Goal: Task Accomplishment & Management: Complete application form

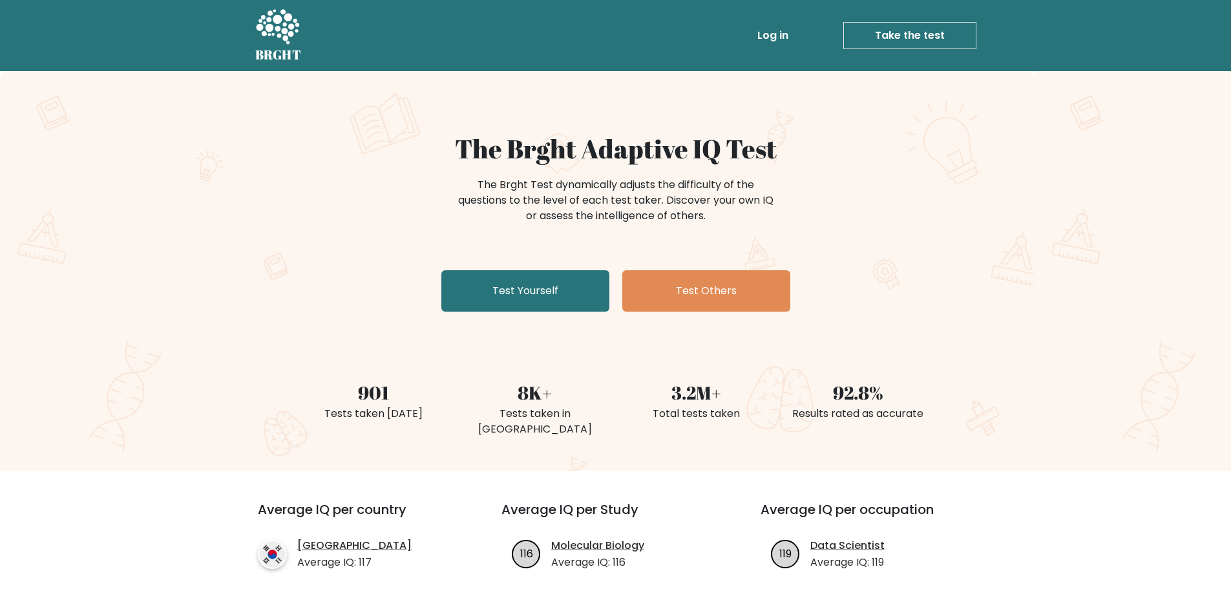
scroll to position [129, 0]
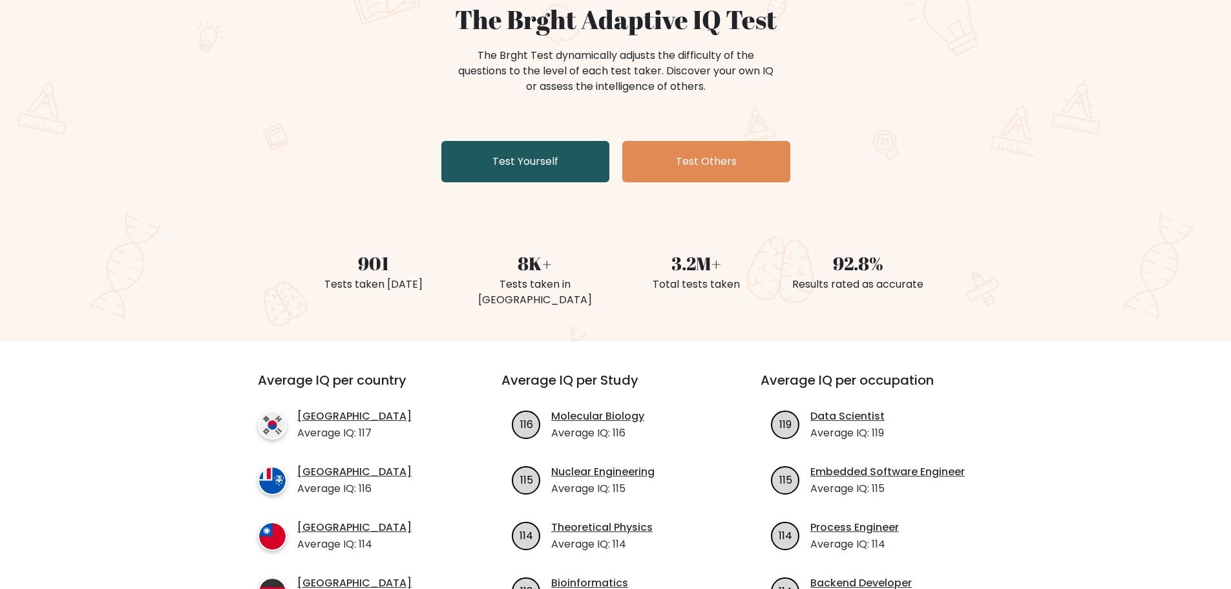
click at [545, 165] on link "Test Yourself" at bounding box center [525, 161] width 168 height 41
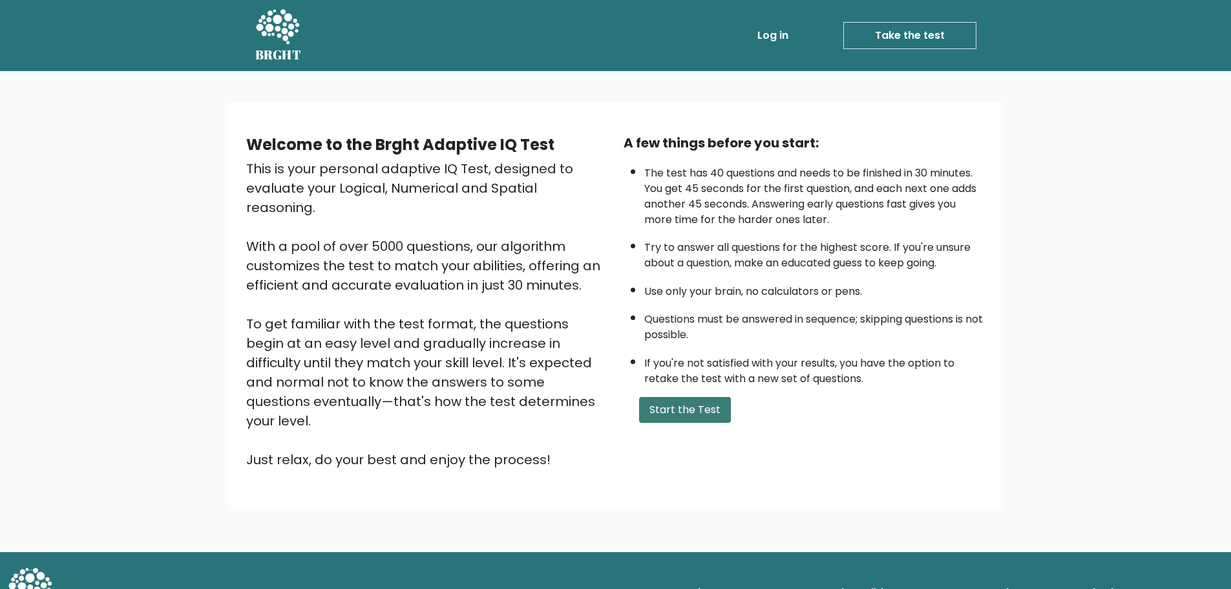
click at [706, 412] on button "Start the Test" at bounding box center [685, 410] width 92 height 26
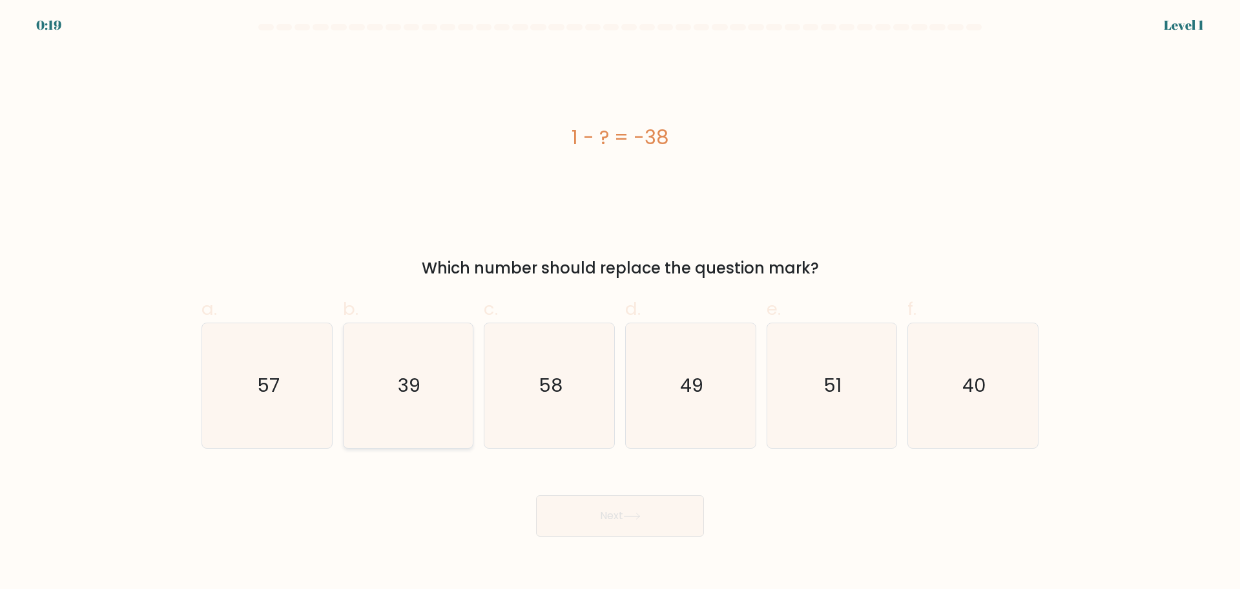
click at [394, 381] on icon "39" at bounding box center [408, 385] width 125 height 125
click at [620, 303] on input "b. 39" at bounding box center [620, 299] width 1 height 8
radio input "true"
click at [612, 521] on button "Next" at bounding box center [620, 515] width 168 height 41
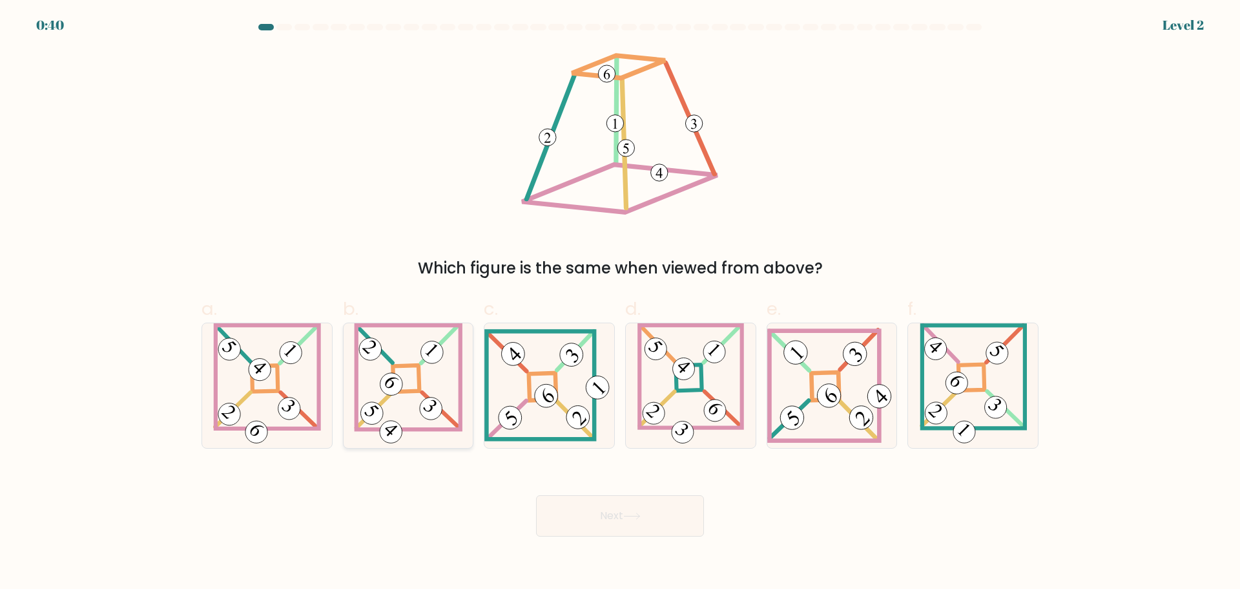
click at [400, 390] on 865 at bounding box center [391, 384] width 32 height 32
click at [620, 303] on input "b." at bounding box center [620, 299] width 1 height 8
radio input "true"
click at [605, 522] on button "Next" at bounding box center [620, 515] width 168 height 41
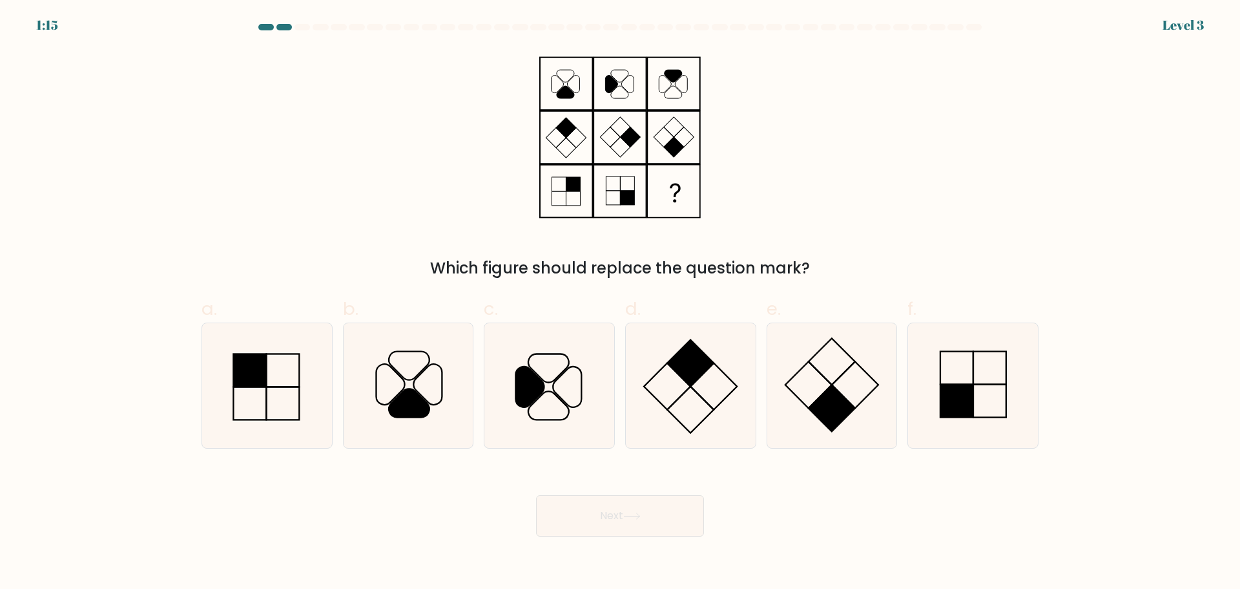
click at [676, 93] on icon at bounding box center [620, 137] width 162 height 176
click at [988, 376] on icon at bounding box center [973, 385] width 125 height 125
click at [621, 303] on input "f." at bounding box center [620, 299] width 1 height 8
radio input "true"
click at [647, 510] on button "Next" at bounding box center [620, 515] width 168 height 41
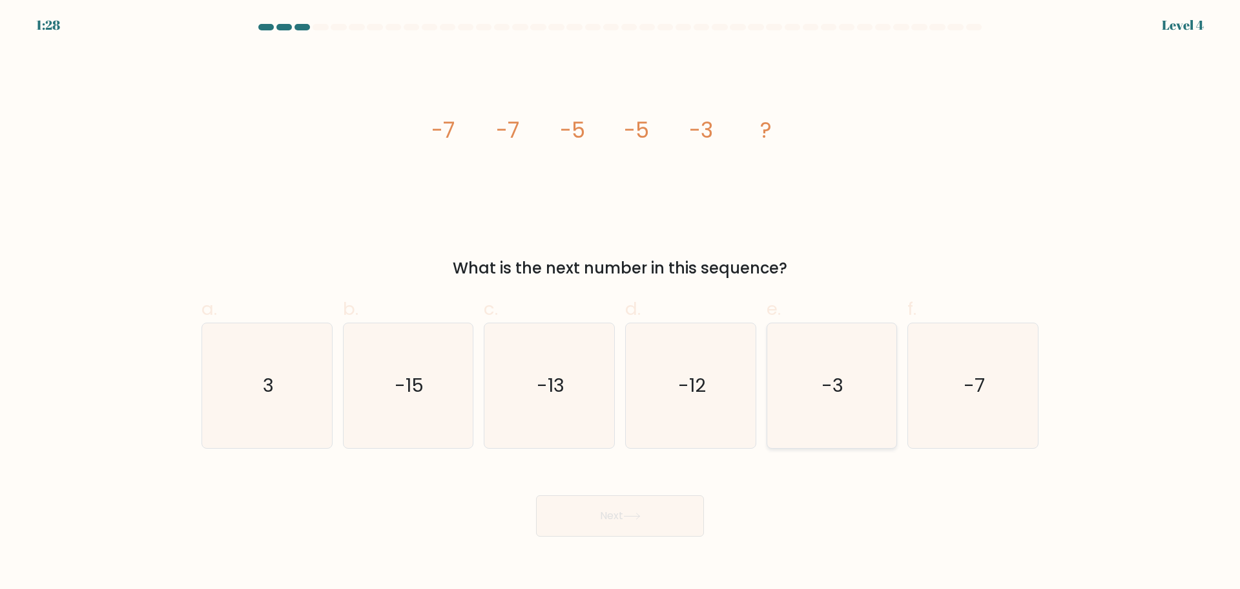
click at [844, 425] on icon "-3" at bounding box center [831, 385] width 125 height 125
click at [621, 303] on input "e. -3" at bounding box center [620, 299] width 1 height 8
radio input "true"
click at [654, 517] on button "Next" at bounding box center [620, 515] width 168 height 41
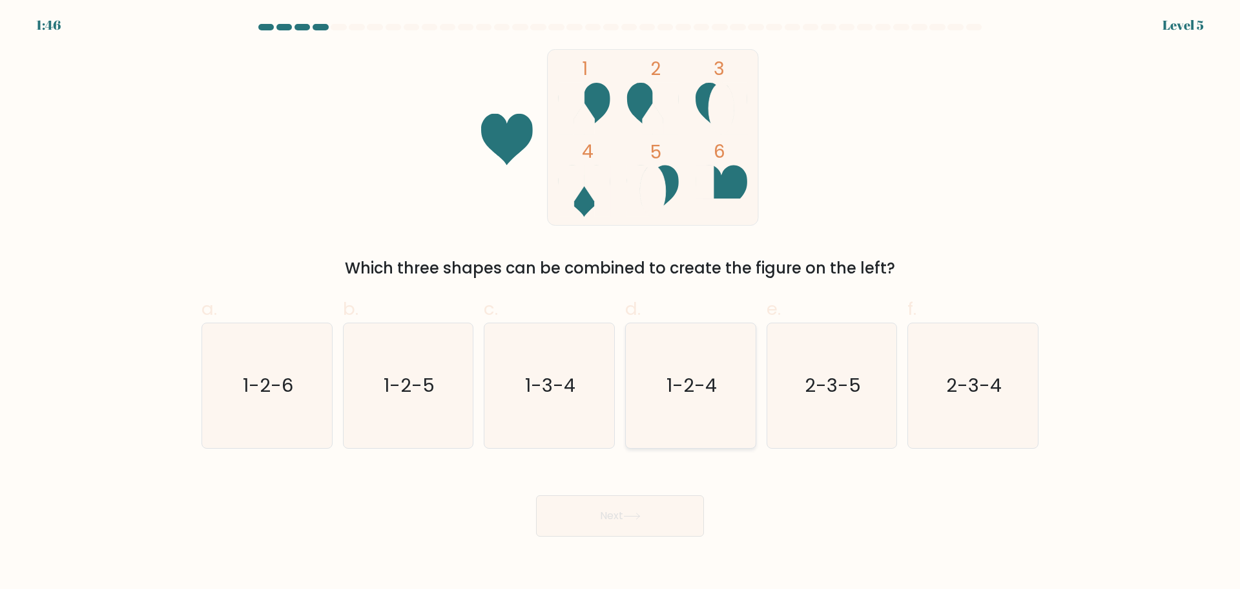
click at [731, 401] on icon "1-2-4" at bounding box center [691, 385] width 125 height 125
click at [621, 303] on input "d. 1-2-4" at bounding box center [620, 299] width 1 height 8
radio input "true"
click at [641, 498] on button "Next" at bounding box center [620, 515] width 168 height 41
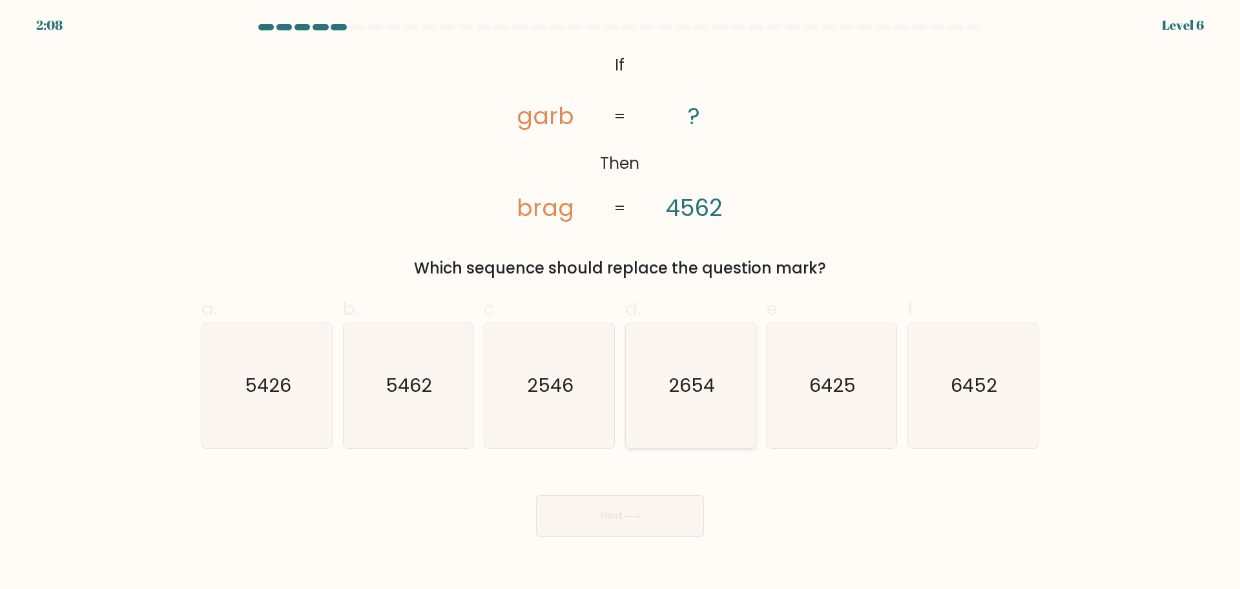
click at [681, 405] on icon "2654" at bounding box center [691, 385] width 125 height 125
click at [621, 303] on input "d. 2654" at bounding box center [620, 299] width 1 height 8
radio input "true"
click at [565, 395] on text "2546" at bounding box center [551, 385] width 47 height 26
click at [620, 303] on input "c. 2546" at bounding box center [620, 299] width 1 height 8
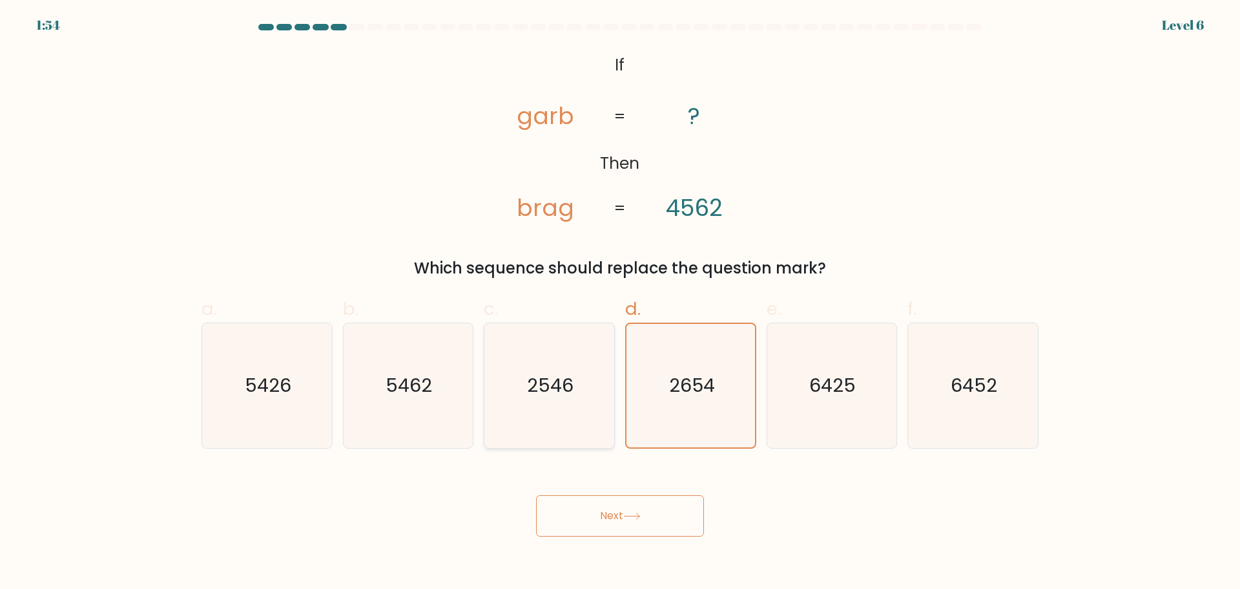
radio input "true"
click at [691, 364] on icon "2654" at bounding box center [691, 385] width 125 height 125
click at [621, 303] on input "d. 2654" at bounding box center [620, 299] width 1 height 8
radio input "true"
click at [554, 116] on tspan "garb" at bounding box center [546, 117] width 58 height 32
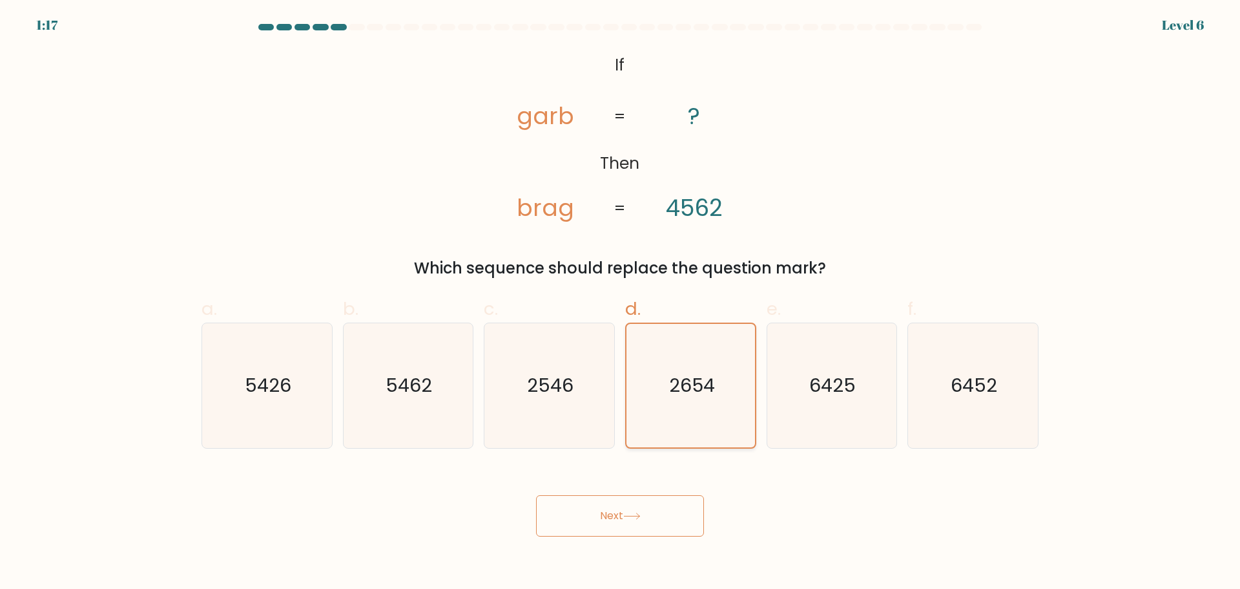
click at [706, 390] on text "2654" at bounding box center [692, 385] width 46 height 26
click at [621, 303] on input "d. 2654" at bounding box center [620, 299] width 1 height 8
click at [638, 516] on icon at bounding box center [632, 516] width 16 height 6
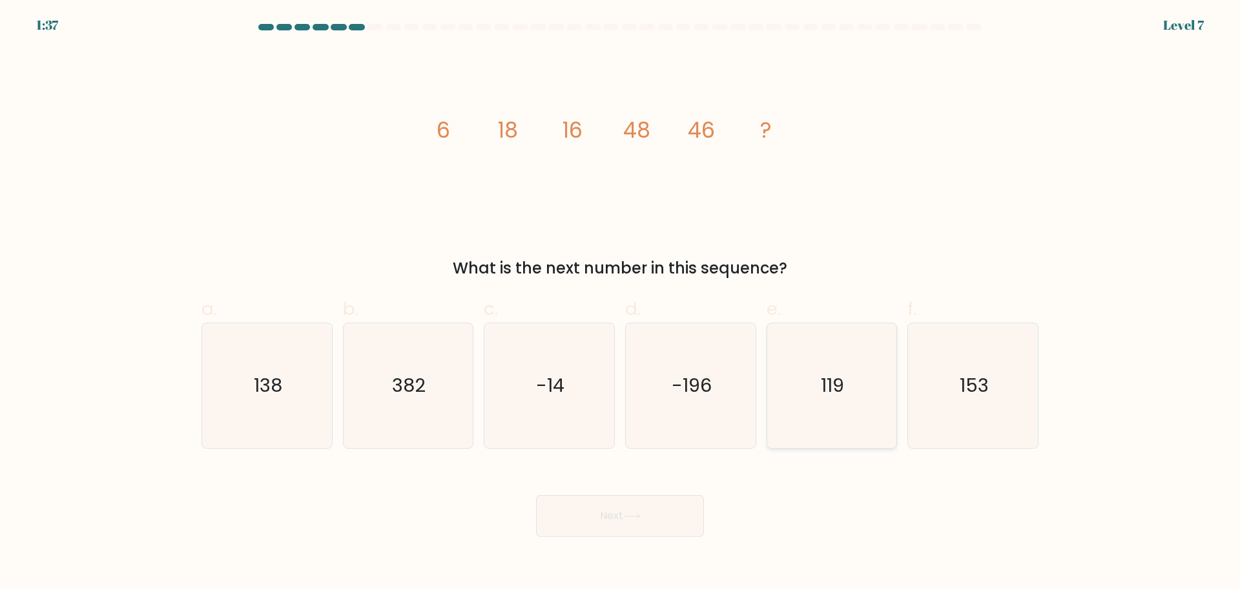
click at [824, 415] on icon "119" at bounding box center [831, 385] width 125 height 125
click at [621, 303] on input "e. 119" at bounding box center [620, 299] width 1 height 8
radio input "true"
click at [616, 521] on button "Next" at bounding box center [620, 515] width 168 height 41
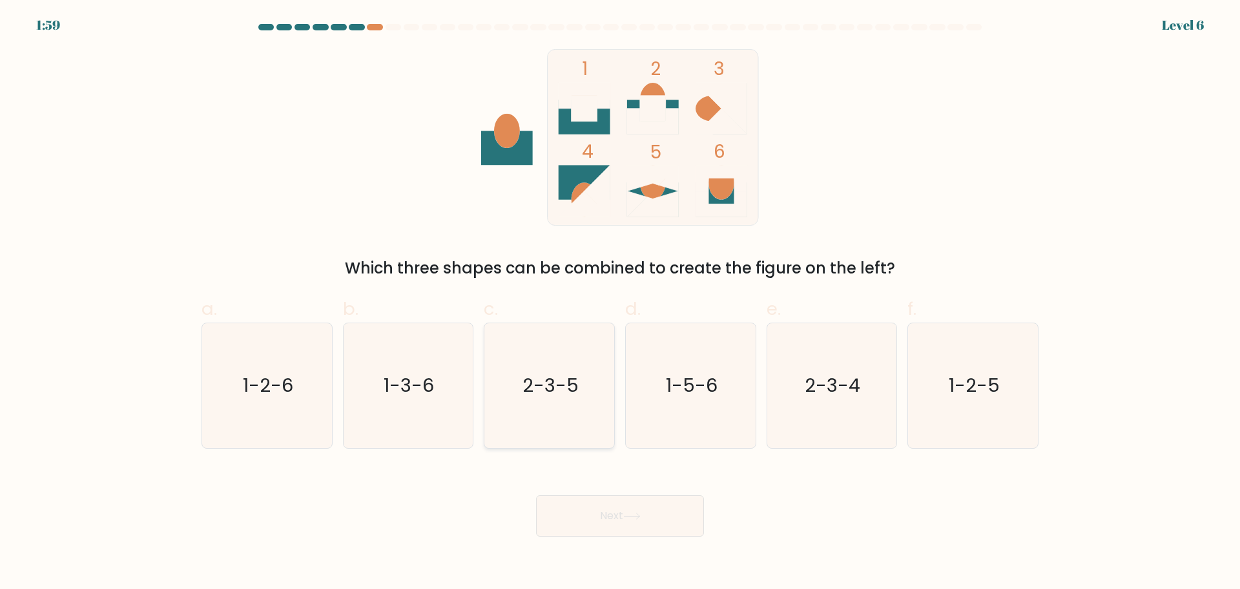
click at [553, 403] on icon "2-3-5" at bounding box center [549, 385] width 125 height 125
click at [620, 303] on input "c. 2-3-5" at bounding box center [620, 299] width 1 height 8
radio input "true"
click at [835, 396] on text "2-3-4" at bounding box center [834, 385] width 56 height 26
click at [621, 303] on input "e. 2-3-4" at bounding box center [620, 299] width 1 height 8
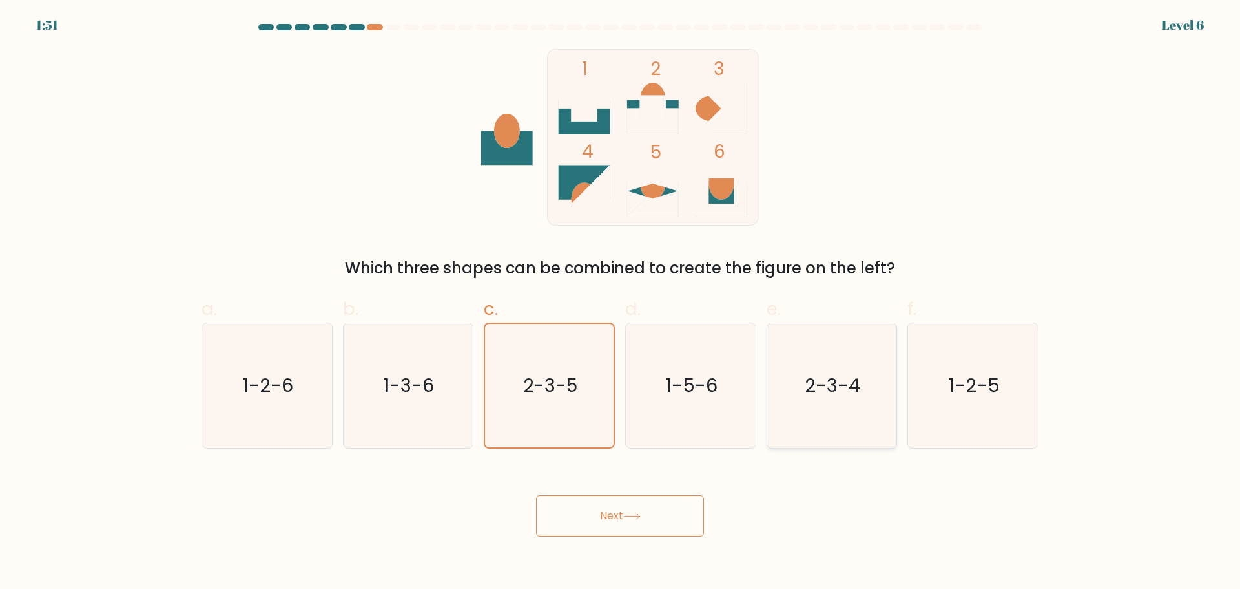
radio input "true"
click at [666, 390] on icon "1-5-6" at bounding box center [691, 385] width 125 height 125
click at [621, 303] on input "d. 1-5-6" at bounding box center [620, 299] width 1 height 8
radio input "true"
click at [659, 521] on button "Next" at bounding box center [620, 515] width 168 height 41
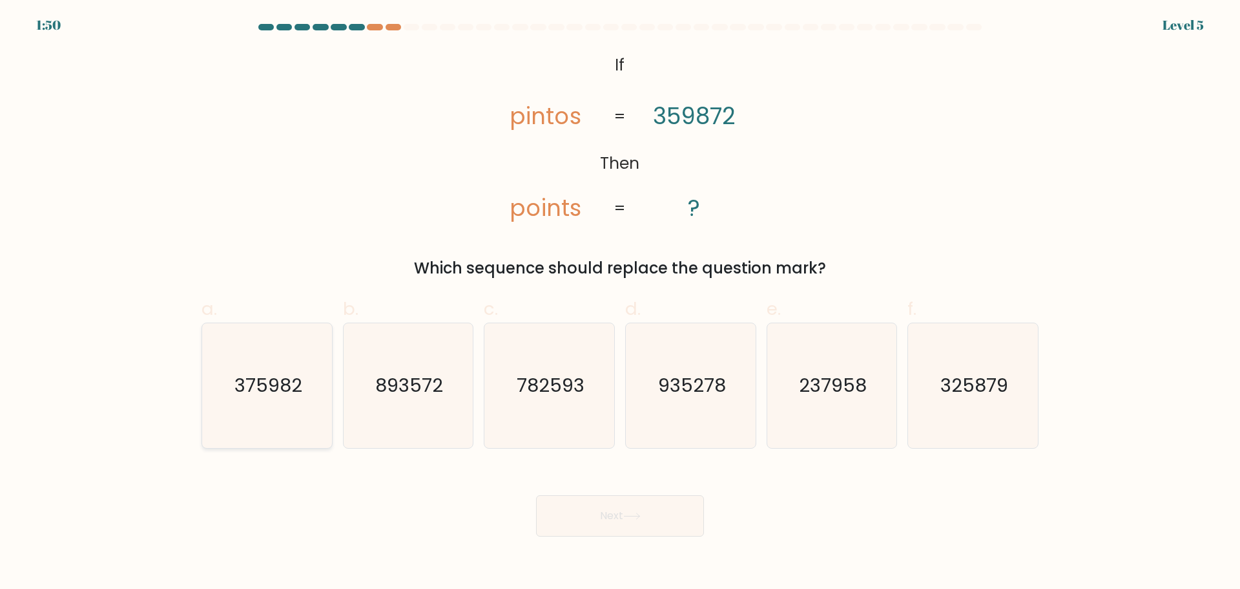
click at [251, 411] on icon "375982" at bounding box center [267, 385] width 125 height 125
click at [620, 303] on input "a. 375982" at bounding box center [620, 299] width 1 height 8
radio input "true"
click at [631, 516] on icon at bounding box center [632, 516] width 16 height 6
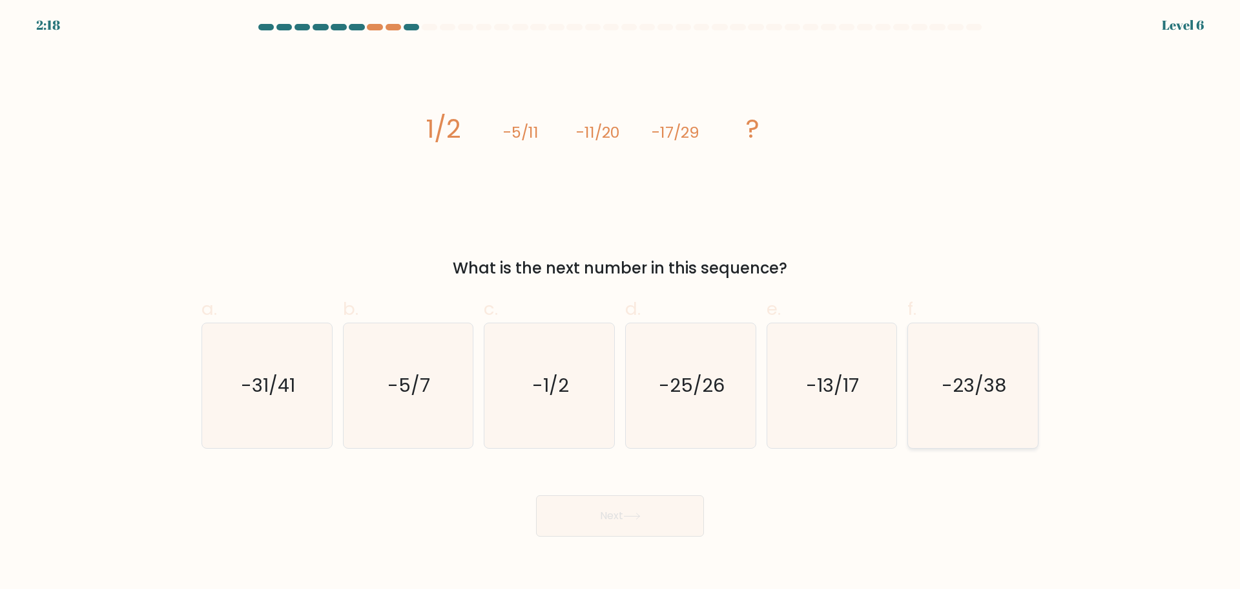
click at [966, 419] on icon "-23/38" at bounding box center [973, 385] width 125 height 125
click at [621, 303] on input "f. -23/38" at bounding box center [620, 299] width 1 height 8
radio input "true"
click at [631, 507] on button "Next" at bounding box center [620, 515] width 168 height 41
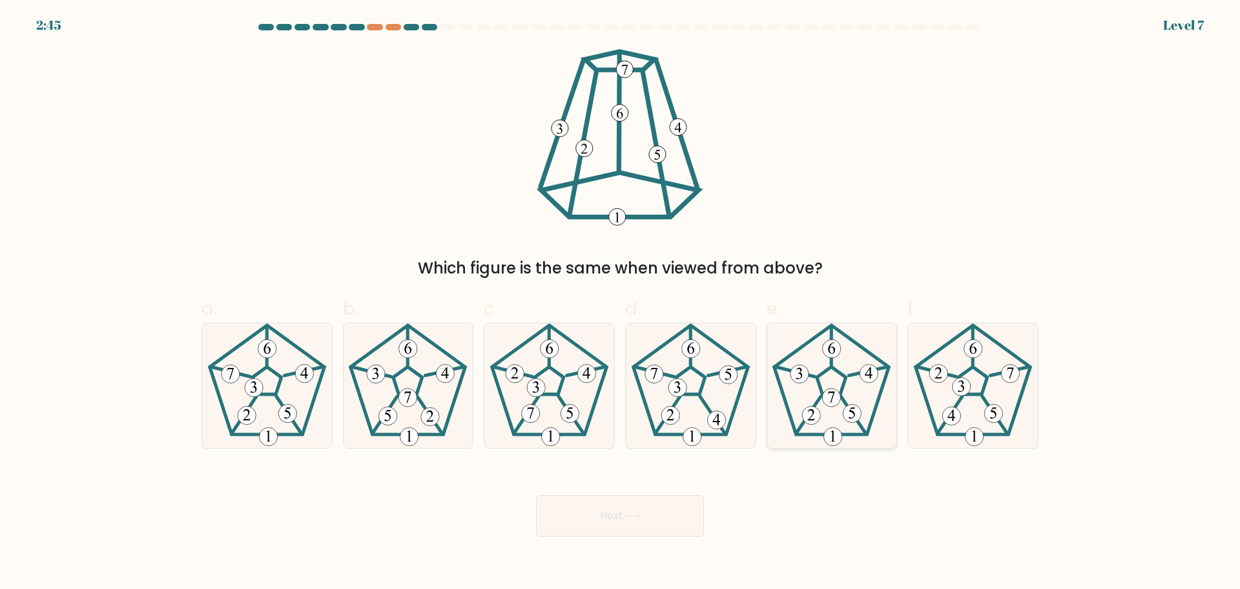
click at [828, 371] on icon at bounding box center [831, 385] width 125 height 125
click at [621, 303] on input "e." at bounding box center [620, 299] width 1 height 8
radio input "true"
click at [658, 493] on div "Next" at bounding box center [620, 500] width 853 height 72
click at [665, 508] on button "Next" at bounding box center [620, 515] width 168 height 41
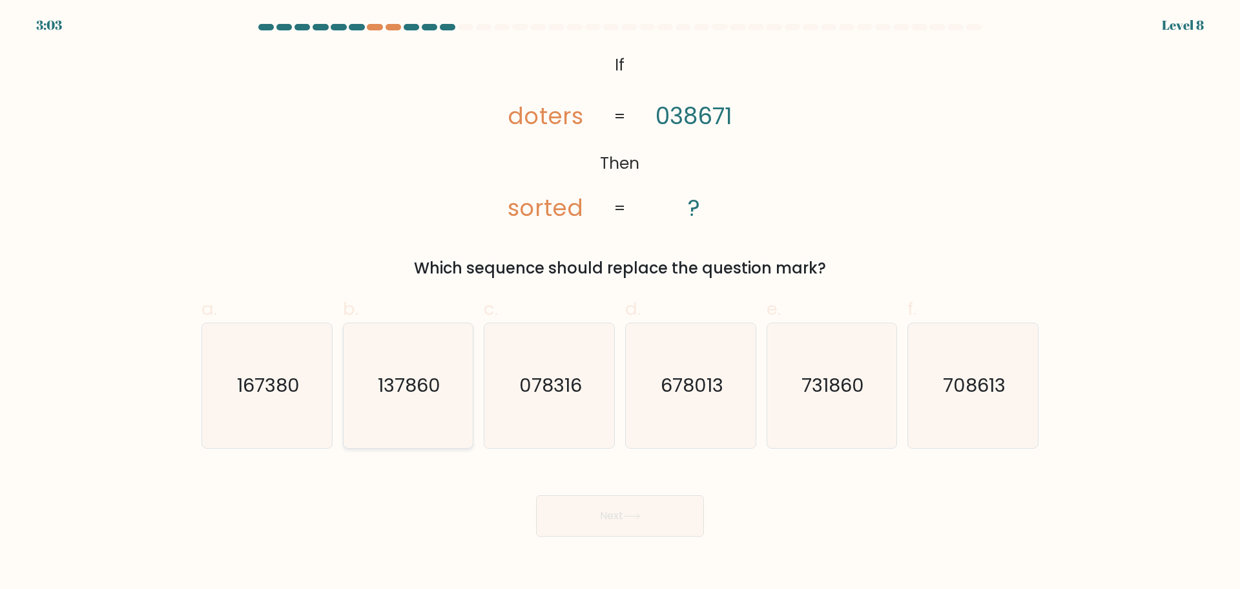
click at [422, 424] on icon "137860" at bounding box center [408, 385] width 125 height 125
click at [620, 303] on input "b. 137860" at bounding box center [620, 299] width 1 height 8
radio input "true"
click at [624, 525] on button "Next" at bounding box center [620, 515] width 168 height 41
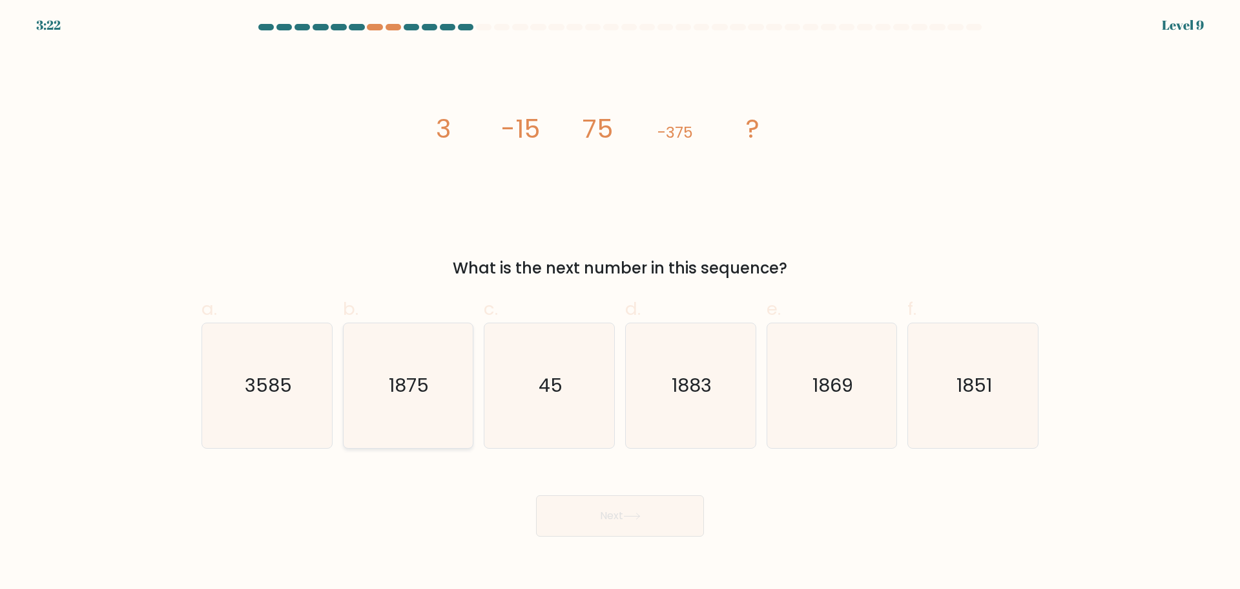
click at [393, 408] on icon "1875" at bounding box center [408, 385] width 125 height 125
click at [620, 303] on input "b. 1875" at bounding box center [620, 299] width 1 height 8
radio input "true"
click at [618, 513] on button "Next" at bounding box center [620, 515] width 168 height 41
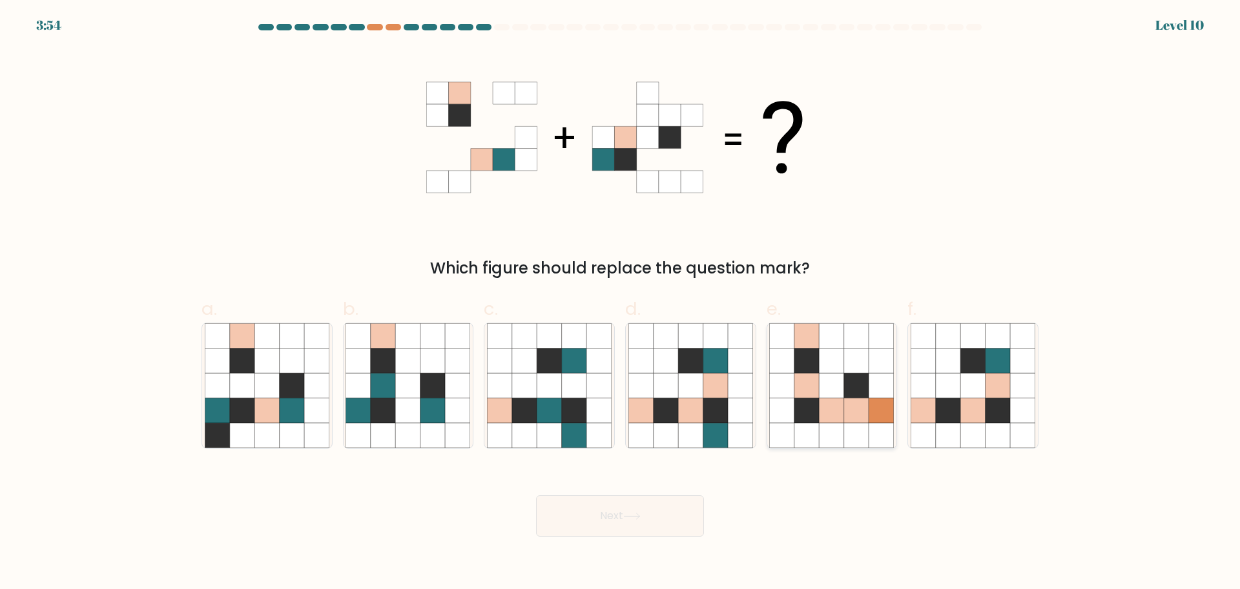
click at [838, 374] on icon at bounding box center [832, 385] width 25 height 25
click at [621, 303] on input "e." at bounding box center [620, 299] width 1 height 8
radio input "true"
click at [252, 436] on icon at bounding box center [242, 435] width 25 height 25
click at [620, 303] on input "a." at bounding box center [620, 299] width 1 height 8
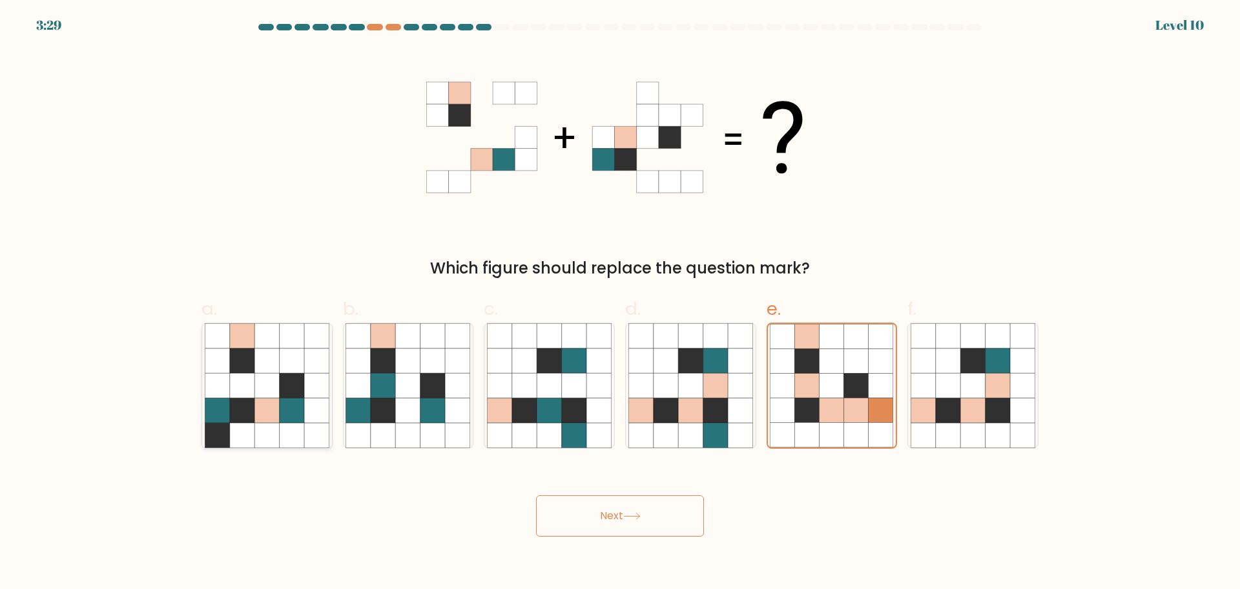
radio input "true"
click at [616, 522] on button "Next" at bounding box center [620, 515] width 168 height 41
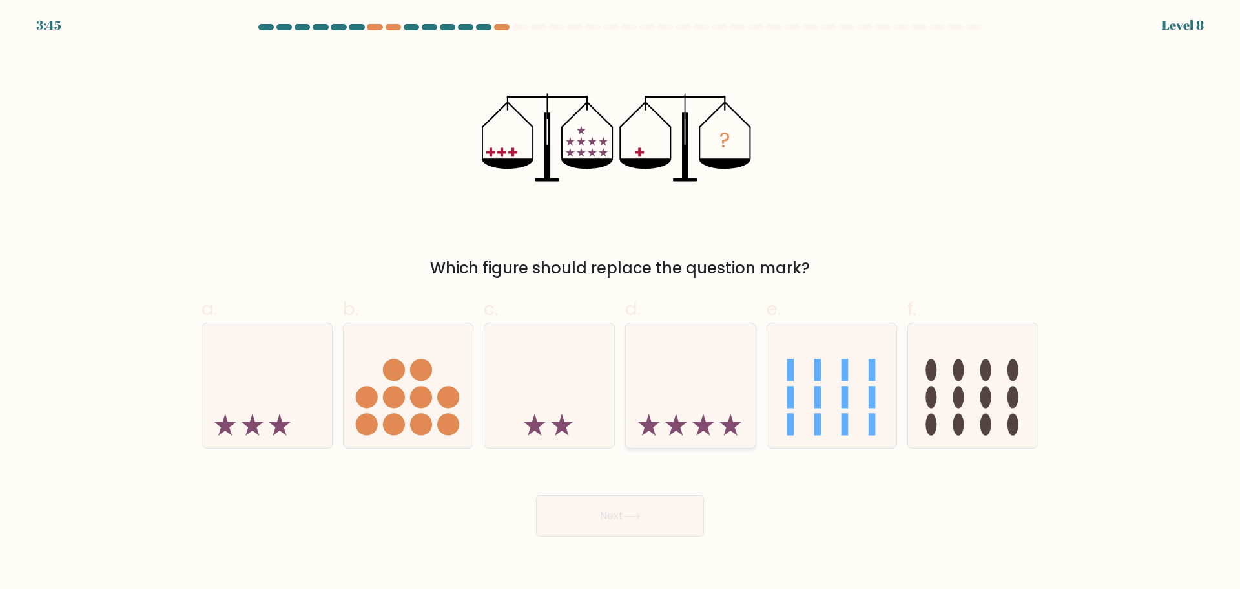
click at [709, 389] on icon at bounding box center [691, 384] width 130 height 107
click at [621, 303] on input "d." at bounding box center [620, 299] width 1 height 8
radio input "true"
click at [836, 379] on icon at bounding box center [833, 384] width 130 height 107
click at [621, 303] on input "e." at bounding box center [620, 299] width 1 height 8
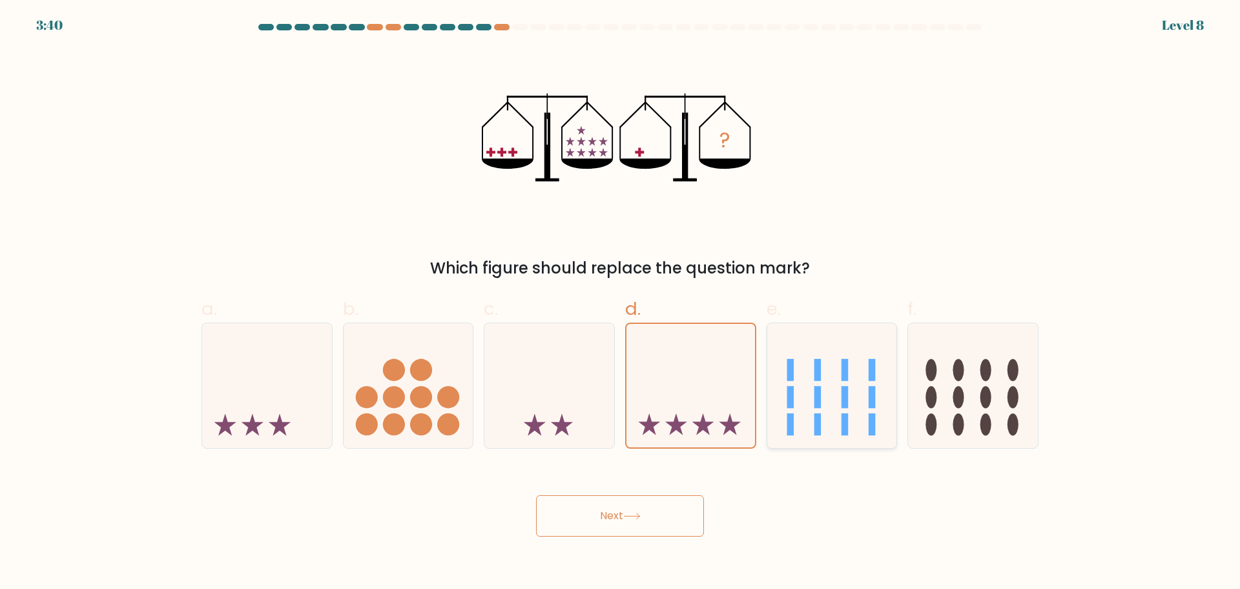
radio input "true"
click at [437, 388] on icon at bounding box center [409, 384] width 130 height 107
click at [620, 303] on input "b." at bounding box center [620, 299] width 1 height 8
radio input "true"
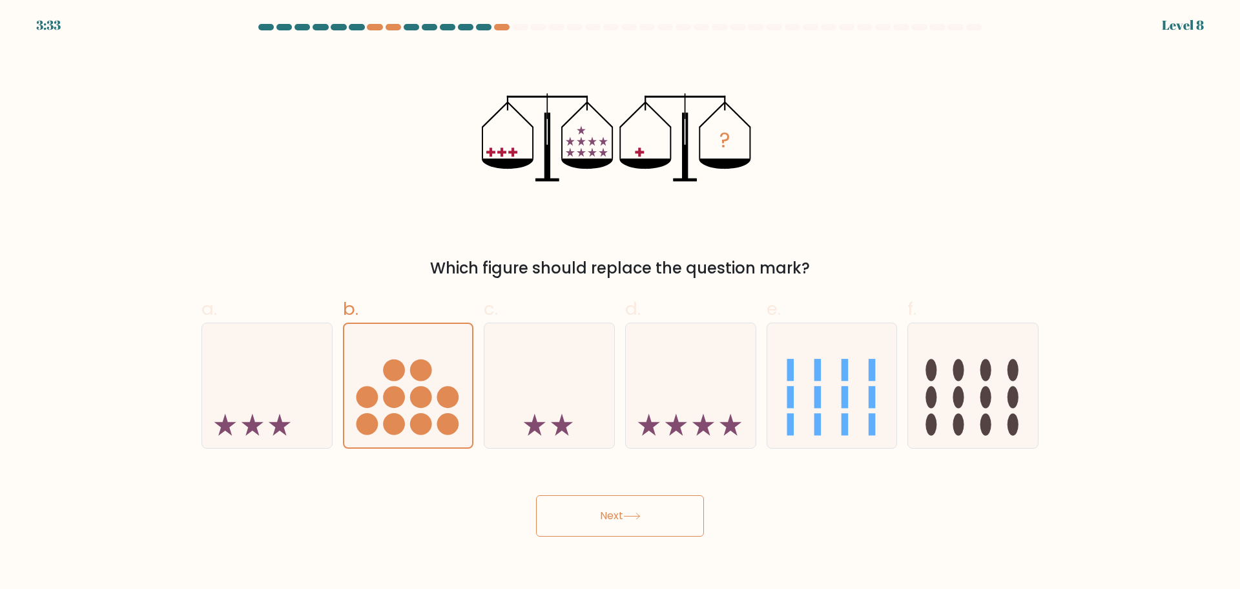
click at [614, 510] on button "Next" at bounding box center [620, 515] width 168 height 41
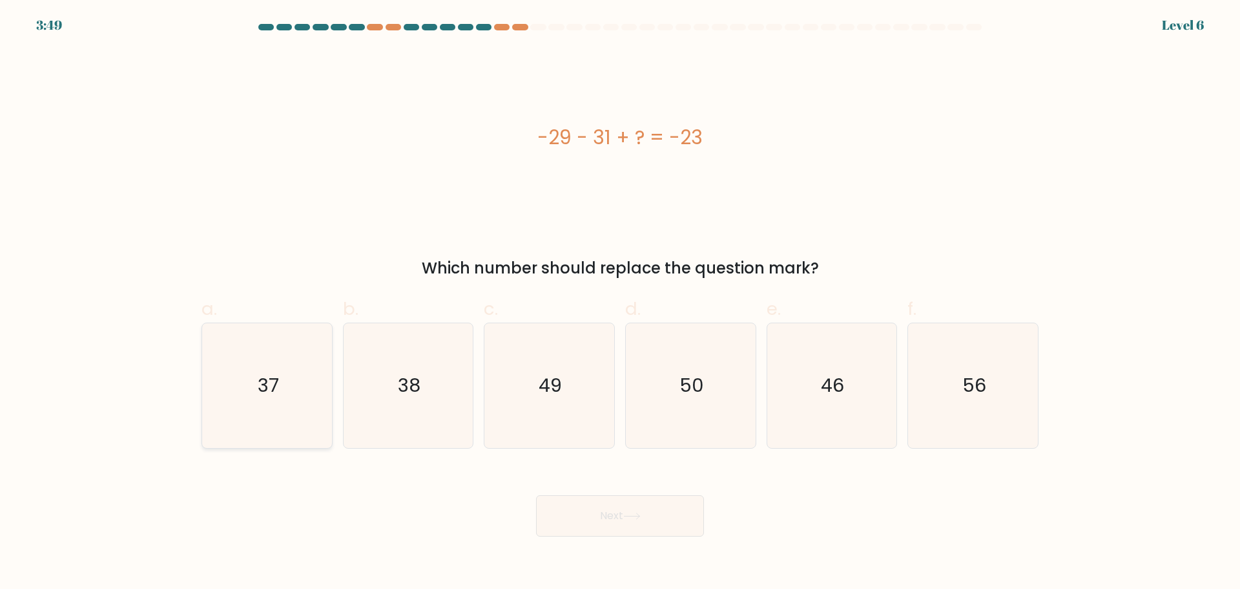
click at [271, 411] on icon "37" at bounding box center [267, 385] width 125 height 125
click at [620, 303] on input "a. 37" at bounding box center [620, 299] width 1 height 8
radio input "true"
click at [647, 520] on button "Next" at bounding box center [620, 515] width 168 height 41
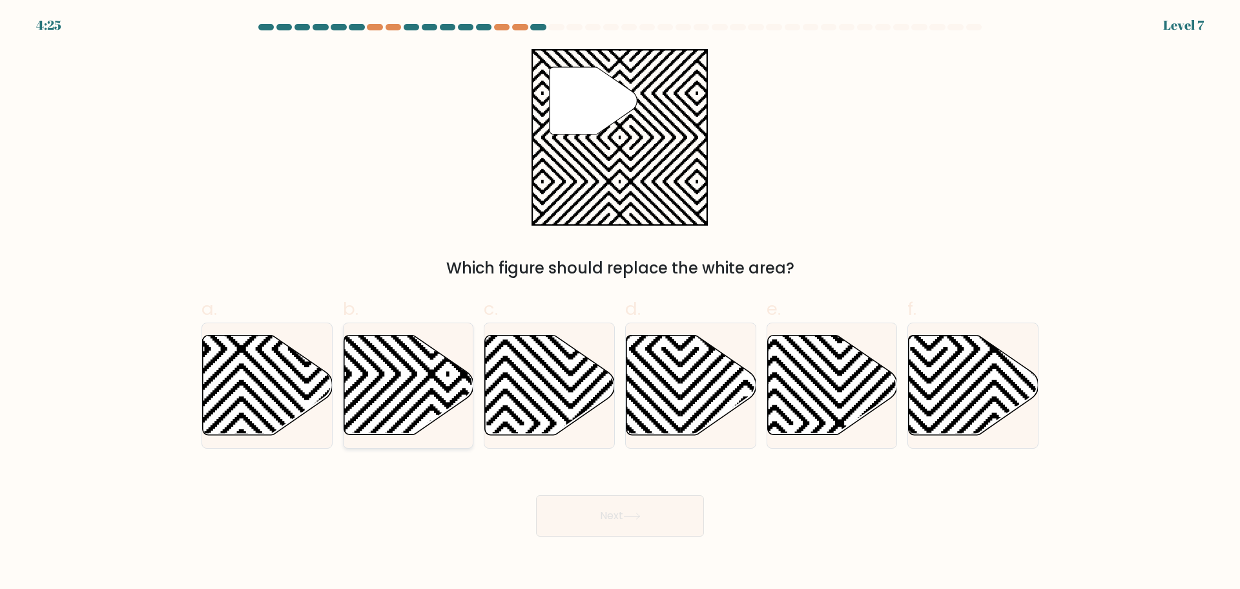
click at [376, 397] on icon at bounding box center [448, 439] width 262 height 262
click at [620, 303] on input "b." at bounding box center [620, 299] width 1 height 8
radio input "true"
click at [594, 521] on button "Next" at bounding box center [620, 515] width 168 height 41
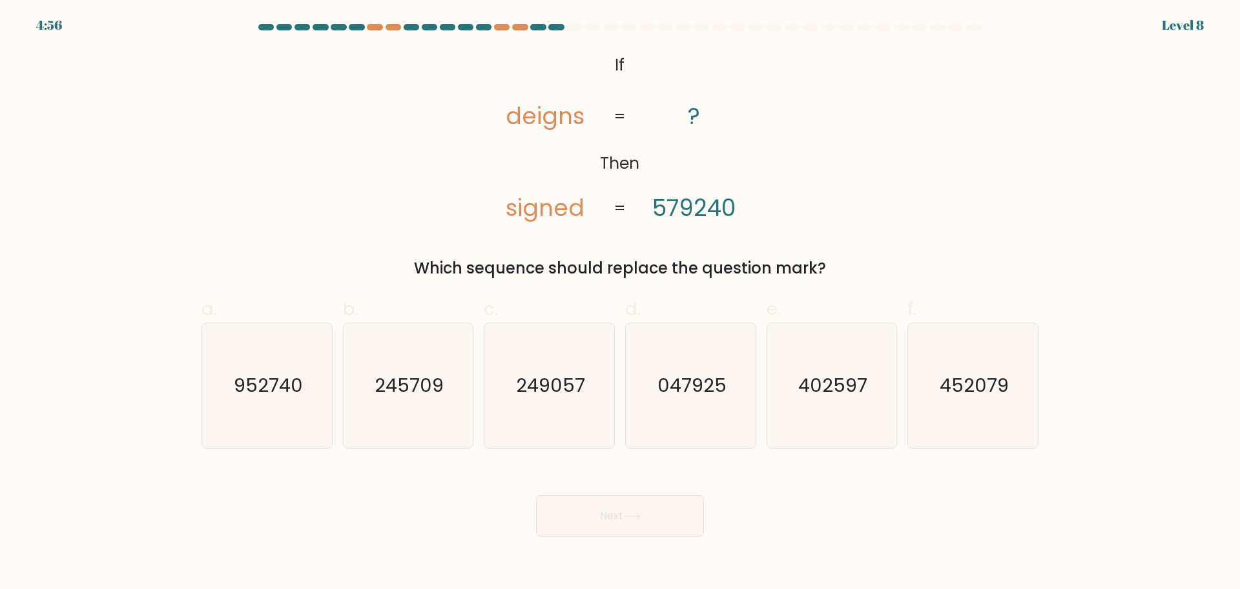
click at [661, 211] on tspan "579240" at bounding box center [694, 208] width 83 height 32
click at [731, 403] on icon "047925" at bounding box center [691, 385] width 125 height 125
click at [621, 303] on input "d. 047925" at bounding box center [620, 299] width 1 height 8
radio input "true"
click at [633, 530] on button "Next" at bounding box center [620, 515] width 168 height 41
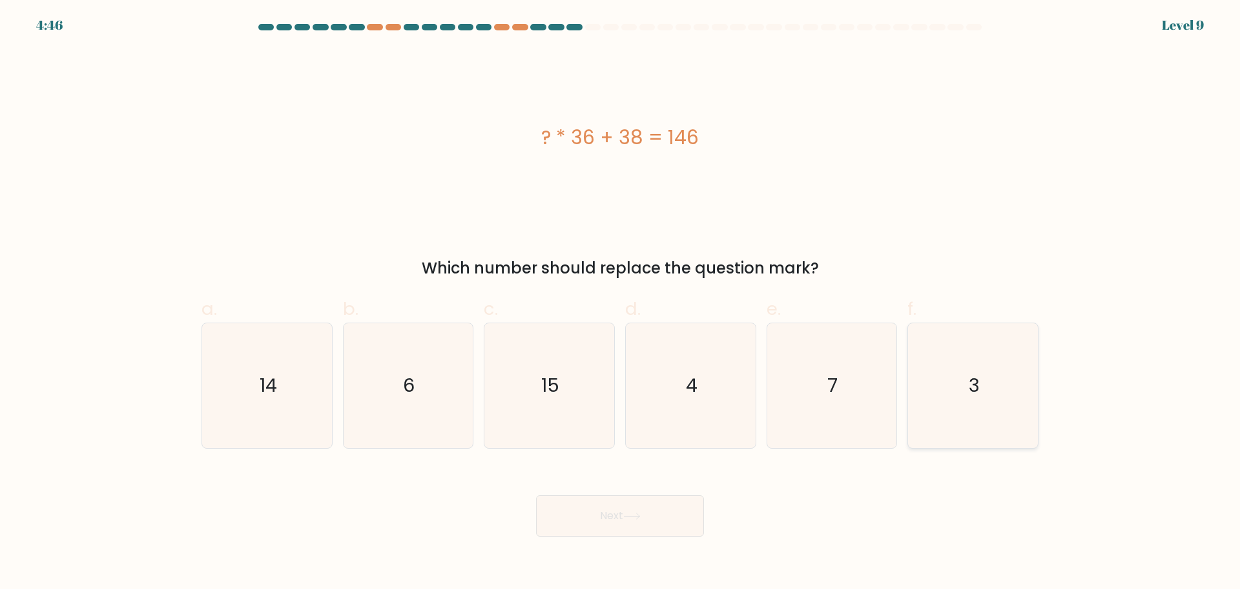
click at [985, 370] on icon "3" at bounding box center [973, 385] width 125 height 125
click at [621, 303] on input "f. 3" at bounding box center [620, 299] width 1 height 8
radio input "true"
click at [634, 523] on button "Next" at bounding box center [620, 515] width 168 height 41
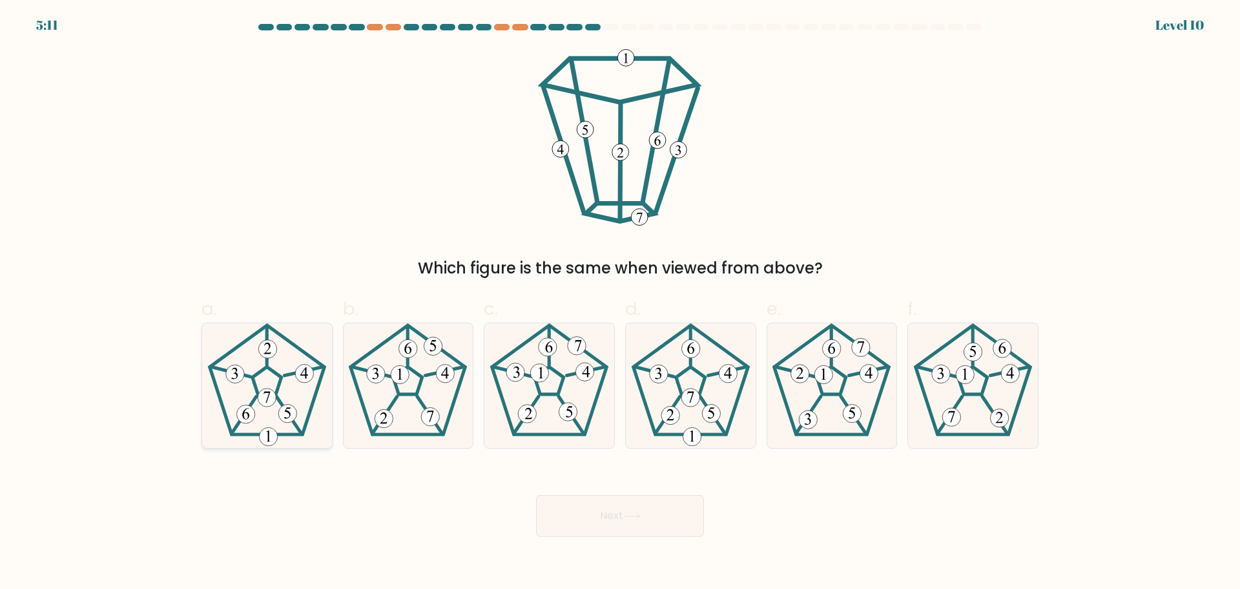
click at [267, 397] on g at bounding box center [267, 385] width 115 height 120
click at [620, 303] on input "a." at bounding box center [620, 299] width 1 height 8
radio input "true"
click at [676, 509] on button "Next" at bounding box center [620, 515] width 168 height 41
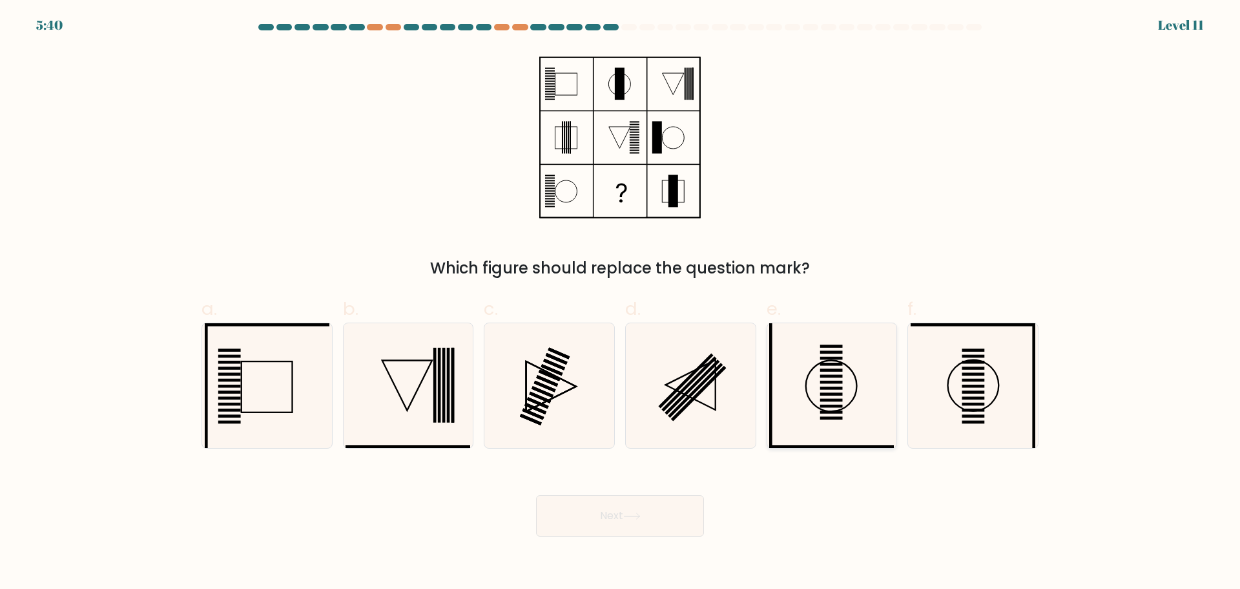
click at [829, 389] on rect at bounding box center [832, 387] width 23 height 3
click at [621, 303] on input "e." at bounding box center [620, 299] width 1 height 8
radio input "true"
click at [657, 522] on button "Next" at bounding box center [620, 515] width 168 height 41
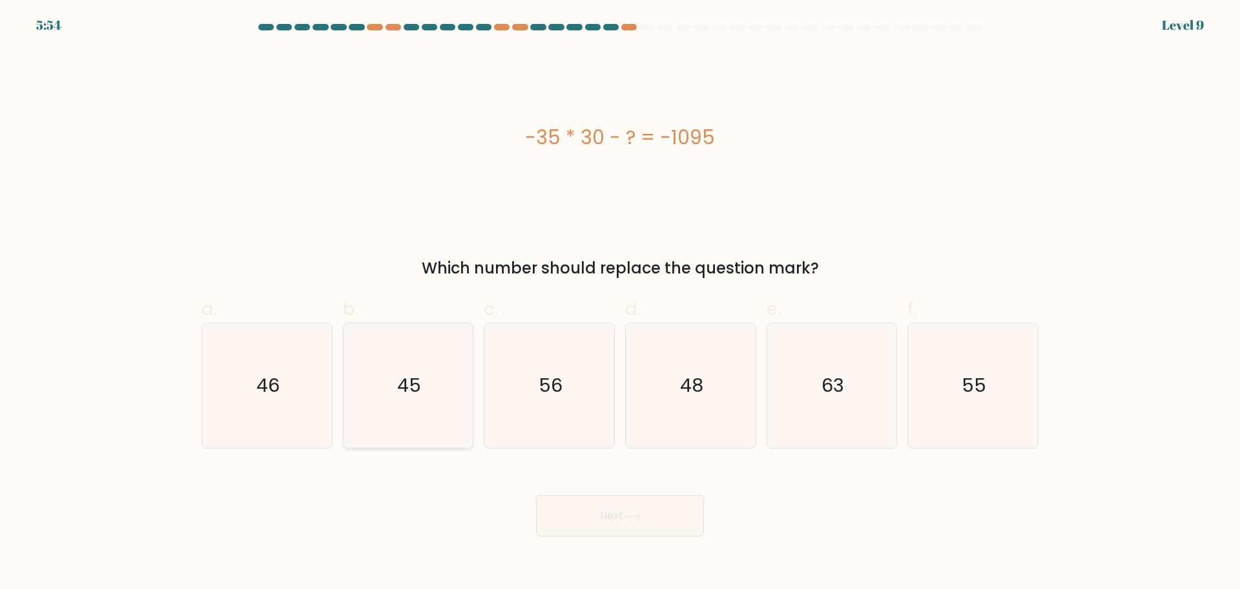
click at [445, 404] on icon "45" at bounding box center [408, 385] width 125 height 125
click at [620, 303] on input "b. 45" at bounding box center [620, 299] width 1 height 8
radio input "true"
click at [665, 521] on button "Next" at bounding box center [620, 515] width 168 height 41
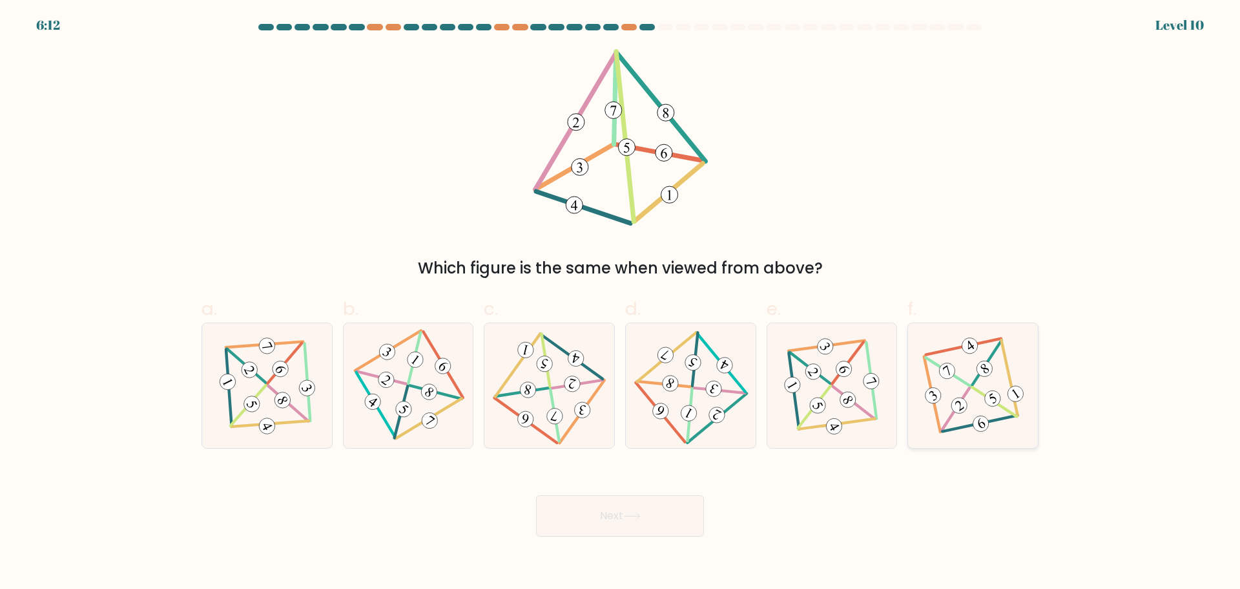
click at [943, 393] on icon at bounding box center [973, 384] width 102 height 99
click at [621, 303] on input "f." at bounding box center [620, 299] width 1 height 8
radio input "true"
click at [585, 516] on button "Next" at bounding box center [620, 515] width 168 height 41
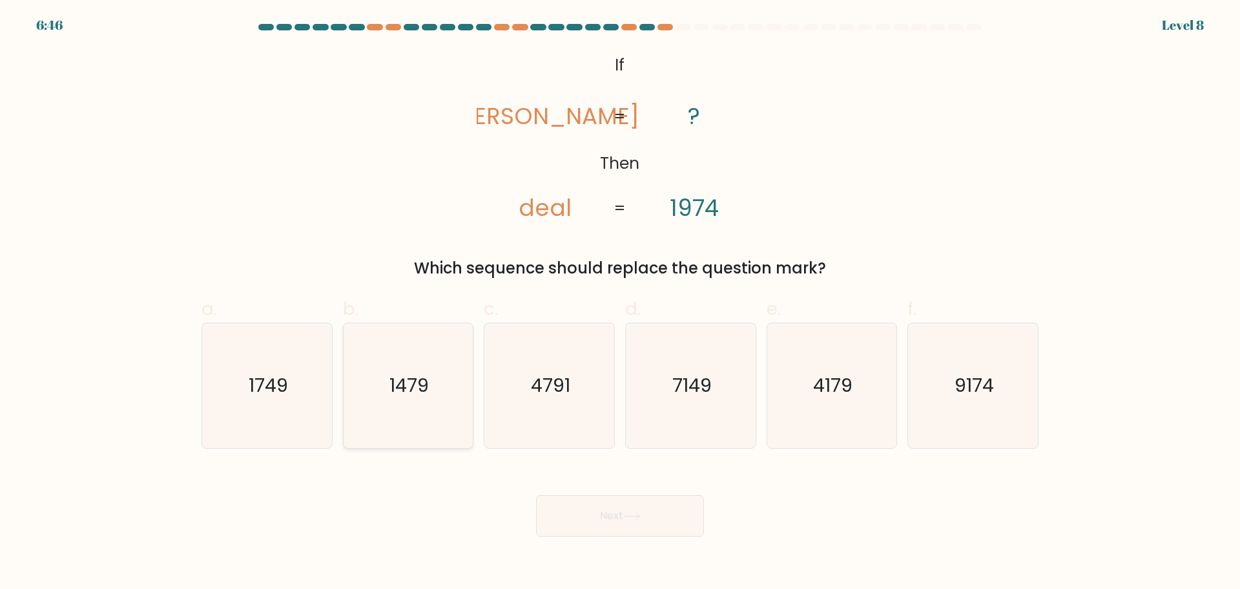
click at [418, 402] on icon "1479" at bounding box center [408, 385] width 125 height 125
click at [620, 303] on input "b. 1479" at bounding box center [620, 299] width 1 height 8
radio input "true"
click at [637, 527] on button "Next" at bounding box center [620, 515] width 168 height 41
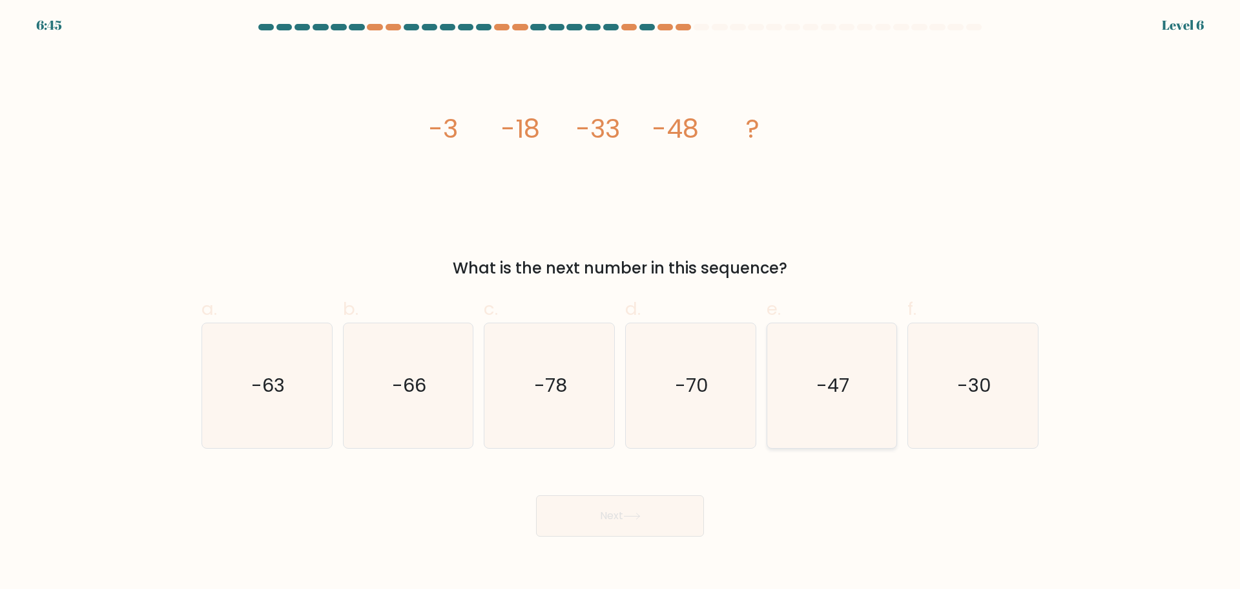
click at [873, 363] on icon "-47" at bounding box center [831, 385] width 125 height 125
click at [621, 303] on input "e. -47" at bounding box center [620, 299] width 1 height 8
radio input "true"
click at [992, 411] on icon "-30" at bounding box center [973, 385] width 125 height 125
click at [621, 303] on input "f. -30" at bounding box center [620, 299] width 1 height 8
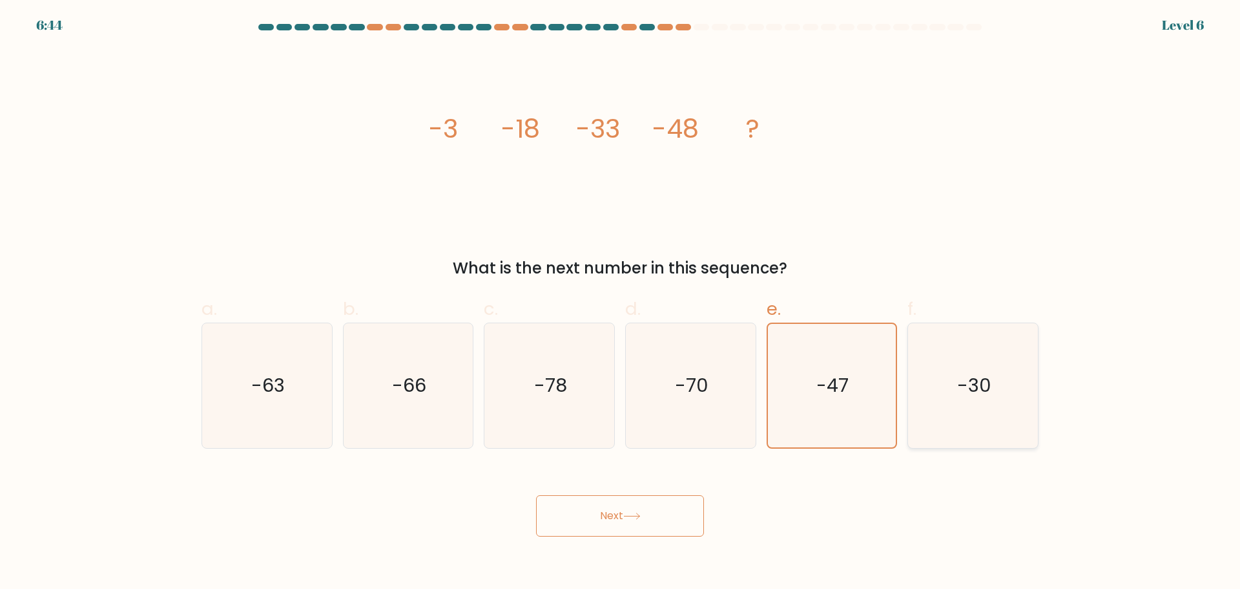
radio input "true"
click at [293, 412] on icon "-63" at bounding box center [267, 385] width 125 height 125
click at [620, 303] on input "a. -63" at bounding box center [620, 299] width 1 height 8
radio input "true"
click at [645, 505] on button "Next" at bounding box center [620, 515] width 168 height 41
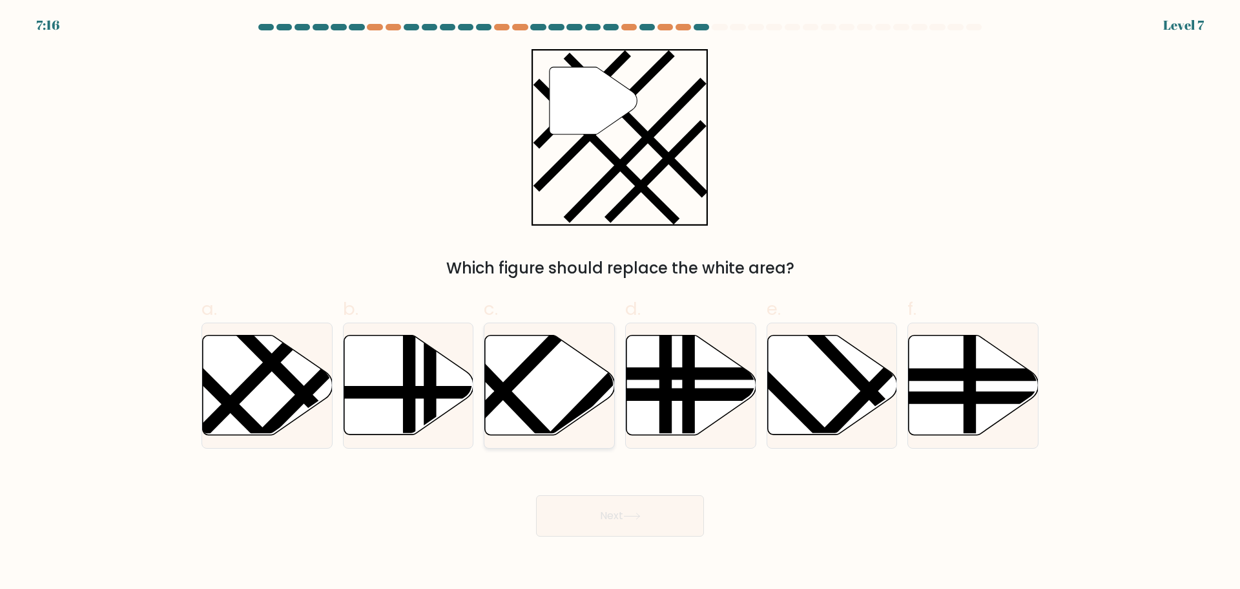
click at [574, 375] on icon at bounding box center [550, 384] width 130 height 99
click at [620, 303] on input "c." at bounding box center [620, 299] width 1 height 8
radio input "true"
click at [1007, 374] on line at bounding box center [930, 374] width 262 height 0
click at [621, 303] on input "f." at bounding box center [620, 299] width 1 height 8
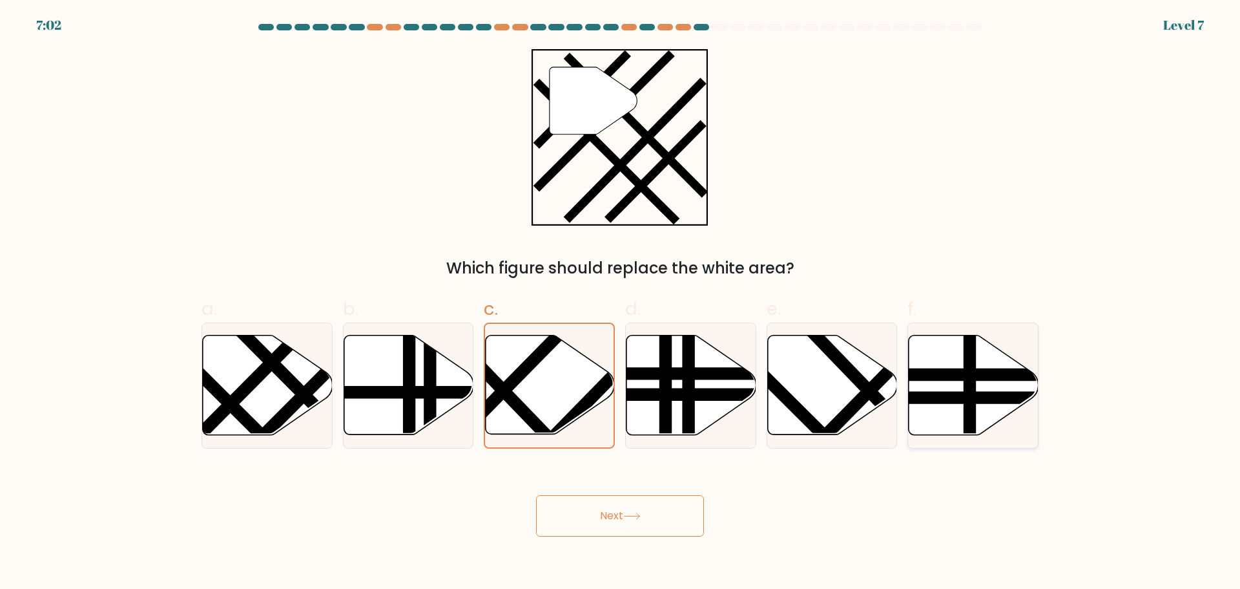
radio input "true"
click at [572, 392] on icon at bounding box center [550, 384] width 130 height 99
click at [620, 303] on input "c." at bounding box center [620, 299] width 1 height 8
radio input "true"
click at [440, 392] on line at bounding box center [365, 392] width 262 height 0
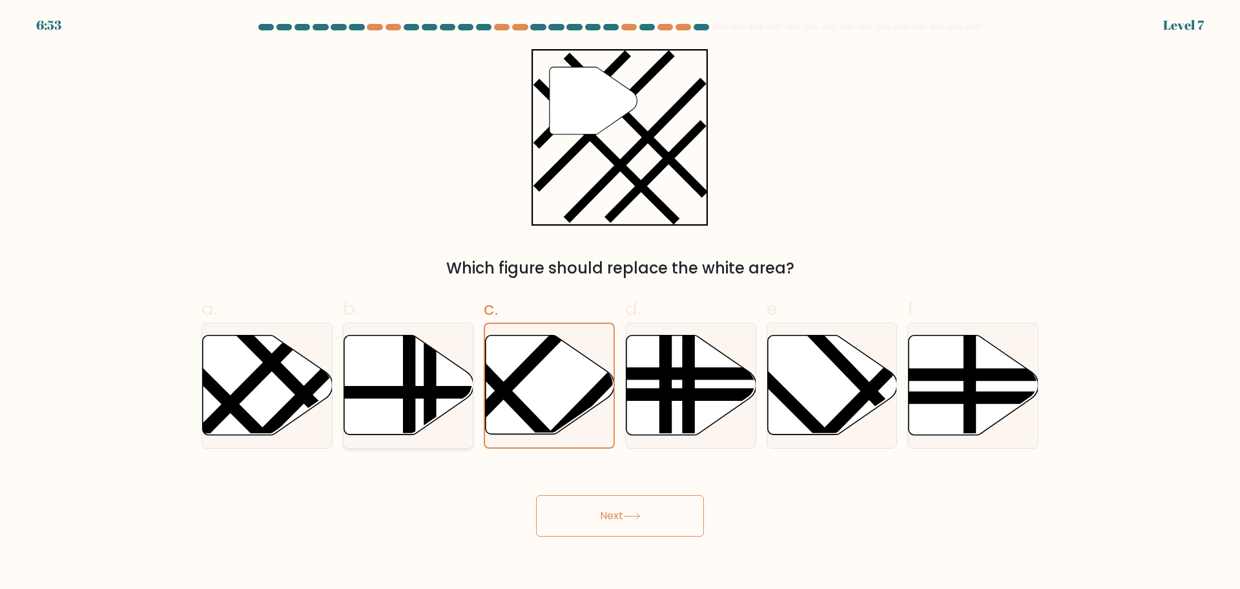
click at [620, 303] on input "b." at bounding box center [620, 299] width 1 height 8
radio input "true"
click at [274, 399] on icon at bounding box center [268, 384] width 130 height 99
click at [620, 303] on input "a." at bounding box center [620, 299] width 1 height 8
radio input "true"
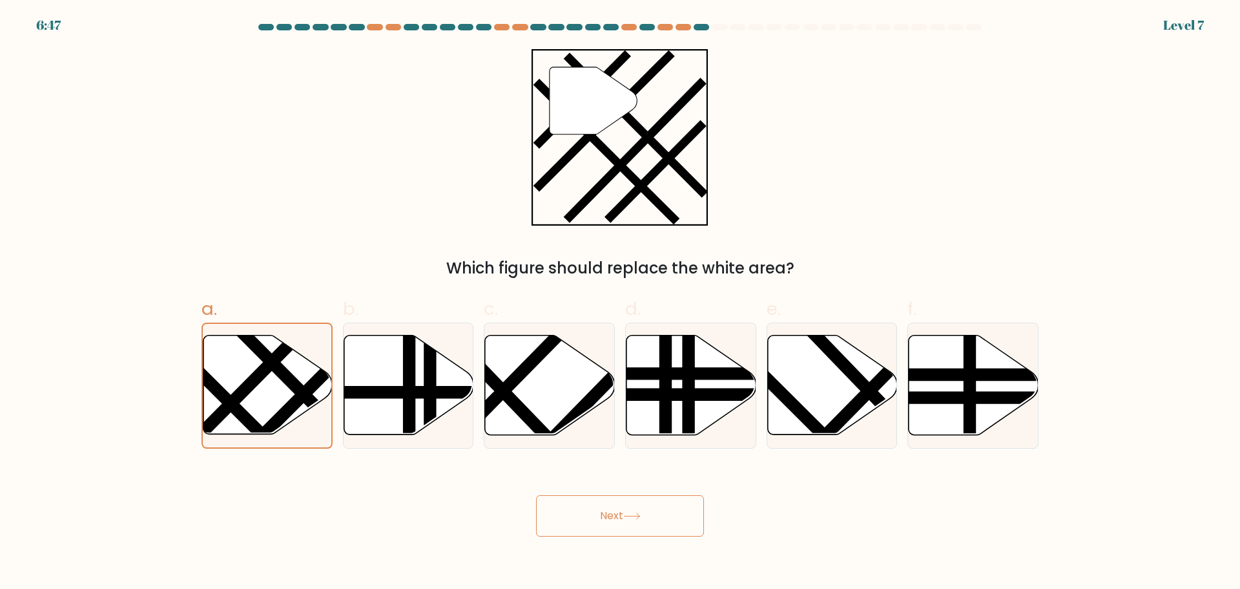
click at [649, 530] on button "Next" at bounding box center [620, 515] width 168 height 41
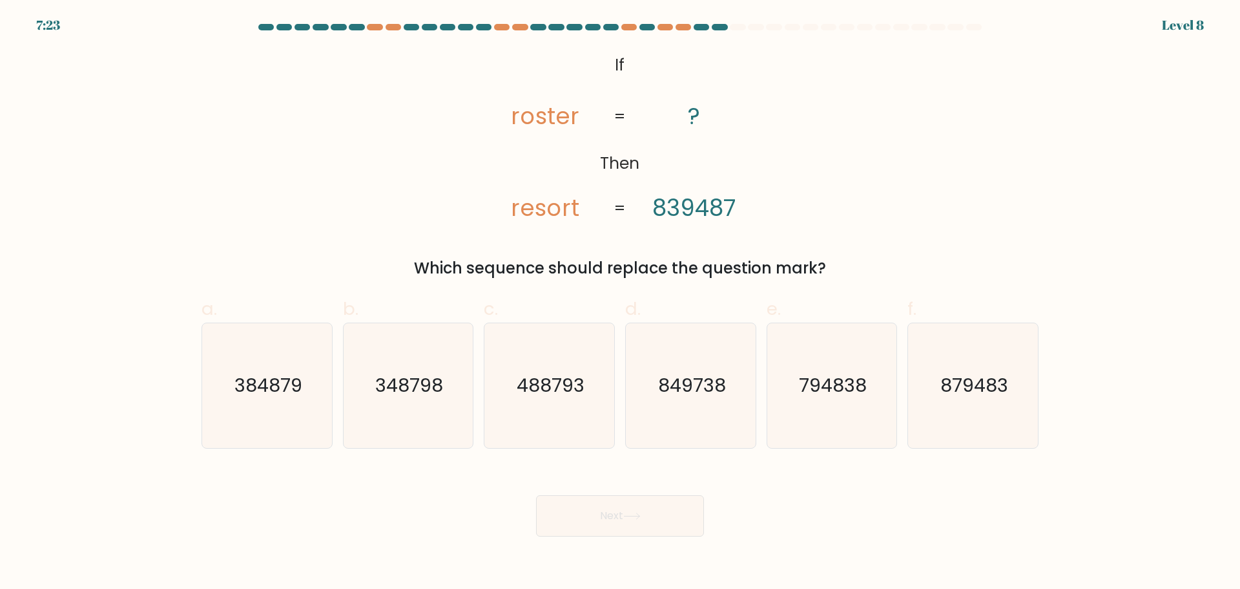
click at [666, 211] on tspan "839487" at bounding box center [694, 208] width 83 height 32
click at [683, 398] on icon "849738" at bounding box center [691, 385] width 125 height 125
click at [621, 303] on input "d. 849738" at bounding box center [620, 299] width 1 height 8
radio input "true"
click at [629, 510] on button "Next" at bounding box center [620, 515] width 168 height 41
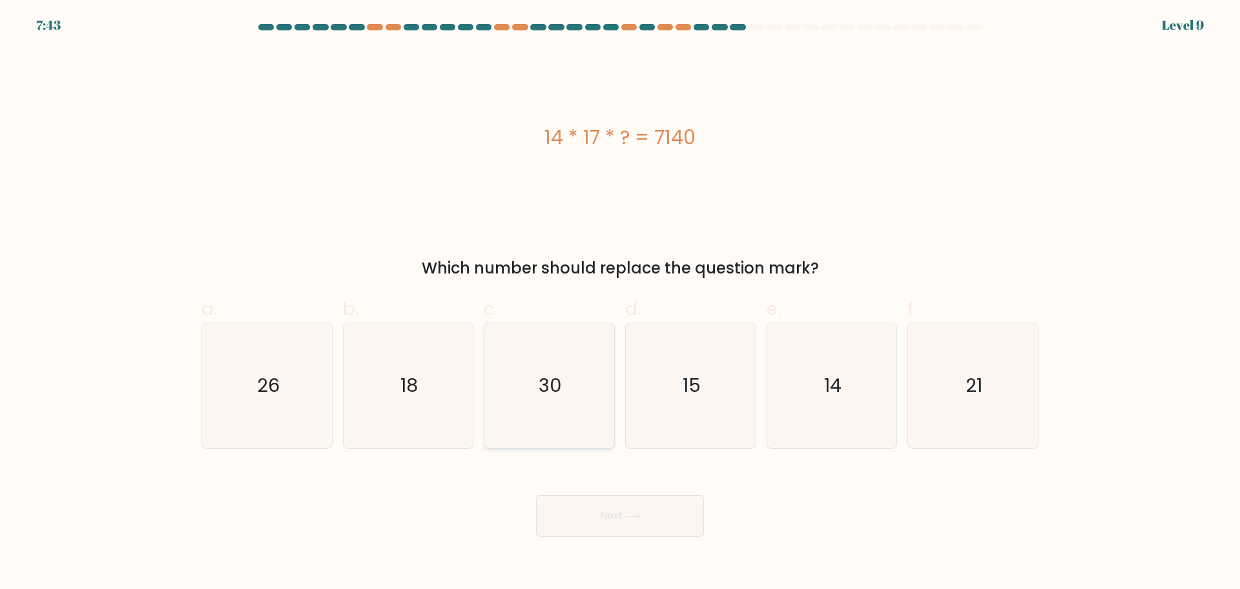
click at [570, 418] on icon "30" at bounding box center [549, 385] width 125 height 125
click at [620, 303] on input "c. 30" at bounding box center [620, 299] width 1 height 8
radio input "true"
click at [626, 518] on button "Next" at bounding box center [620, 515] width 168 height 41
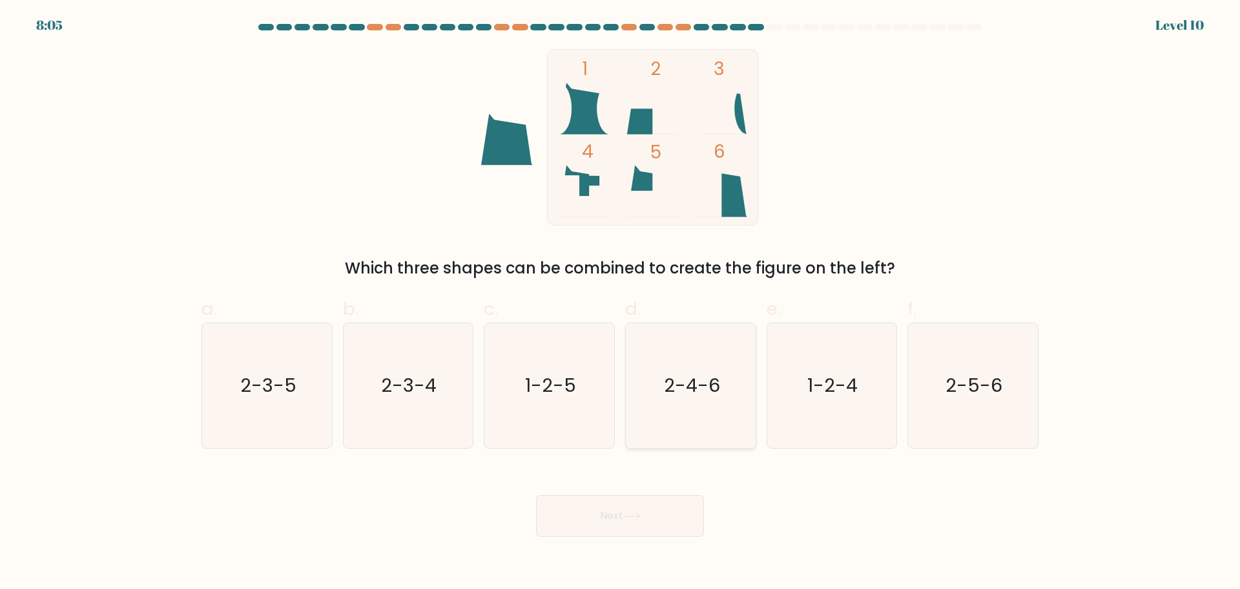
click at [723, 392] on icon "2-4-6" at bounding box center [691, 385] width 125 height 125
click at [621, 303] on input "d. 2-4-6" at bounding box center [620, 299] width 1 height 8
radio input "true"
click at [657, 521] on button "Next" at bounding box center [620, 515] width 168 height 41
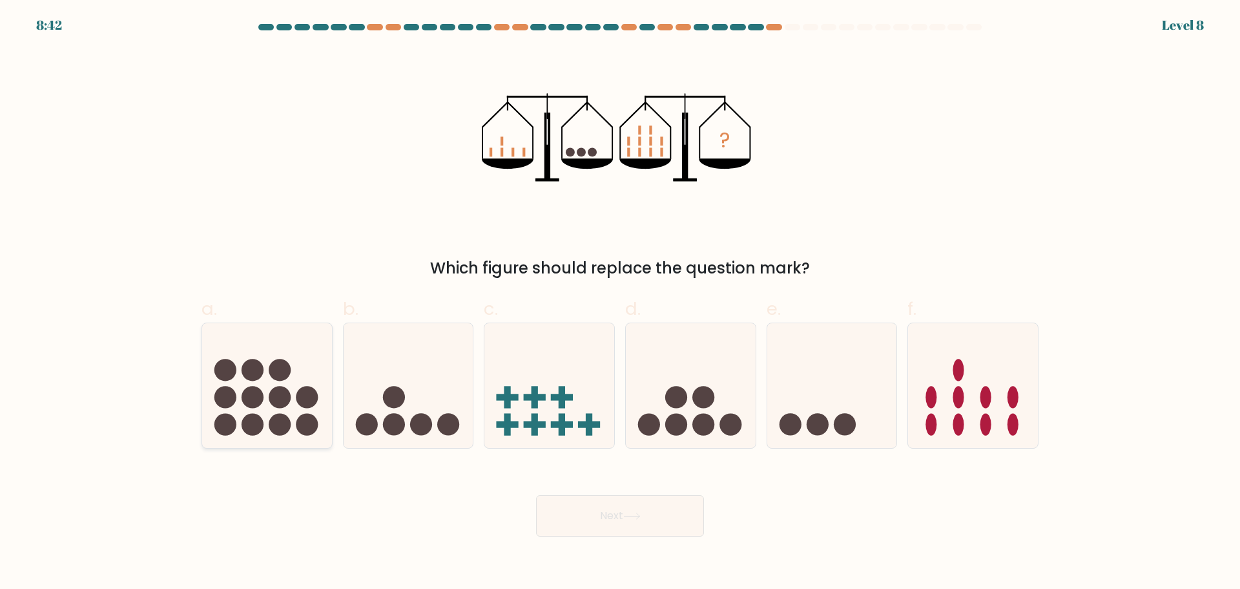
click at [269, 390] on icon at bounding box center [267, 384] width 130 height 107
click at [620, 303] on input "a." at bounding box center [620, 299] width 1 height 8
radio input "true"
click at [684, 514] on button "Next" at bounding box center [620, 515] width 168 height 41
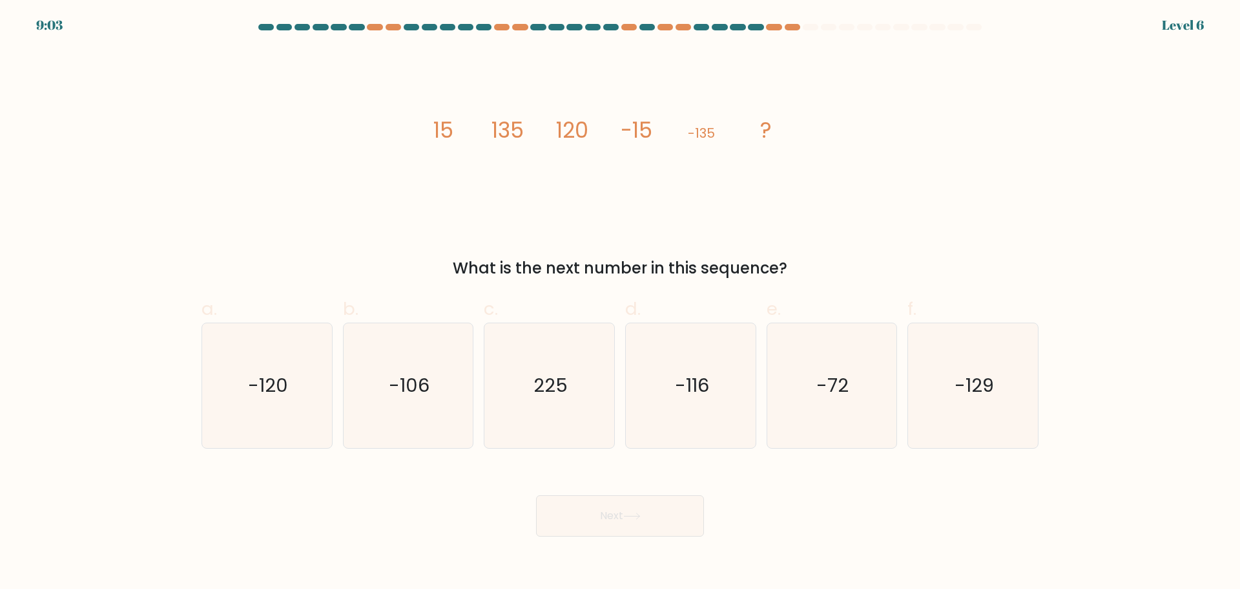
click at [193, 395] on form at bounding box center [620, 280] width 1240 height 512
click at [304, 393] on icon "-120" at bounding box center [267, 385] width 125 height 125
click at [620, 303] on input "a. -120" at bounding box center [620, 299] width 1 height 8
radio input "true"
click at [706, 516] on div "Next" at bounding box center [620, 500] width 853 height 72
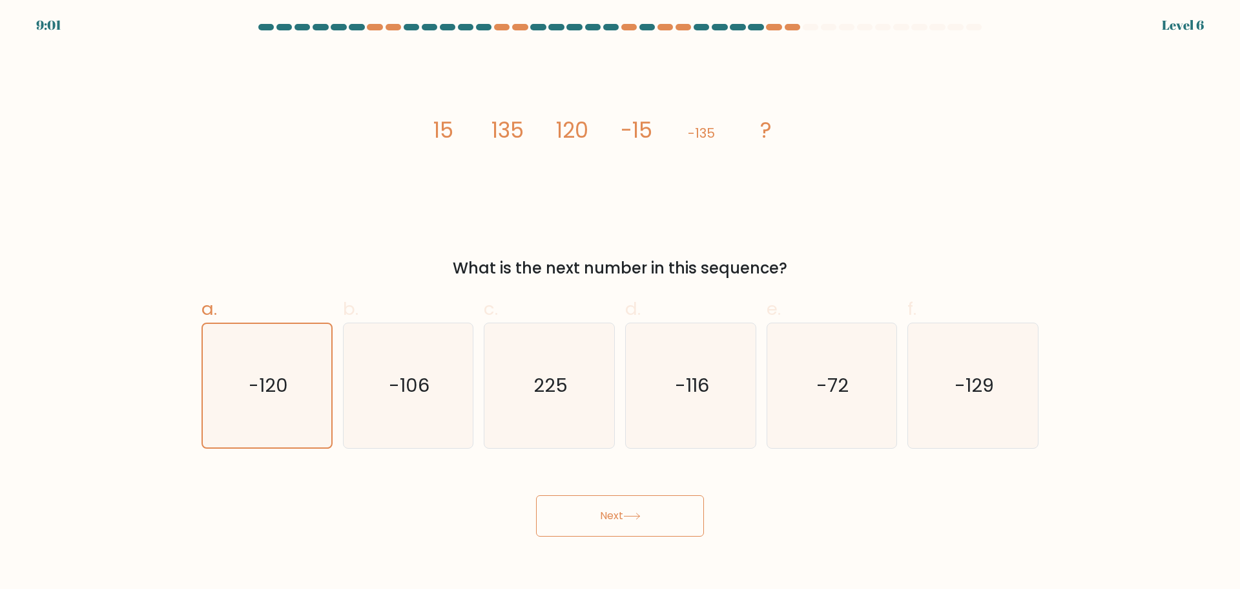
click at [675, 508] on button "Next" at bounding box center [620, 515] width 168 height 41
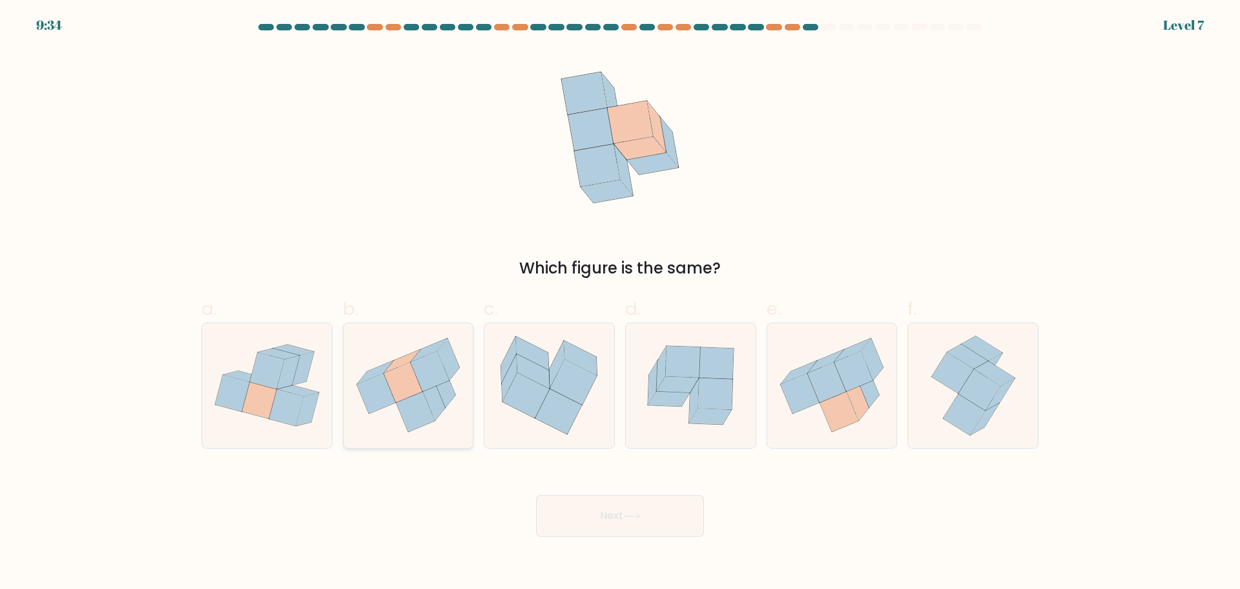
click at [421, 387] on icon at bounding box center [430, 371] width 39 height 40
click at [620, 303] on input "b." at bounding box center [620, 299] width 1 height 8
radio input "true"
click at [285, 397] on icon at bounding box center [286, 407] width 34 height 36
click at [620, 303] on input "a." at bounding box center [620, 299] width 1 height 8
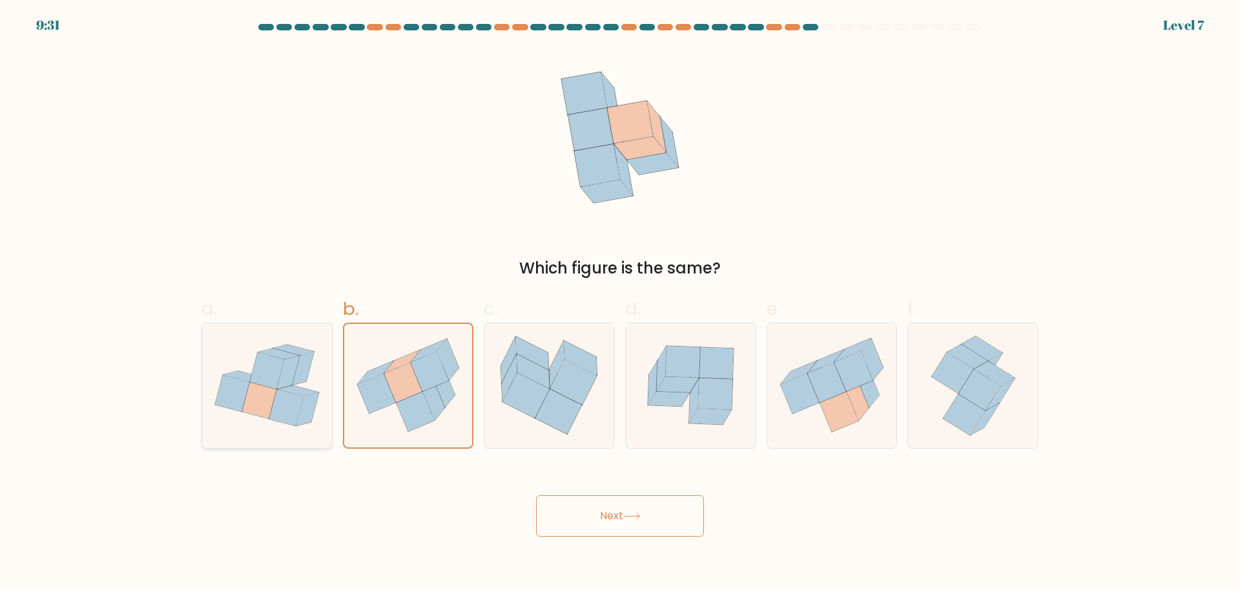
radio input "true"
click at [843, 403] on icon at bounding box center [839, 412] width 39 height 40
click at [621, 303] on input "e." at bounding box center [620, 299] width 1 height 8
radio input "true"
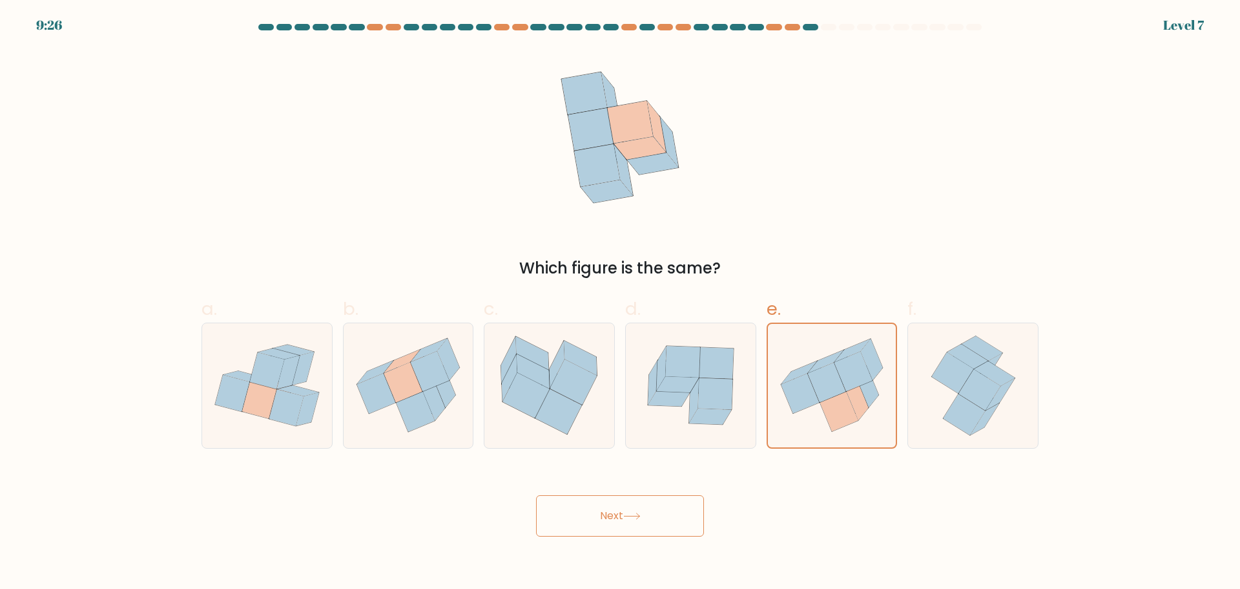
click at [628, 517] on icon at bounding box center [631, 515] width 17 height 7
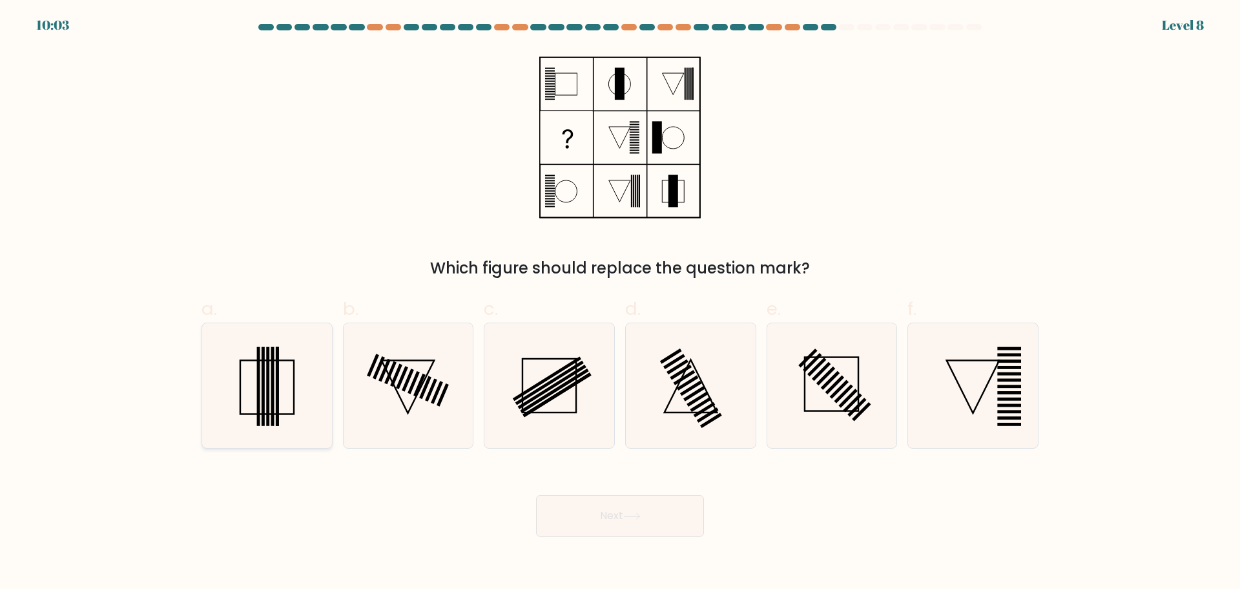
click at [289, 408] on icon at bounding box center [267, 385] width 125 height 125
click at [620, 303] on input "a." at bounding box center [620, 299] width 1 height 8
radio input "true"
click at [596, 508] on button "Next" at bounding box center [620, 515] width 168 height 41
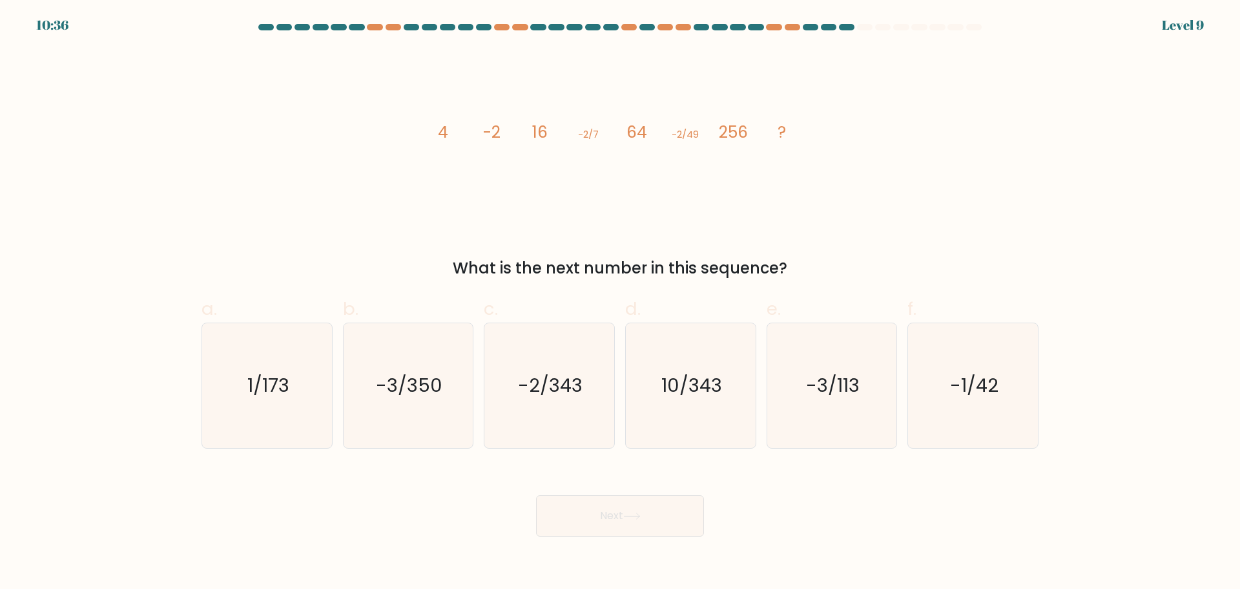
click at [503, 155] on icon "image/svg+xml 4 -2 16 -2/7 64 -2/49 256 ?" at bounding box center [620, 137] width 388 height 176
click at [464, 138] on icon "image/svg+xml 4 -2 16 -2/7 64 -2/49 256 ?" at bounding box center [620, 137] width 388 height 176
click at [514, 143] on icon "image/svg+xml 4 -2 16 -2/7 64 -2/49 256 ?" at bounding box center [620, 137] width 388 height 176
click at [305, 397] on icon "1/173" at bounding box center [267, 385] width 125 height 125
click at [620, 303] on input "a. 1/173" at bounding box center [620, 299] width 1 height 8
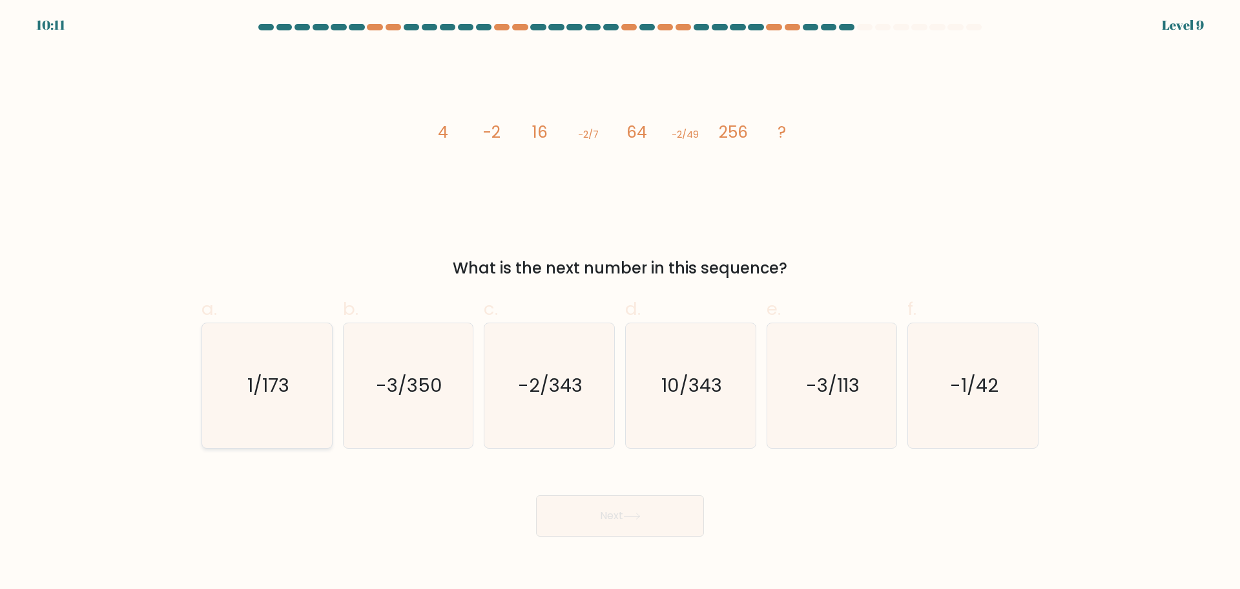
radio input "true"
click at [644, 511] on button "Next" at bounding box center [620, 515] width 168 height 41
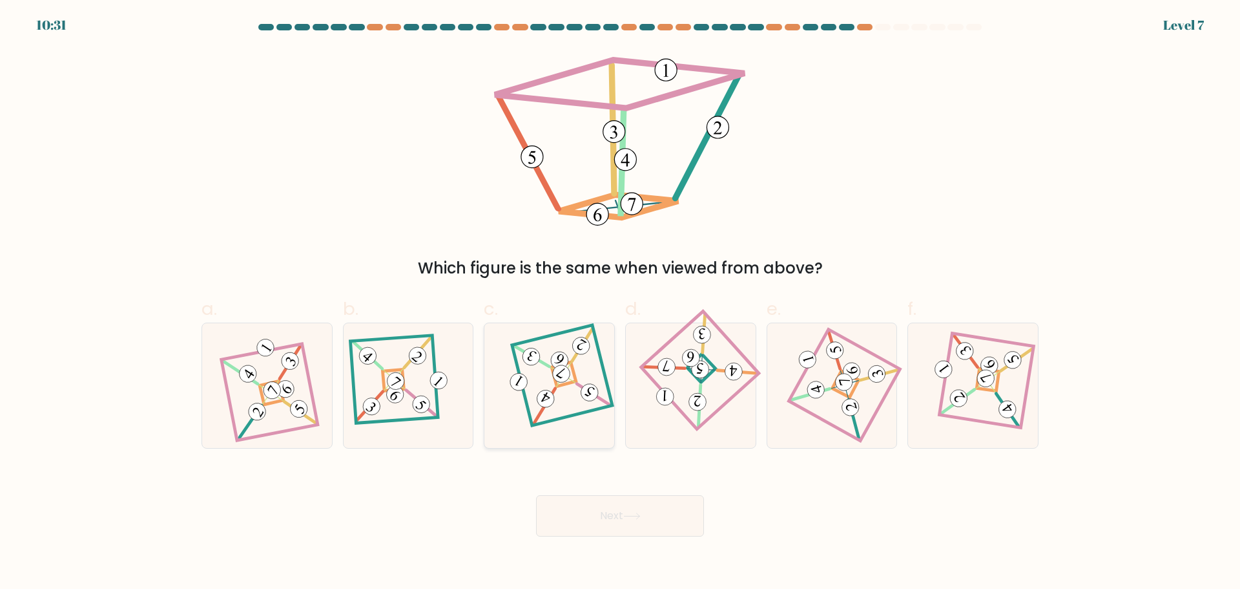
click at [572, 377] on icon at bounding box center [550, 384] width 87 height 99
click at [620, 303] on input "c." at bounding box center [620, 299] width 1 height 8
radio input "true"
click at [660, 510] on button "Next" at bounding box center [620, 515] width 168 height 41
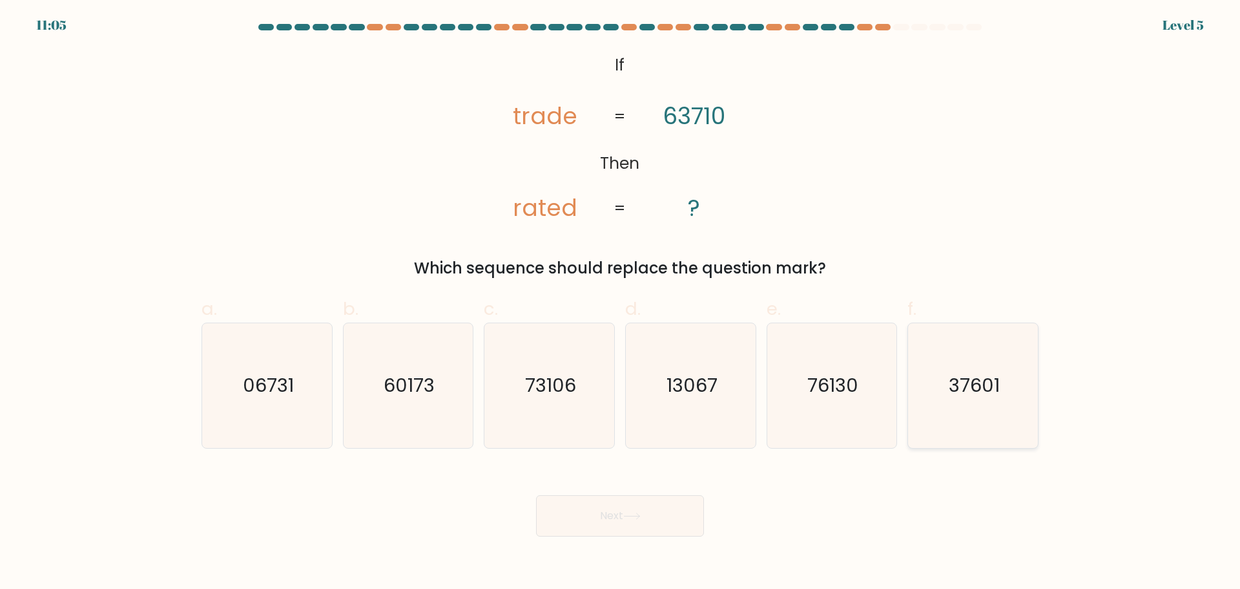
click at [967, 406] on icon "37601" at bounding box center [973, 385] width 125 height 125
click at [621, 303] on input "f. 37601" at bounding box center [620, 299] width 1 height 8
radio input "true"
click at [651, 501] on button "Next" at bounding box center [620, 515] width 168 height 41
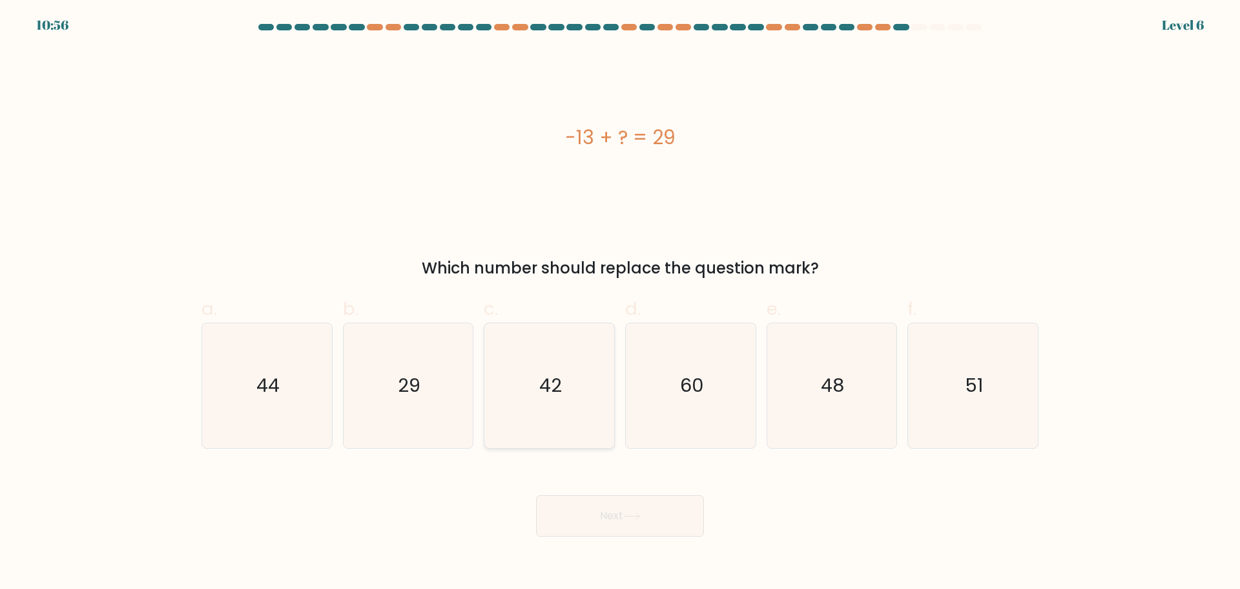
click at [556, 354] on icon "42" at bounding box center [549, 385] width 125 height 125
click at [620, 303] on input "c. 42" at bounding box center [620, 299] width 1 height 8
radio input "true"
click at [651, 518] on button "Next" at bounding box center [620, 515] width 168 height 41
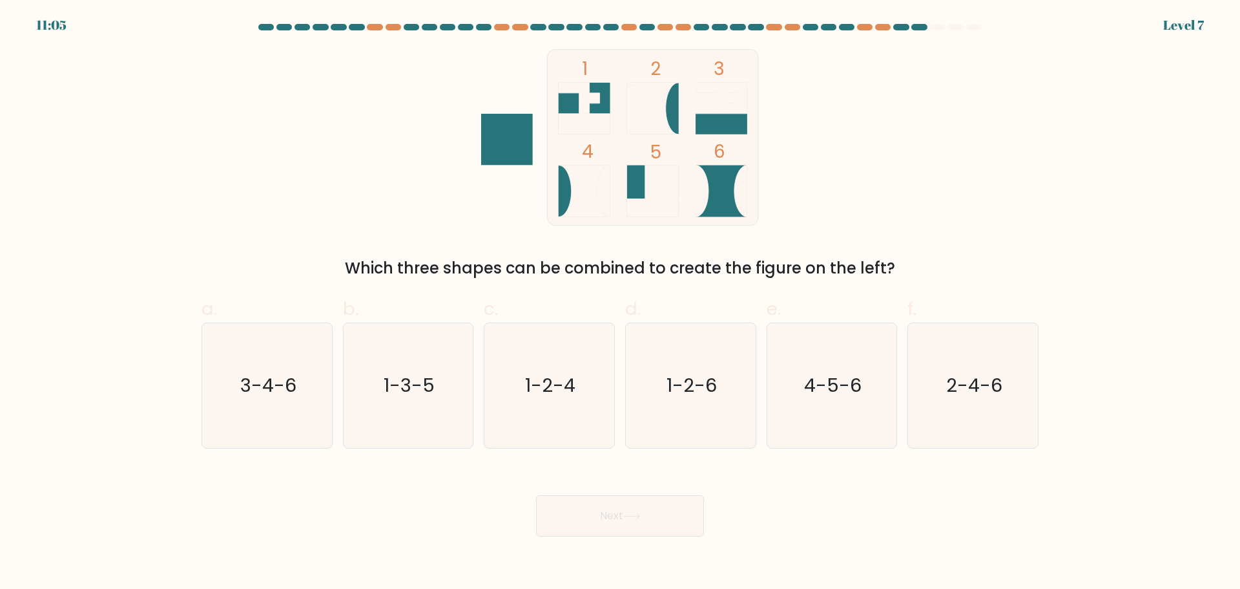
click at [722, 129] on rect at bounding box center [722, 109] width 52 height 52
click at [589, 152] on tspan "4" at bounding box center [588, 151] width 12 height 25
click at [707, 107] on icon at bounding box center [722, 98] width 52 height 31
click at [424, 387] on text "1-3-5" at bounding box center [409, 385] width 51 height 26
click at [620, 303] on input "b. 1-3-5" at bounding box center [620, 299] width 1 height 8
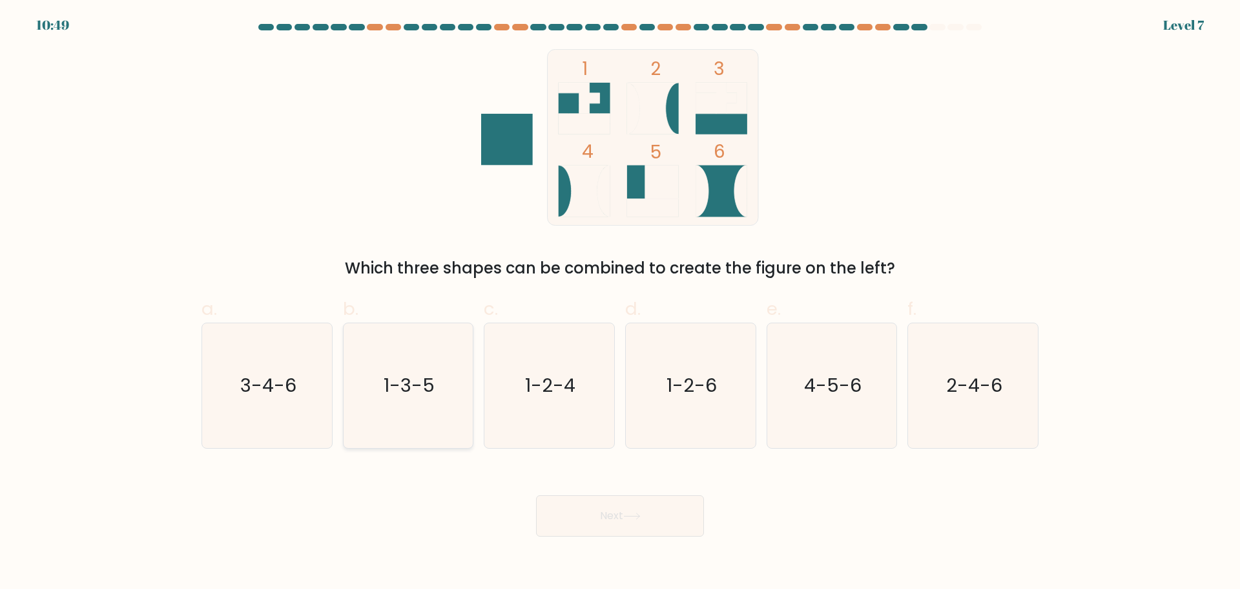
radio input "true"
click at [660, 522] on button "Next" at bounding box center [620, 515] width 168 height 41
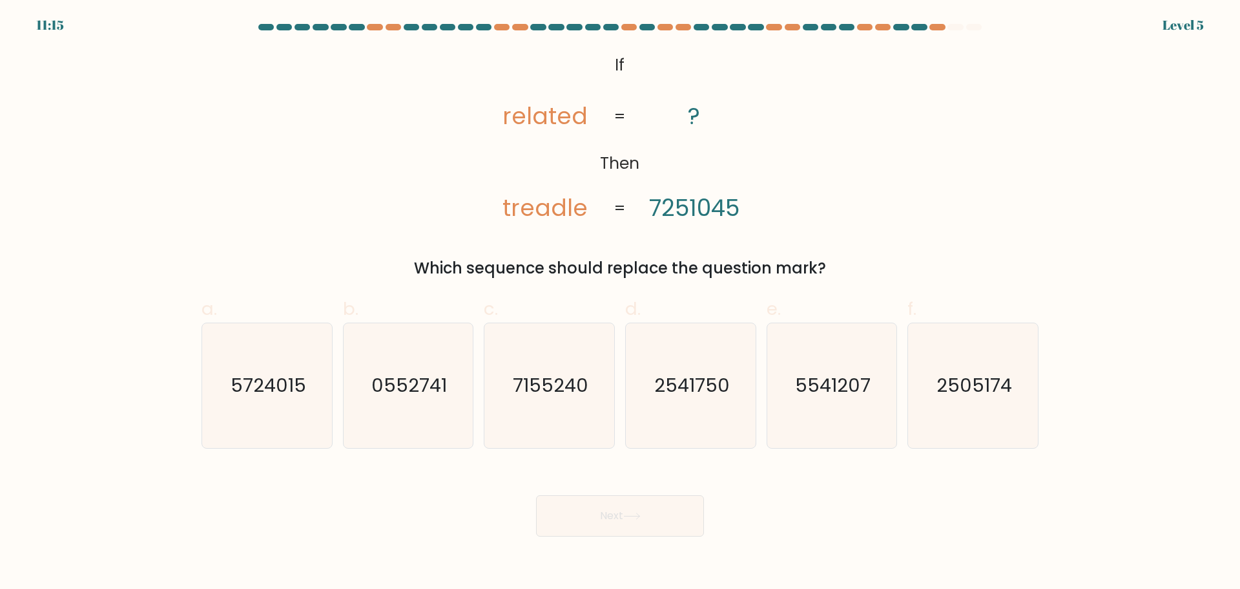
click at [519, 213] on tspan "treadle" at bounding box center [545, 208] width 85 height 32
click at [670, 403] on icon "2541750" at bounding box center [691, 385] width 125 height 125
click at [621, 303] on input "d. 2541750" at bounding box center [620, 299] width 1 height 8
radio input "true"
click at [725, 397] on text "2541750" at bounding box center [692, 385] width 74 height 26
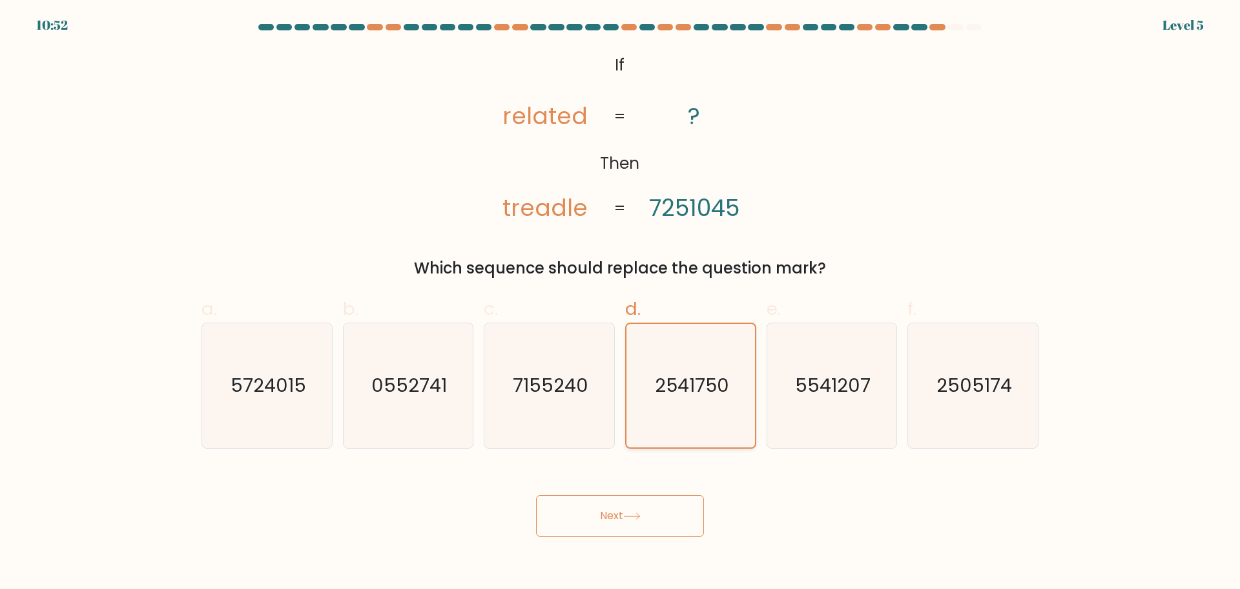
click at [621, 303] on input "d. 2541750" at bounding box center [620, 299] width 1 height 8
click at [636, 509] on button "Next" at bounding box center [620, 515] width 168 height 41
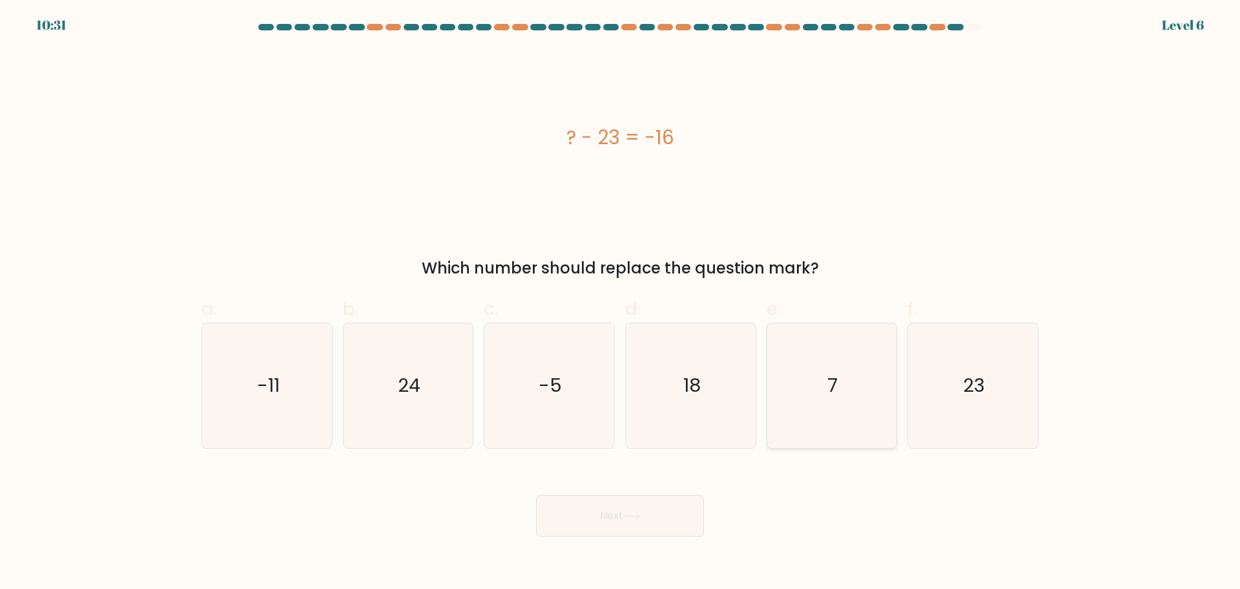
click at [825, 401] on icon "7" at bounding box center [831, 385] width 125 height 125
click at [621, 303] on input "e. 7" at bounding box center [620, 299] width 1 height 8
radio input "true"
click at [669, 501] on button "Next" at bounding box center [620, 515] width 168 height 41
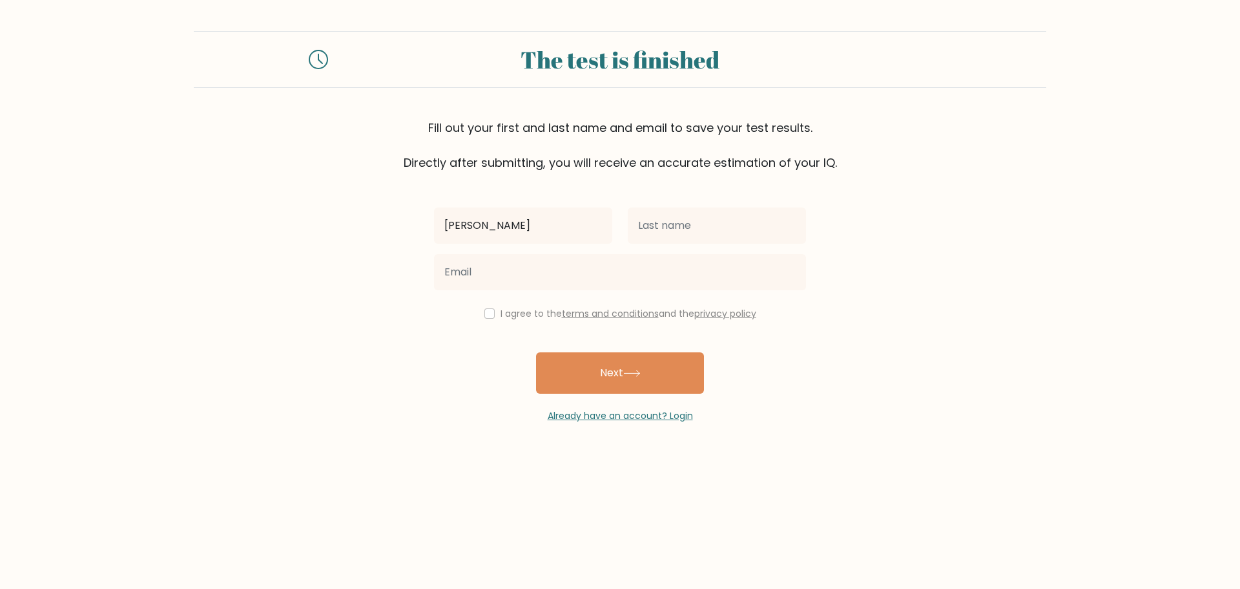
type input "[PERSON_NAME]"
type input "Sy"
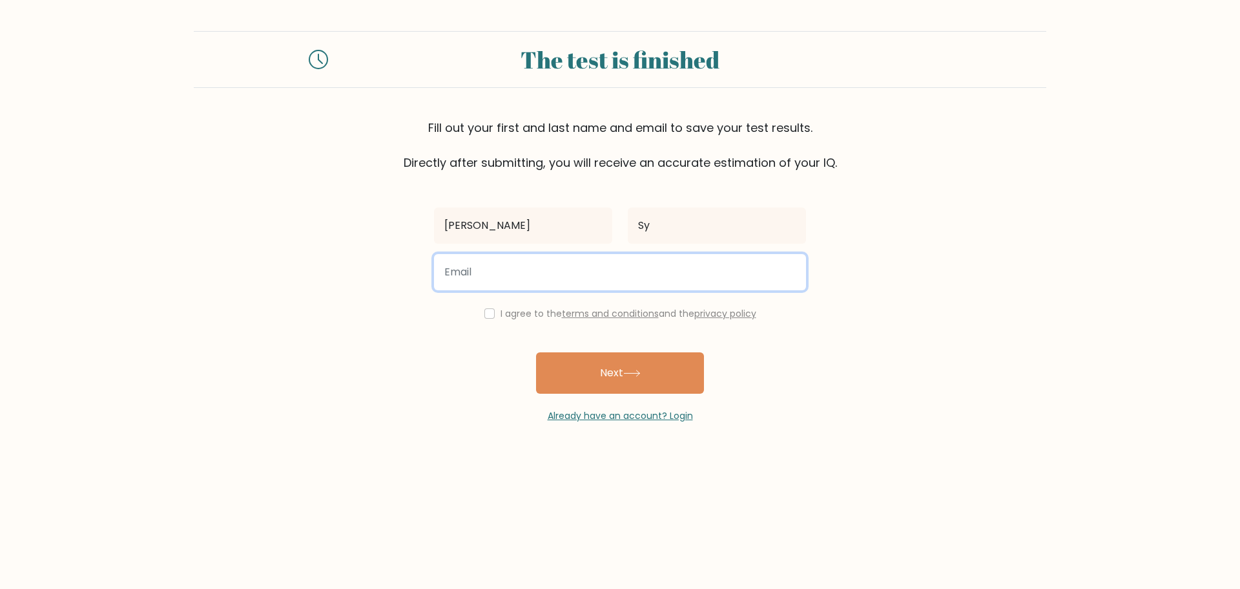
click at [486, 279] on input "email" at bounding box center [620, 272] width 372 height 36
type input "gemmalynsy@gmail.com"
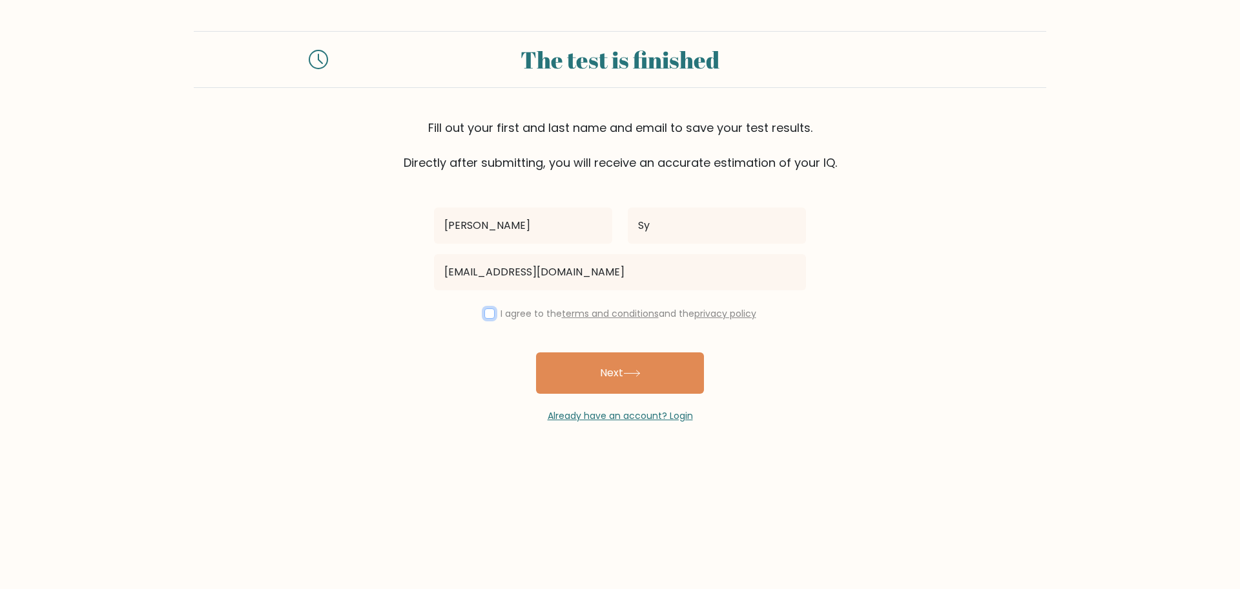
click at [485, 310] on input "checkbox" at bounding box center [490, 313] width 10 height 10
checkbox input "true"
click at [636, 386] on button "Next" at bounding box center [620, 372] width 168 height 41
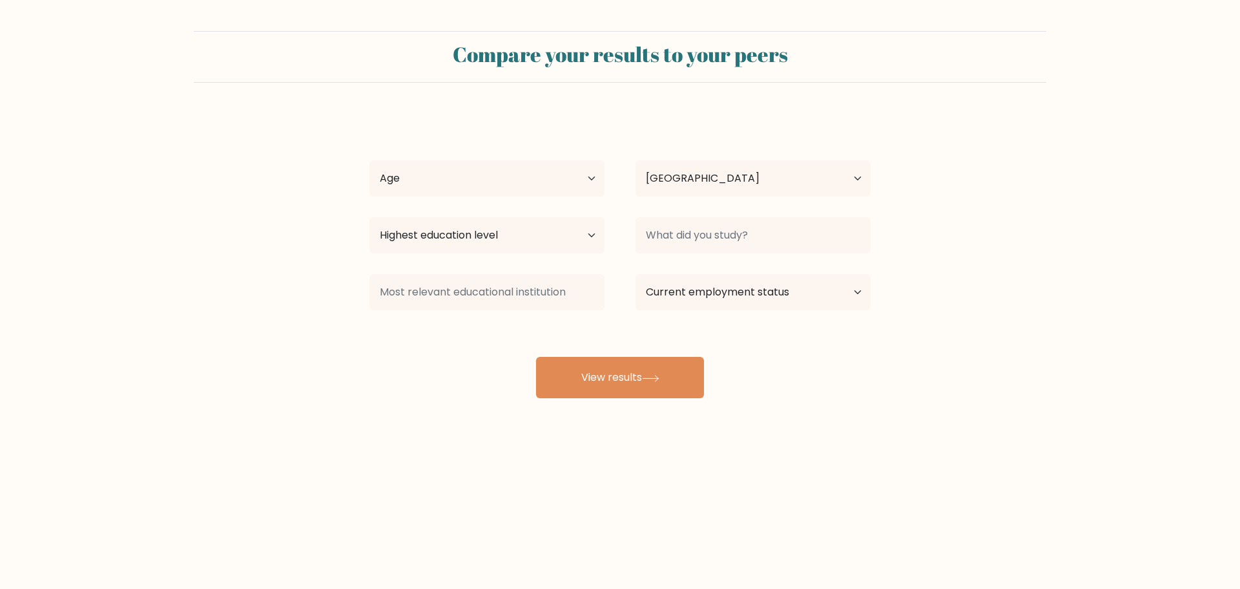
select select "AE"
click at [542, 175] on select "Age Under [DEMOGRAPHIC_DATA] [DEMOGRAPHIC_DATA] [DEMOGRAPHIC_DATA] [DEMOGRAPHIC…" at bounding box center [487, 178] width 235 height 36
click at [370, 160] on select "Age Under [DEMOGRAPHIC_DATA] [DEMOGRAPHIC_DATA] [DEMOGRAPHIC_DATA] [DEMOGRAPHIC…" at bounding box center [487, 178] width 235 height 36
click at [464, 188] on select "Age Under [DEMOGRAPHIC_DATA] [DEMOGRAPHIC_DATA] [DEMOGRAPHIC_DATA] [DEMOGRAPHIC…" at bounding box center [487, 178] width 235 height 36
select select "25_34"
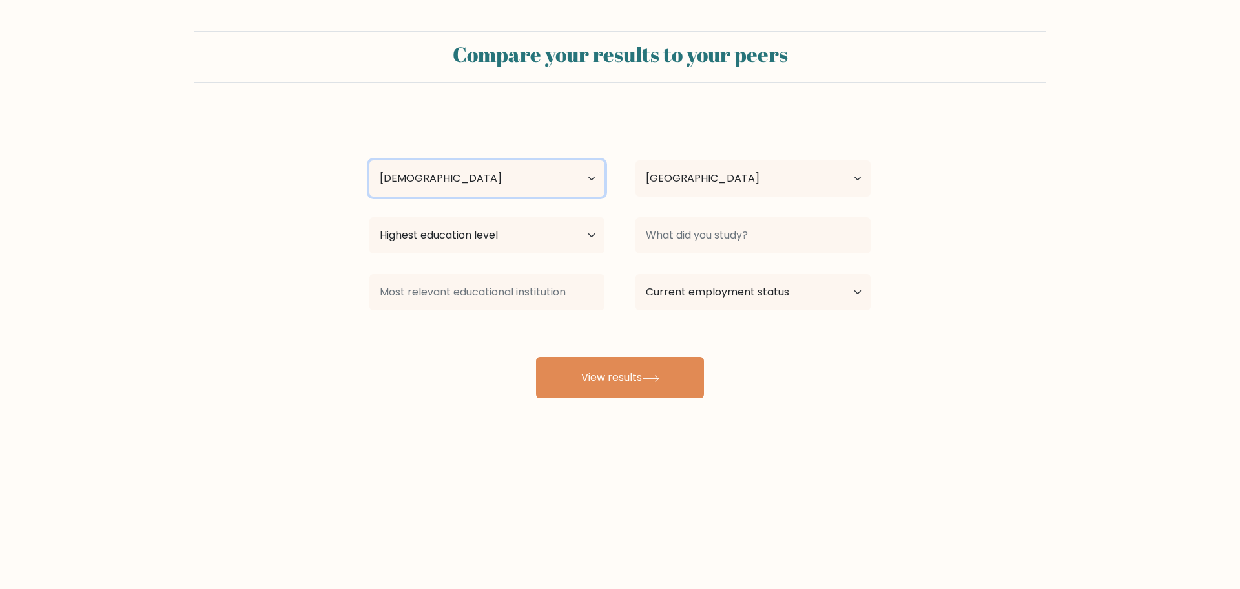
click at [370, 160] on select "Age Under [DEMOGRAPHIC_DATA] [DEMOGRAPHIC_DATA] [DEMOGRAPHIC_DATA] [DEMOGRAPHIC…" at bounding box center [487, 178] width 235 height 36
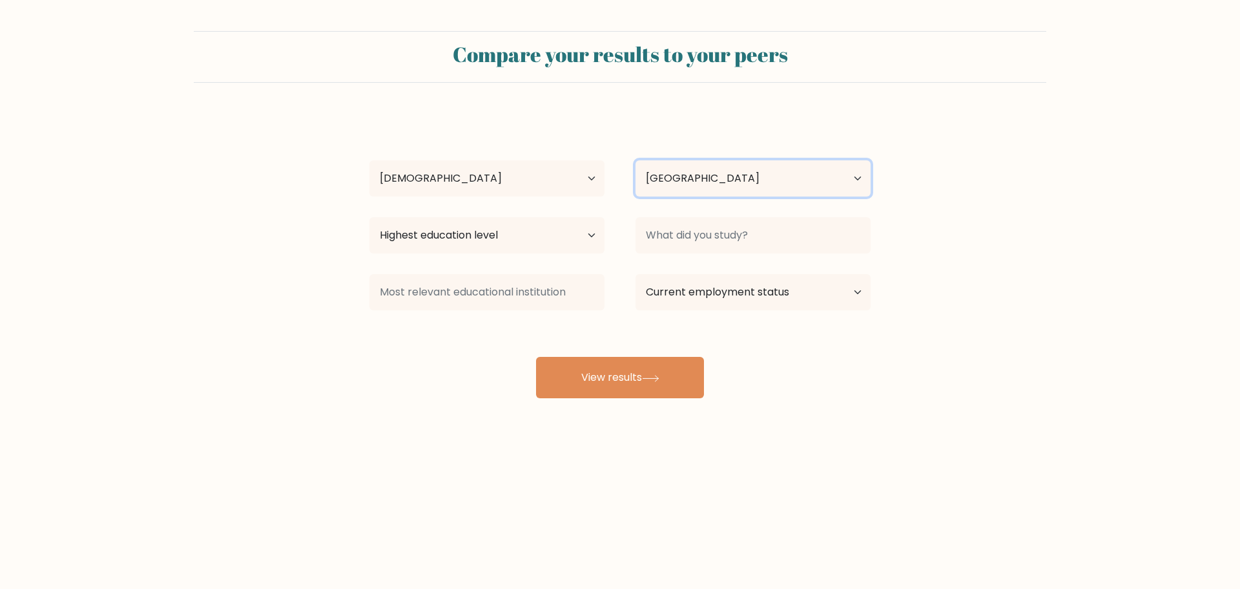
click at [762, 178] on select "Country [GEOGRAPHIC_DATA] [GEOGRAPHIC_DATA] [GEOGRAPHIC_DATA] [US_STATE] [GEOGR…" at bounding box center [753, 178] width 235 height 36
click at [760, 182] on select "Country [GEOGRAPHIC_DATA] [GEOGRAPHIC_DATA] [GEOGRAPHIC_DATA] [US_STATE] [GEOGR…" at bounding box center [753, 178] width 235 height 36
click at [474, 240] on select "Highest education level No schooling Primary Lower Secondary Upper Secondary Oc…" at bounding box center [487, 235] width 235 height 36
select select "bachelors_degree"
click at [370, 217] on select "Highest education level No schooling Primary Lower Secondary Upper Secondary Oc…" at bounding box center [487, 235] width 235 height 36
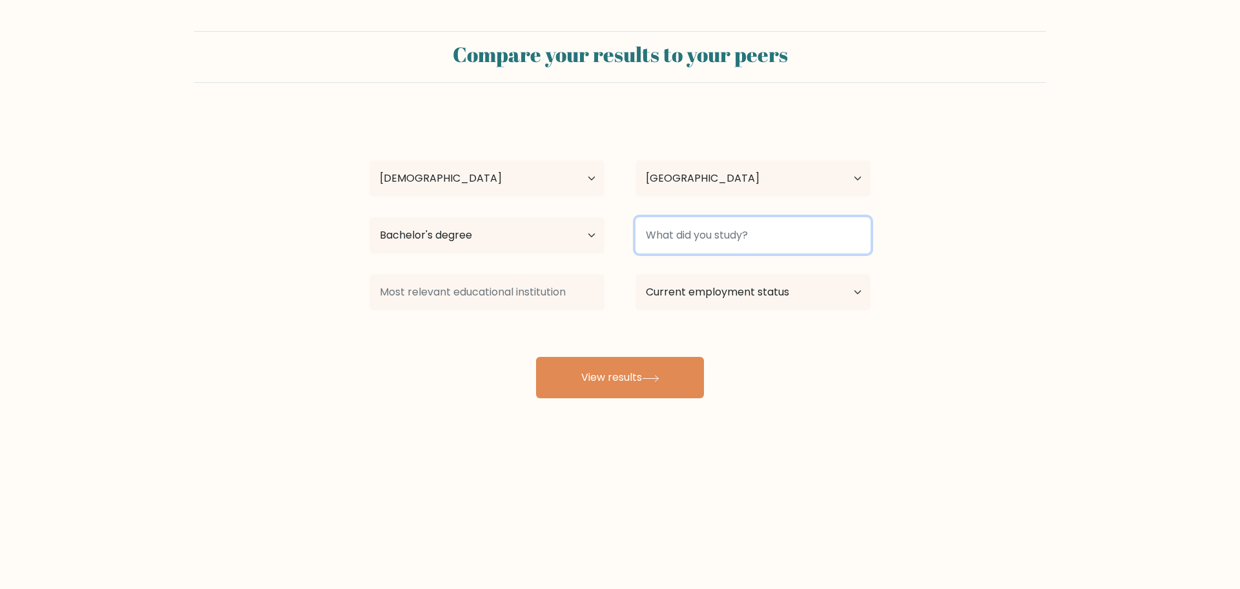
click at [708, 239] on input at bounding box center [753, 235] width 235 height 36
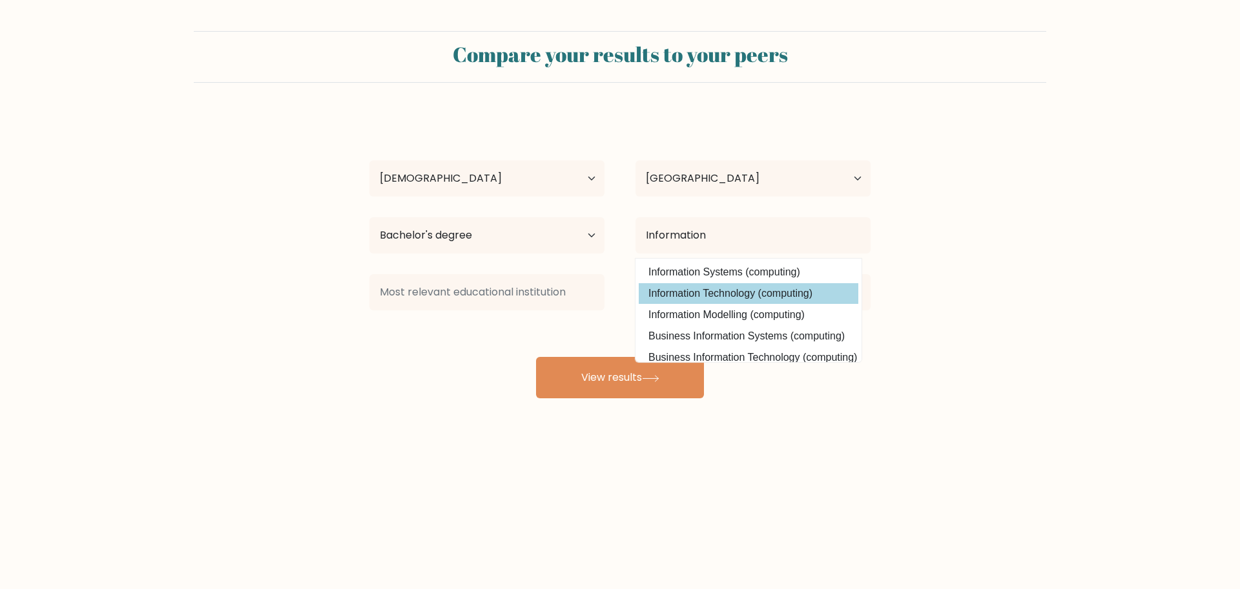
click at [691, 291] on option "Information Technology (computing)" at bounding box center [749, 293] width 220 height 21
type input "Information Technology"
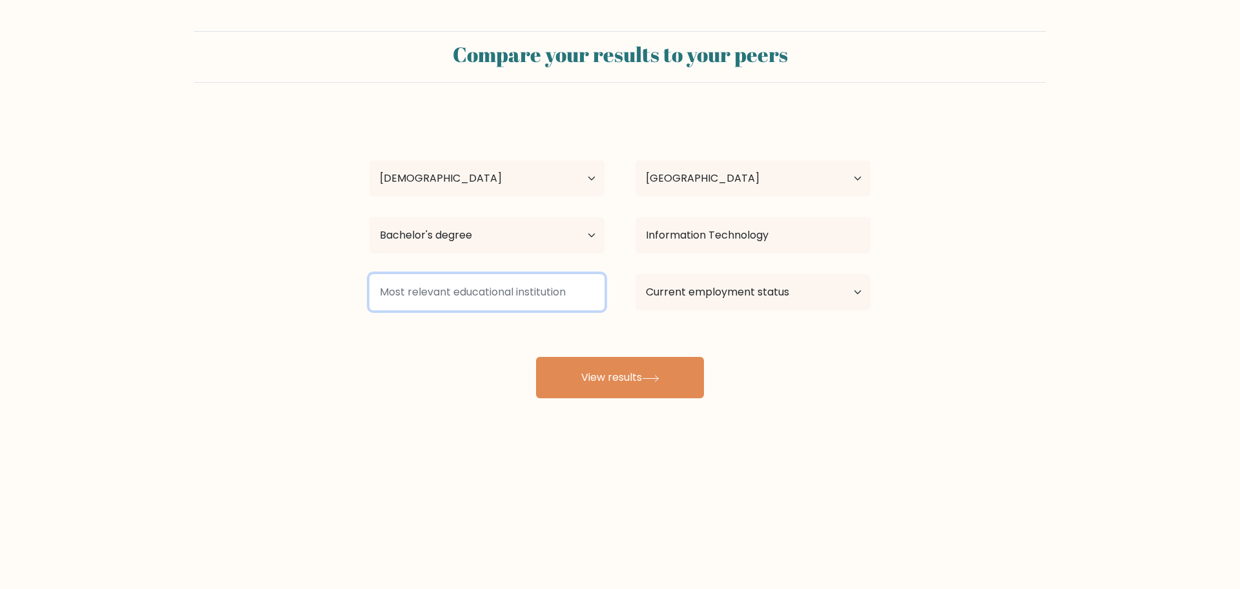
click at [409, 284] on input at bounding box center [487, 292] width 235 height 36
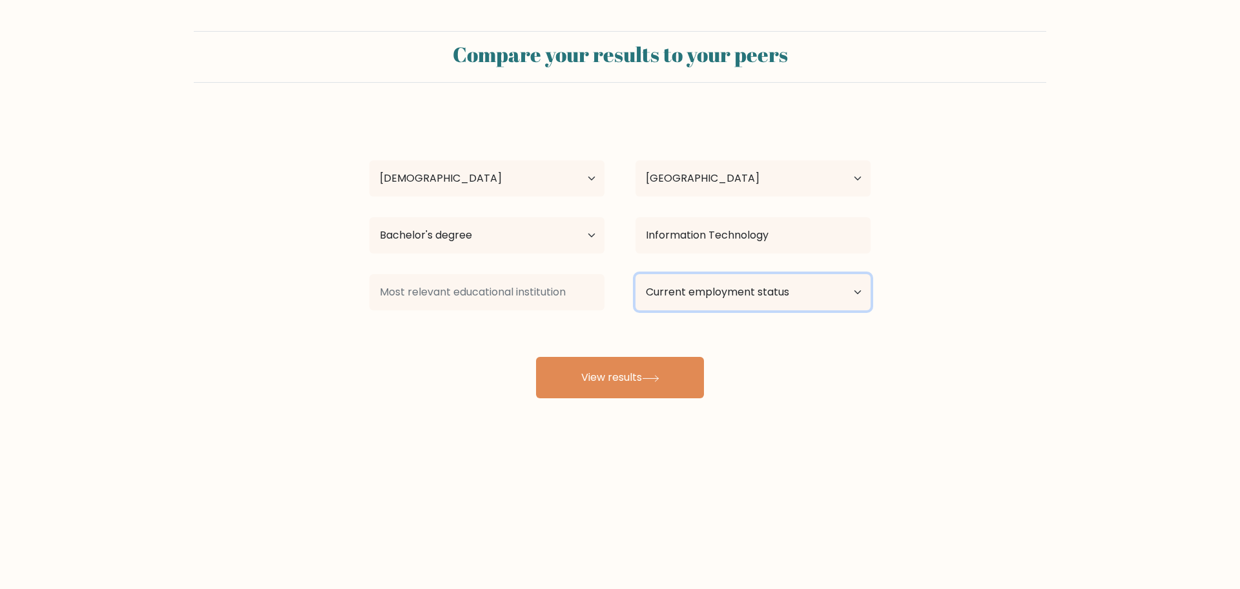
click at [713, 300] on select "Current employment status Employed Student Retired Other / prefer not to answer" at bounding box center [753, 292] width 235 height 36
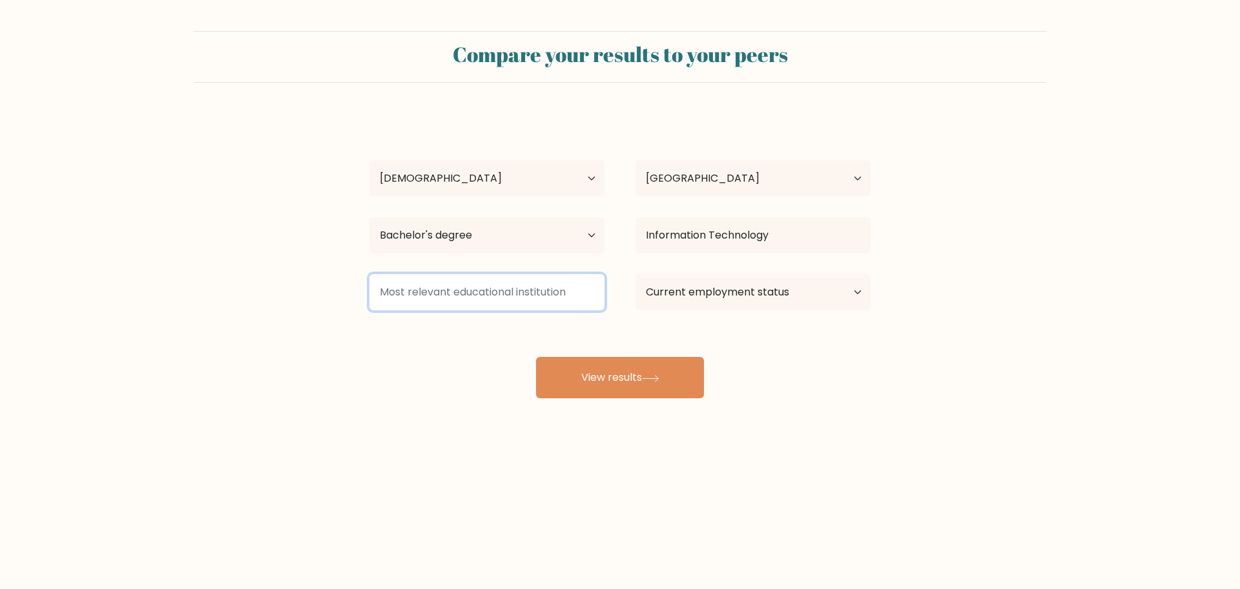
click at [465, 282] on input at bounding box center [487, 292] width 235 height 36
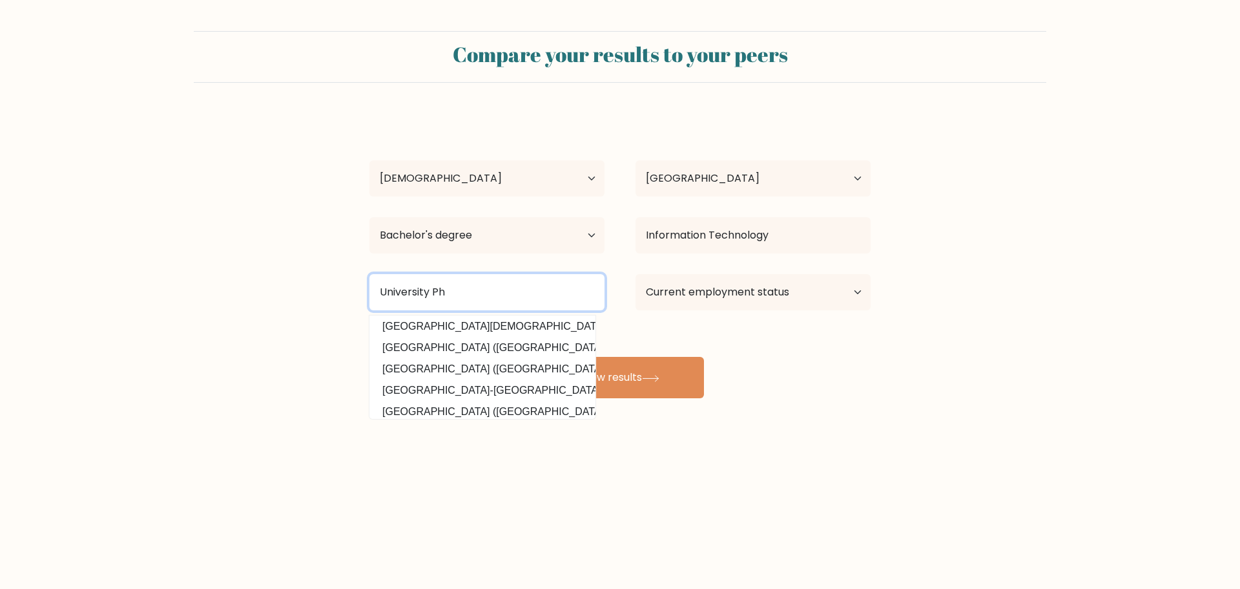
scroll to position [126, 0]
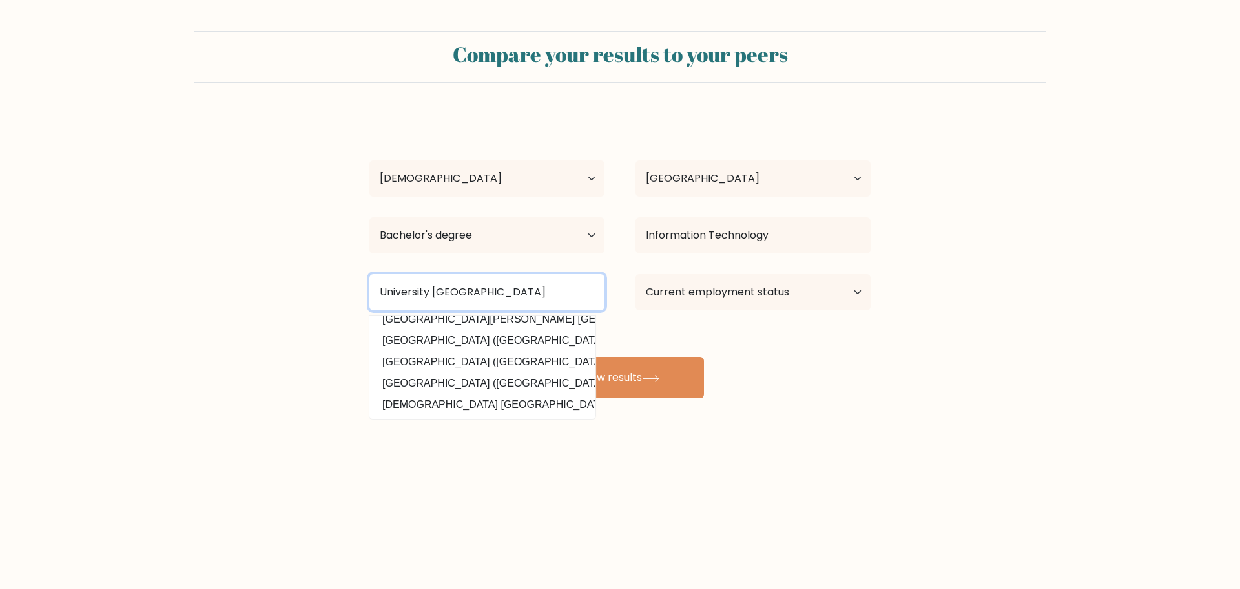
drag, startPoint x: 428, startPoint y: 292, endPoint x: 288, endPoint y: 286, distance: 141.0
click at [288, 286] on form "Compare your results to your peers Gemma Lyn Sy Age Under 18 years old 18-24 ye…" at bounding box center [620, 214] width 1240 height 367
type input "City of Malabon University Philippines"
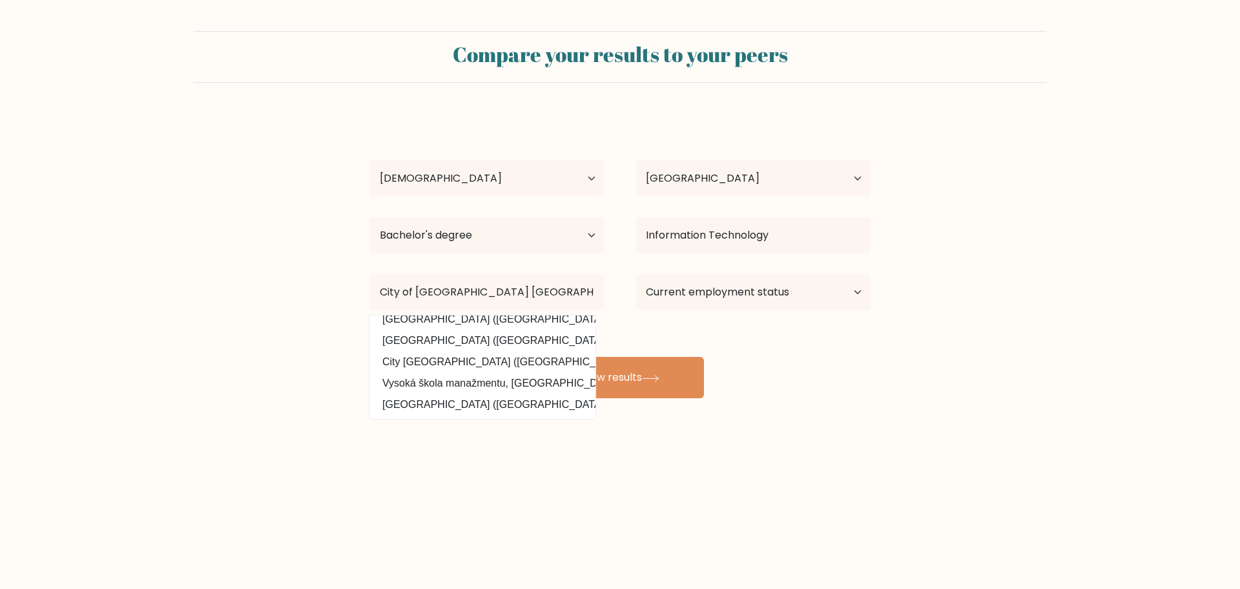
click at [733, 340] on div "Gemma Lyn Sy Age Under 18 years old 18-24 years old 25-34 years old 35-44 years…" at bounding box center [620, 256] width 517 height 284
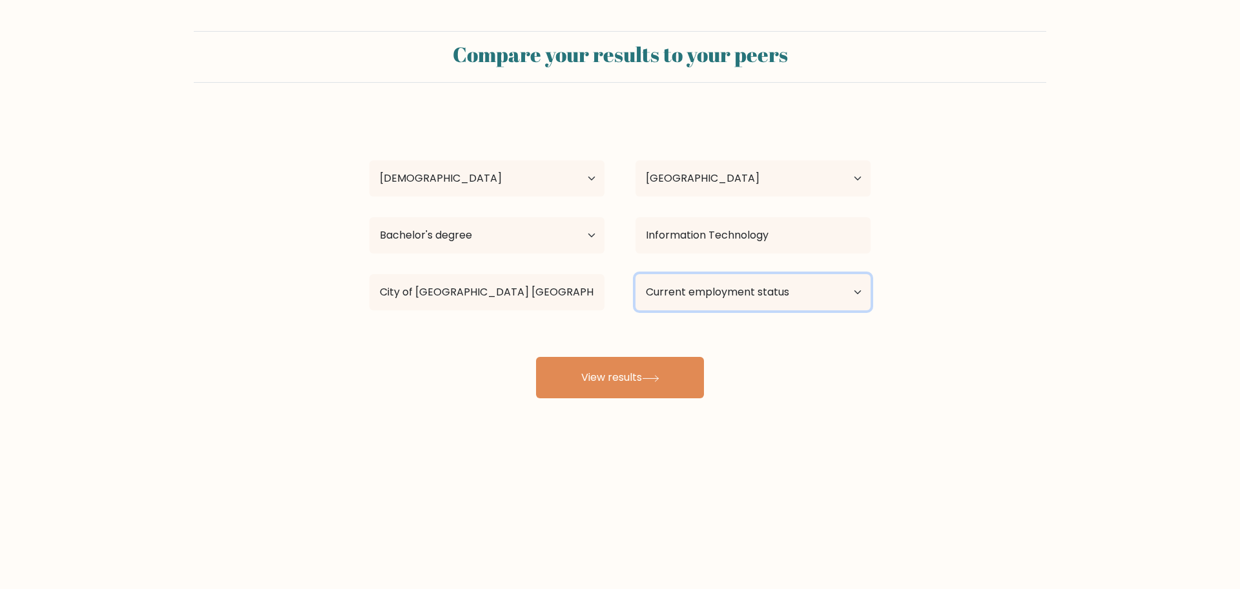
click at [782, 297] on select "Current employment status Employed Student Retired Other / prefer not to answer" at bounding box center [753, 292] width 235 height 36
select select "employed"
click at [636, 274] on select "Current employment status Employed Student Retired Other / prefer not to answer" at bounding box center [753, 292] width 235 height 36
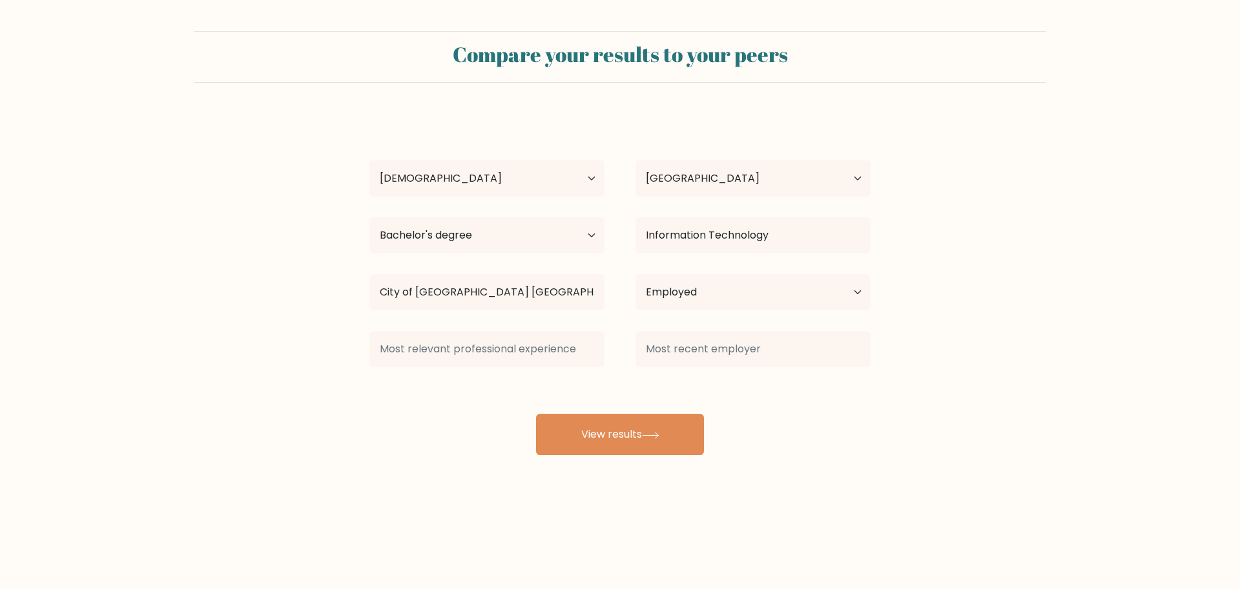
click at [612, 375] on div "Gemma Lyn Sy Age Under 18 years old 18-24 years old 25-34 years old 35-44 years…" at bounding box center [620, 284] width 517 height 341
click at [614, 377] on div "Gemma Lyn Sy Age Under 18 years old 18-24 years old 25-34 years old 35-44 years…" at bounding box center [620, 284] width 517 height 341
click at [903, 324] on form "Compare your results to your peers Gemma Lyn Sy Age Under 18 years old 18-24 ye…" at bounding box center [620, 243] width 1240 height 424
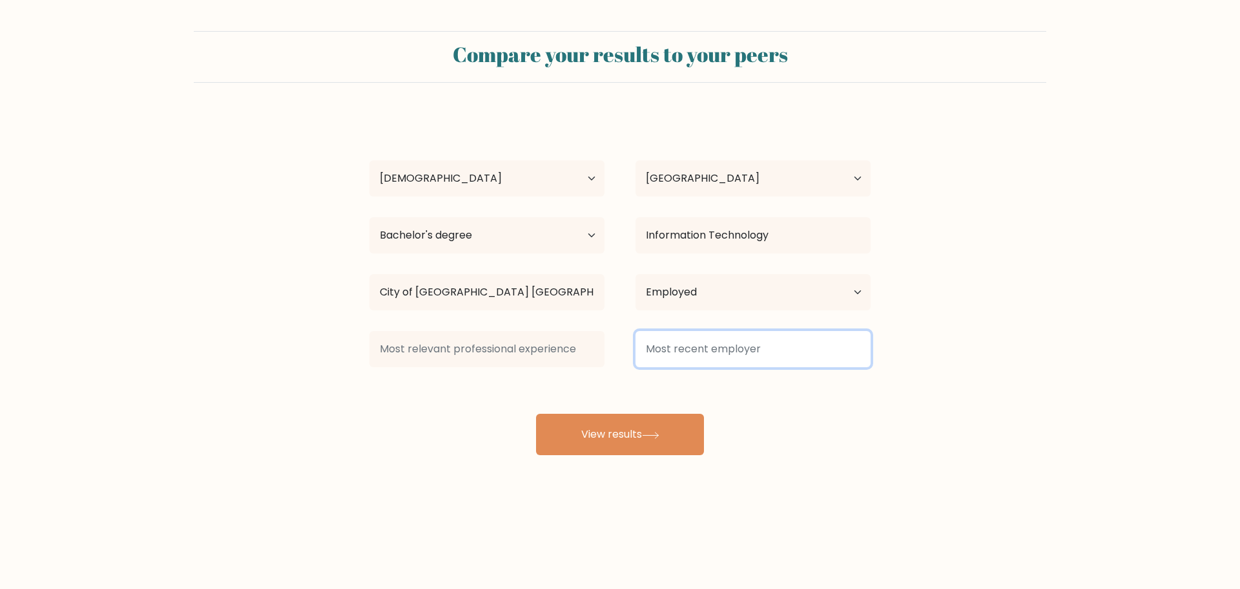
click at [703, 349] on input at bounding box center [753, 349] width 235 height 36
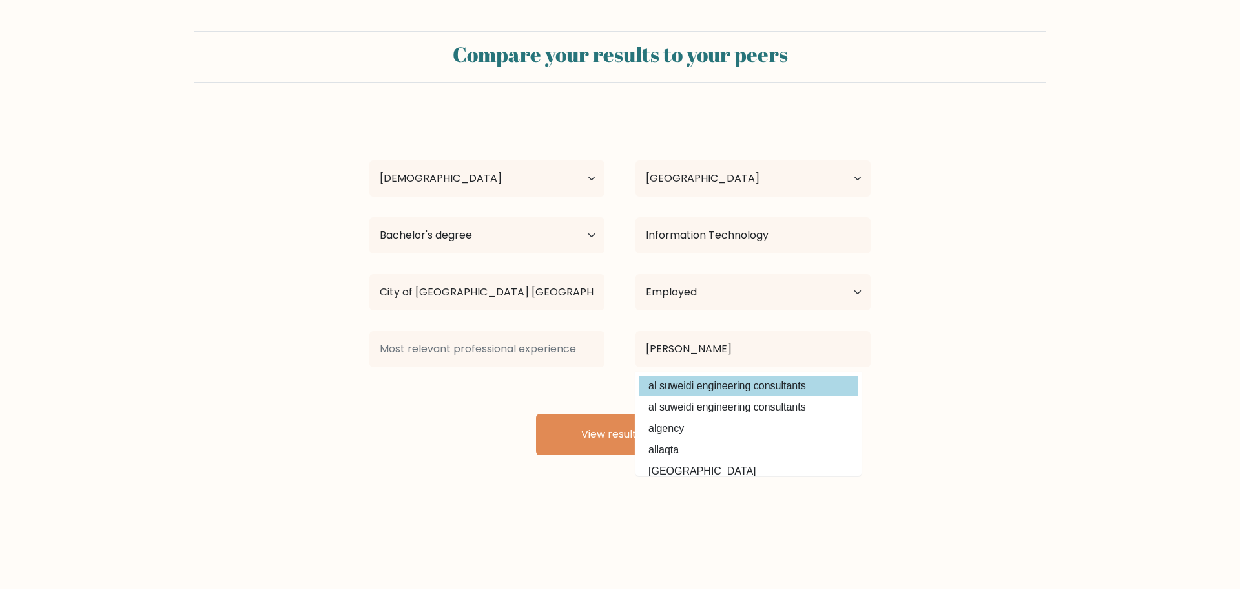
click at [727, 386] on option "al suweidi engineering consultants" at bounding box center [749, 385] width 220 height 21
type input "al suweidi engineering consultants"
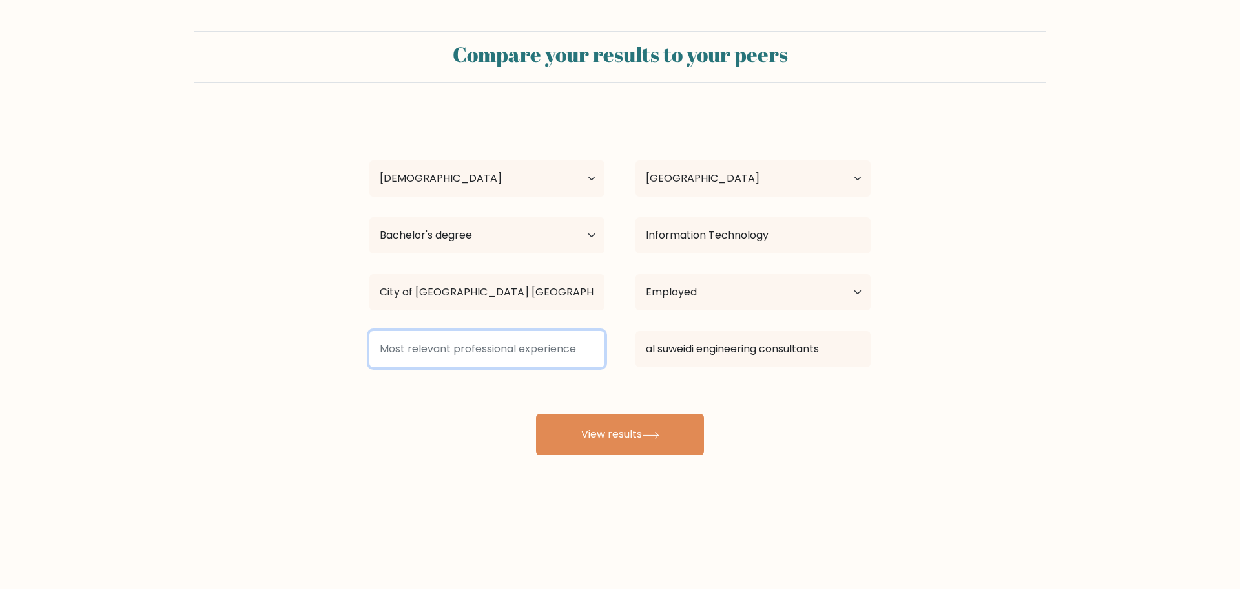
click at [566, 350] on input at bounding box center [487, 349] width 235 height 36
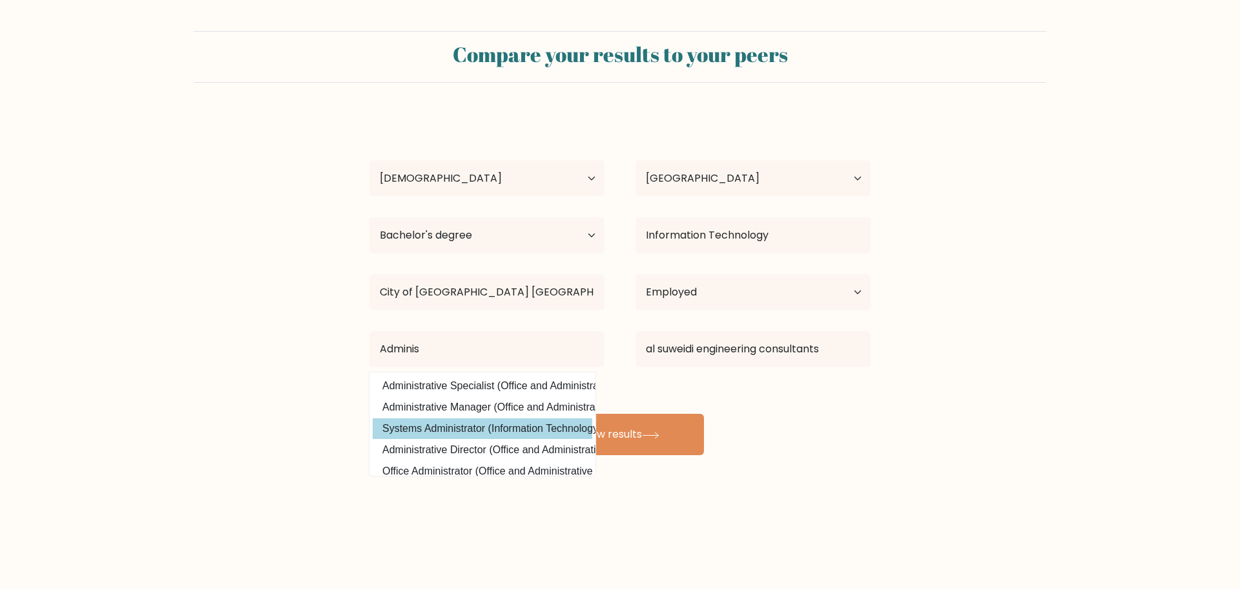
click at [488, 430] on option "Systems Administrator (Information Technology)" at bounding box center [483, 428] width 220 height 21
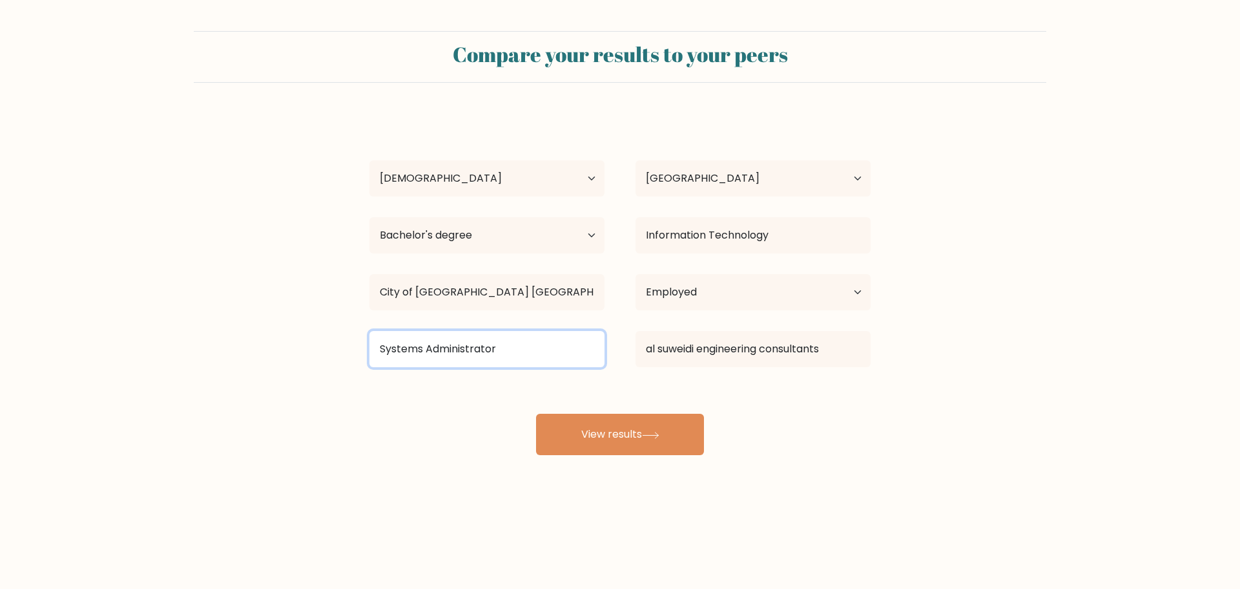
click at [457, 340] on input "Systems Administrator" at bounding box center [487, 349] width 235 height 36
drag, startPoint x: 427, startPoint y: 348, endPoint x: 56, endPoint y: 342, distance: 370.9
click at [55, 342] on form "Compare your results to your peers Gemma Lyn Sy Age Under 18 years old 18-24 ye…" at bounding box center [620, 243] width 1240 height 424
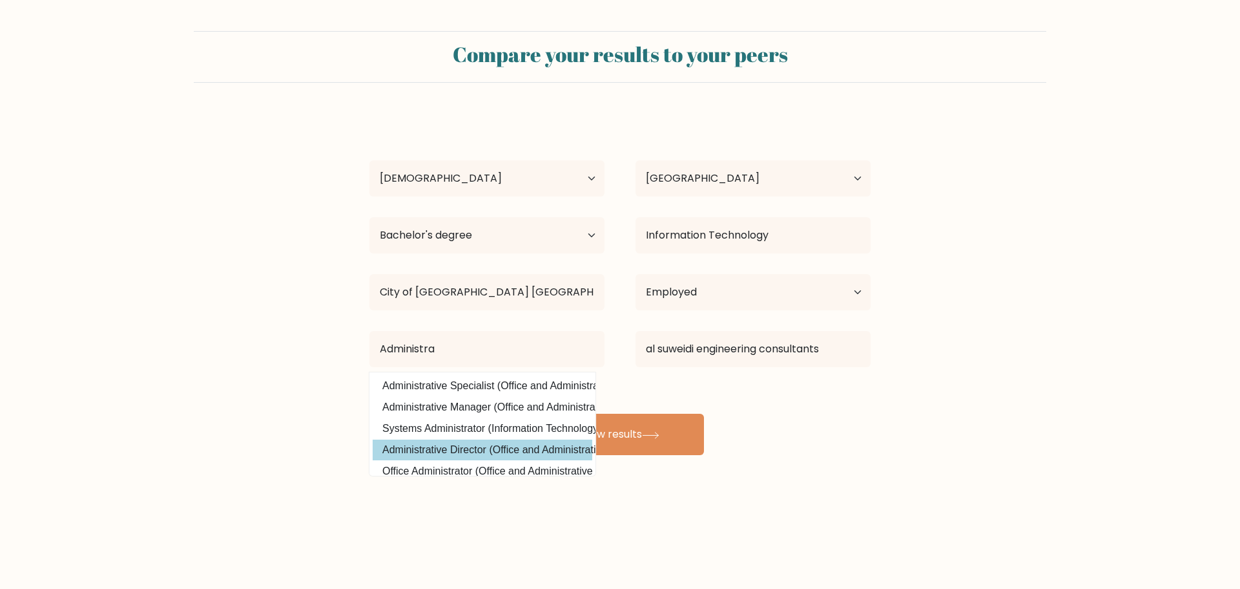
click at [548, 454] on option "Administrative Director (Office and Administrative Support)" at bounding box center [483, 449] width 220 height 21
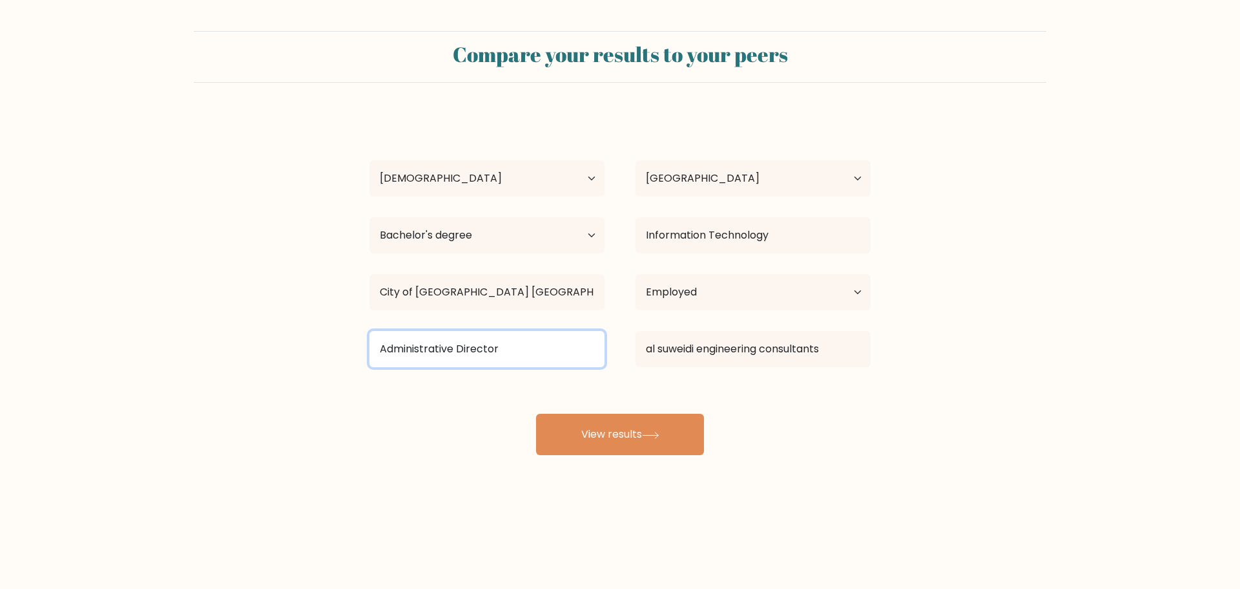
click at [533, 334] on input "Administrative Director" at bounding box center [487, 349] width 235 height 36
click at [530, 350] on input "Administrative Director" at bounding box center [487, 349] width 235 height 36
drag, startPoint x: 536, startPoint y: 350, endPoint x: 457, endPoint y: 354, distance: 79.0
click at [457, 354] on input "Administrative Director" at bounding box center [487, 349] width 235 height 36
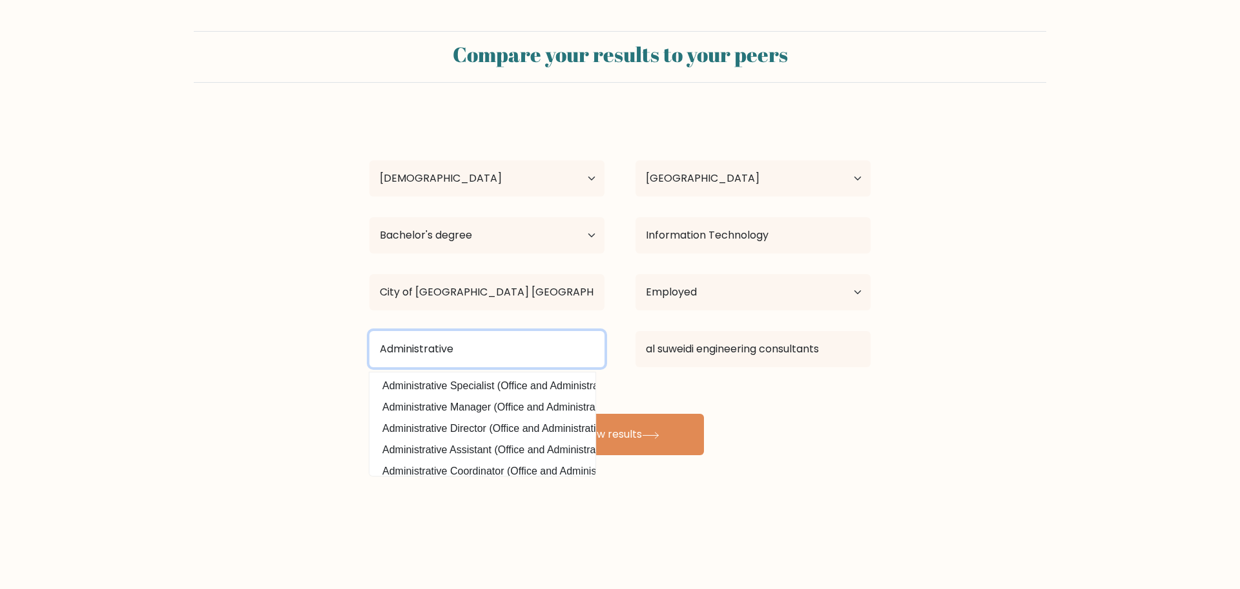
type input "Administrative"
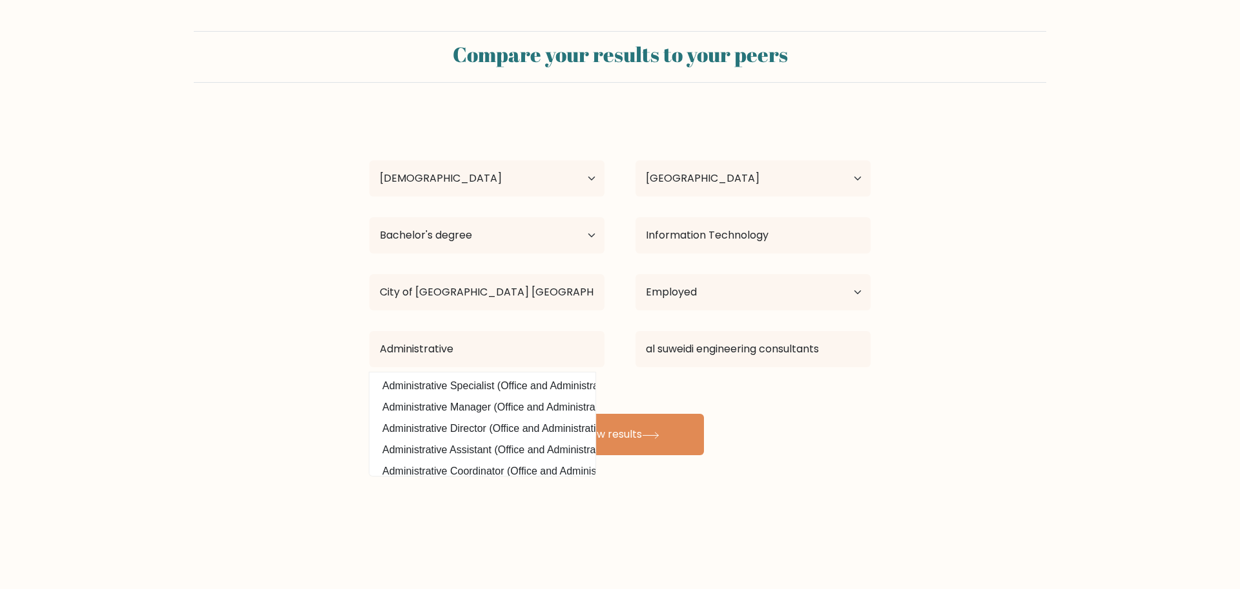
click at [863, 474] on div "Compare your results to your peers Gemma Lyn Sy Age Under 18 years old 18-24 ye…" at bounding box center [620, 245] width 1240 height 490
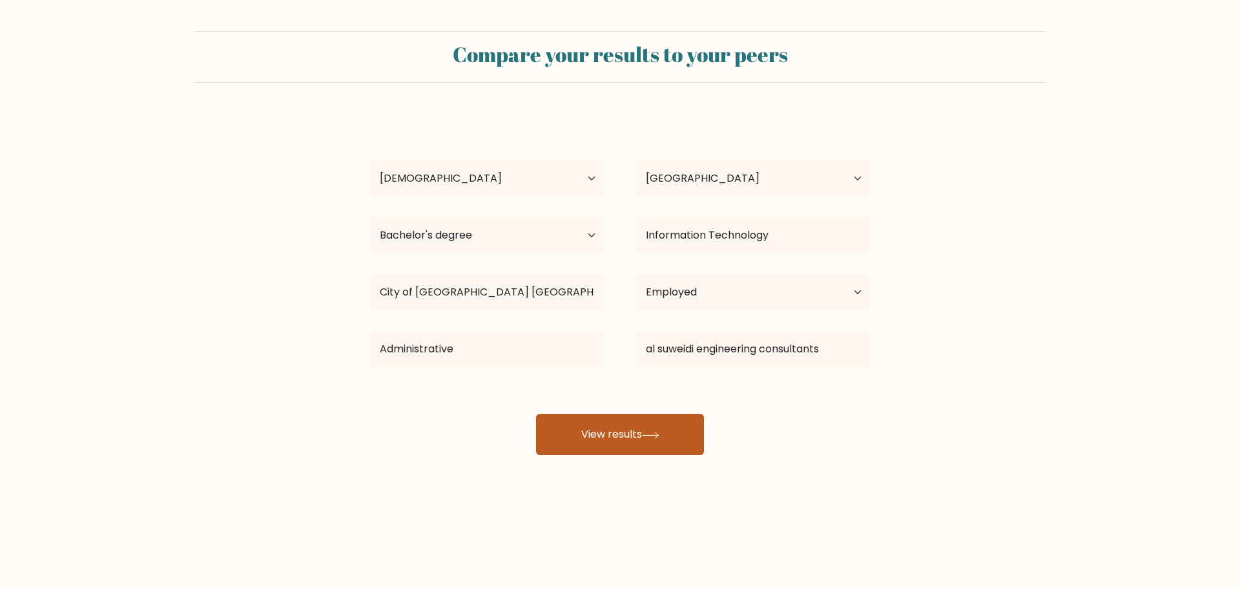
click at [668, 437] on button "View results" at bounding box center [620, 433] width 168 height 41
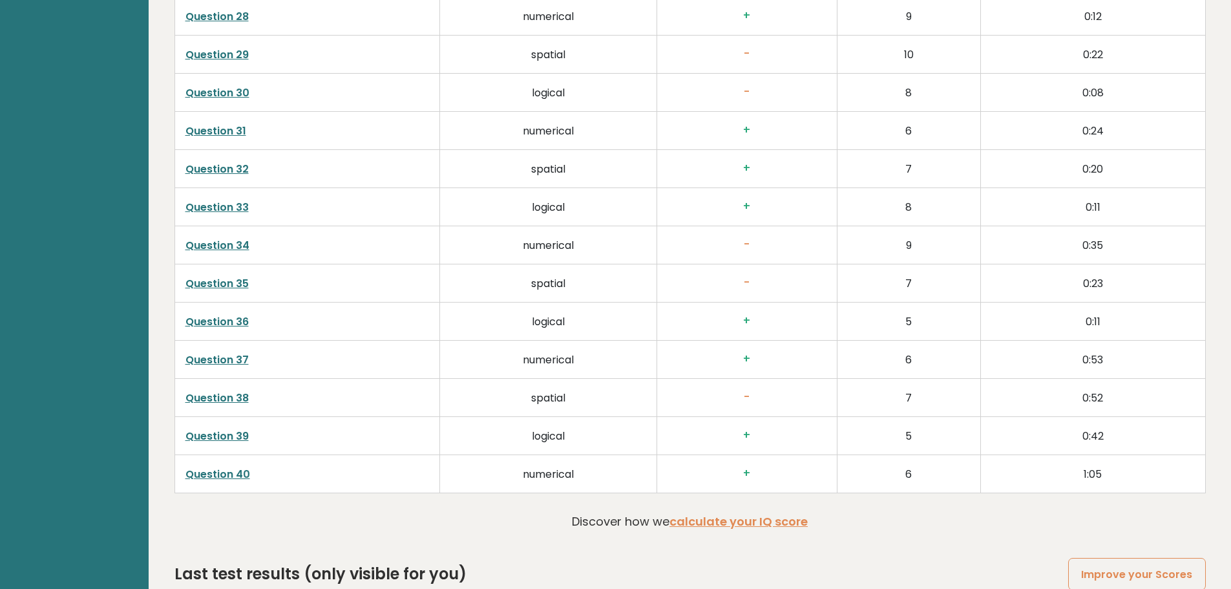
scroll to position [3339, 0]
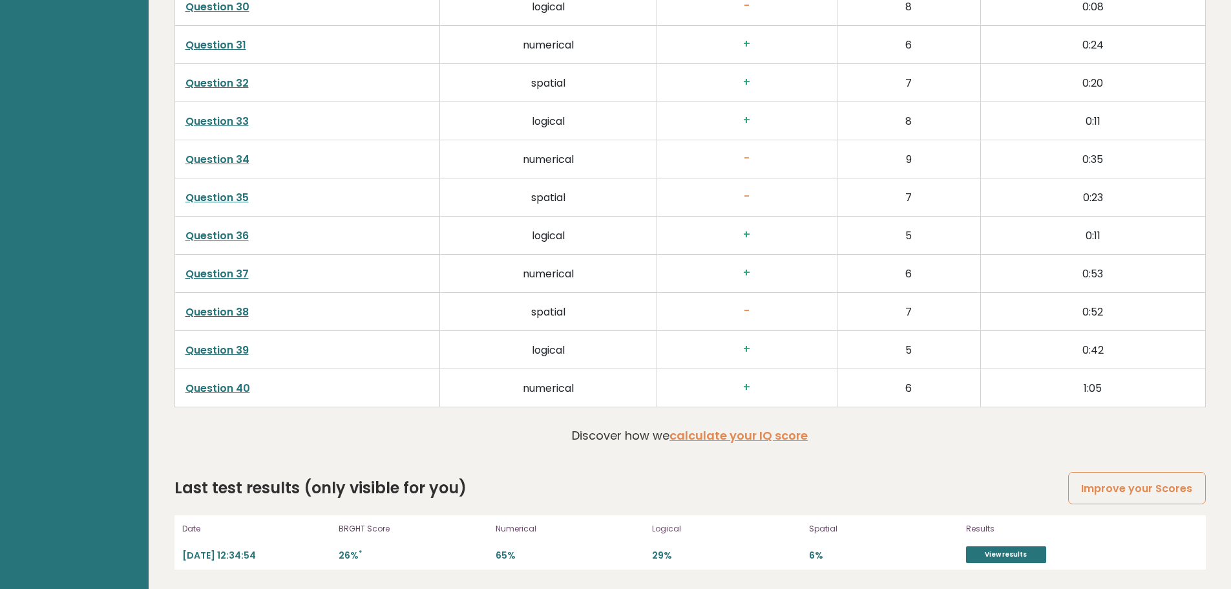
click at [253, 557] on p "[DATE] 12:34:54" at bounding box center [256, 555] width 149 height 12
drag, startPoint x: 519, startPoint y: 560, endPoint x: 576, endPoint y: 559, distance: 57.5
click at [519, 560] on p "65%" at bounding box center [570, 555] width 149 height 12
click at [687, 561] on p "29%" at bounding box center [726, 555] width 149 height 12
click at [799, 563] on div "Logical 29%" at bounding box center [726, 541] width 149 height 41
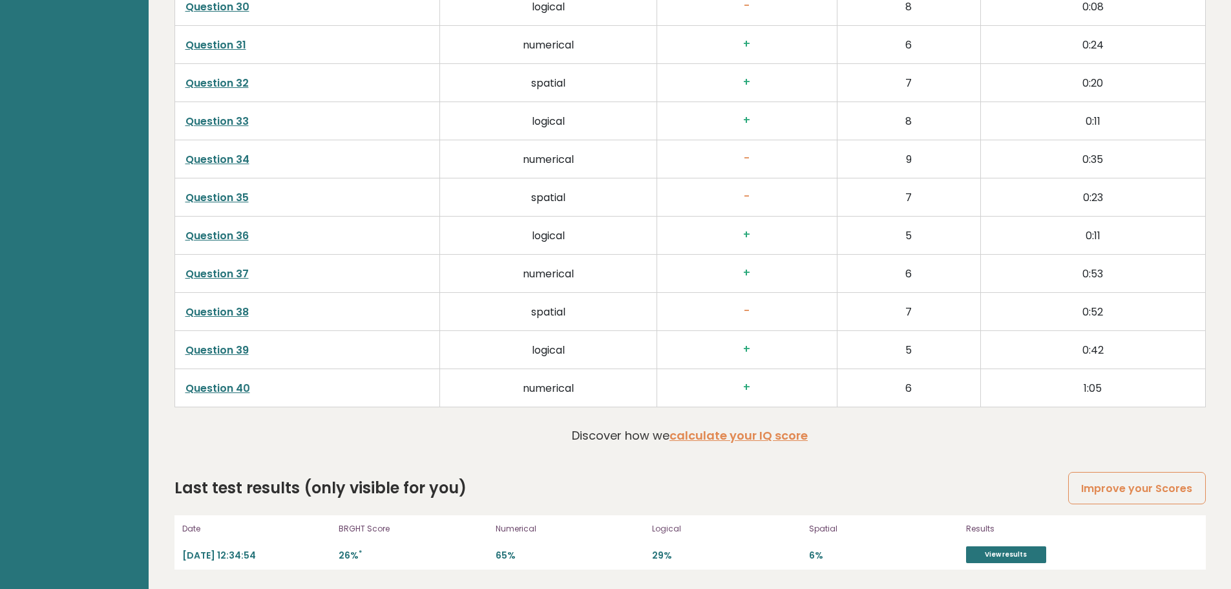
click at [846, 563] on div "Spatial 6%" at bounding box center [883, 541] width 149 height 41
click at [1023, 557] on link "View results" at bounding box center [1006, 554] width 80 height 17
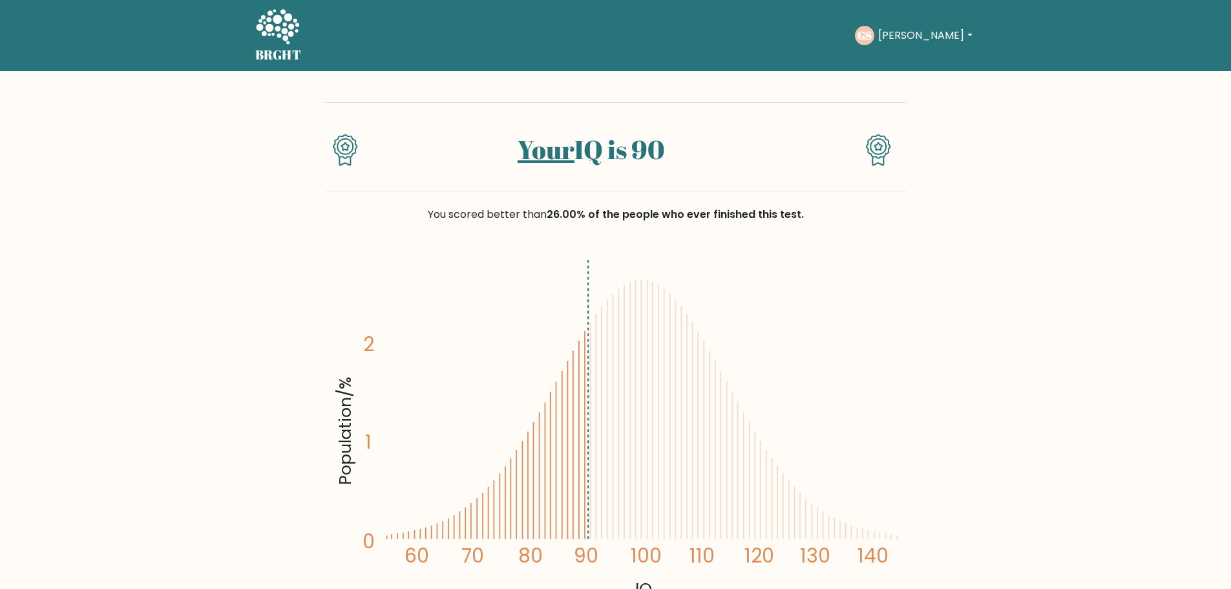
click at [899, 30] on button "[PERSON_NAME]" at bounding box center [924, 35] width 101 height 17
click at [747, 302] on icon "Population/% IQ 0 1 2 60 70 80 90 100 110 120 130 140" at bounding box center [616, 427] width 566 height 349
click at [926, 42] on button "[PERSON_NAME]" at bounding box center [924, 35] width 101 height 17
click at [862, 286] on icon "Population/% IQ 0 1 2 60 70 80 90 100 110 120 130 140" at bounding box center [616, 427] width 566 height 349
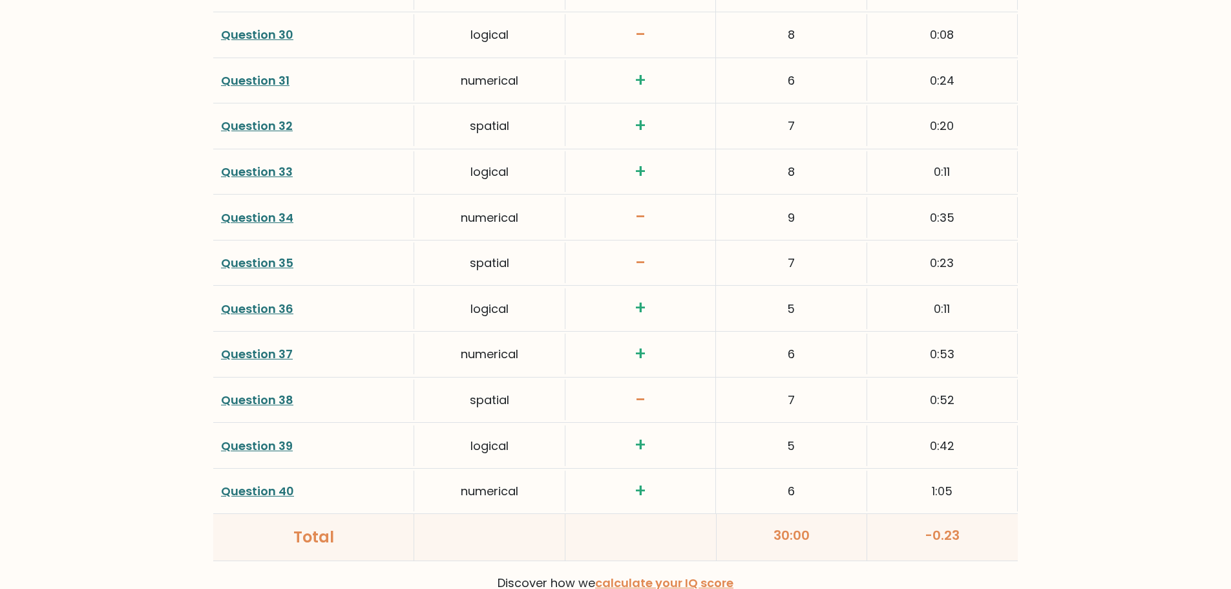
scroll to position [3309, 0]
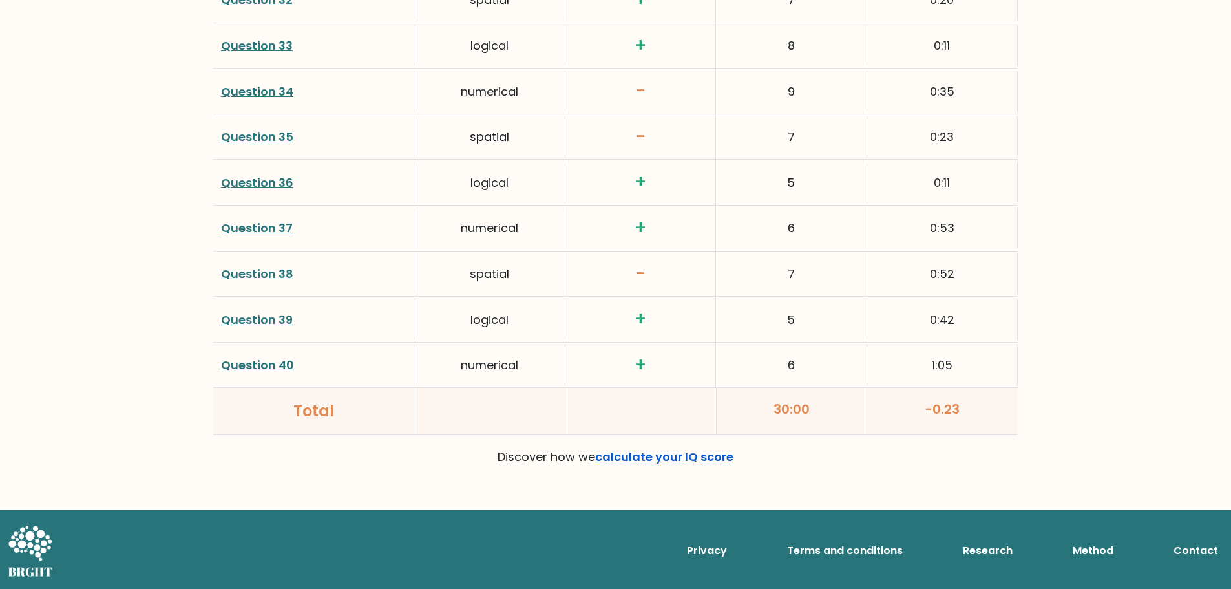
click at [673, 461] on link "calculate your IQ score" at bounding box center [664, 456] width 138 height 16
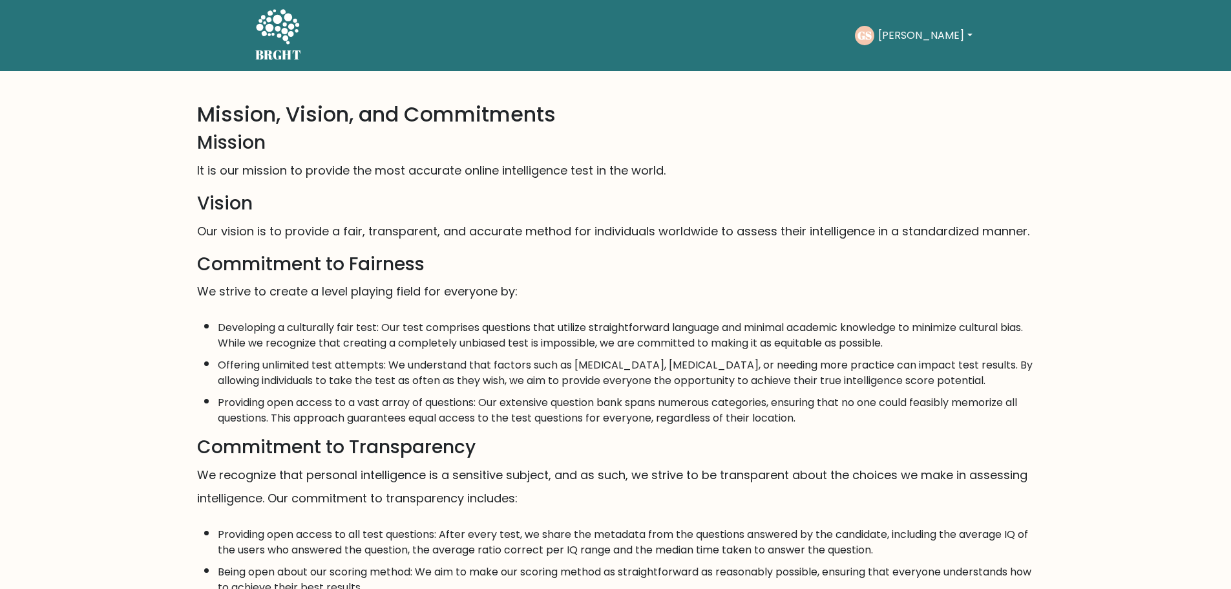
click at [793, 138] on h3 "Mission" at bounding box center [615, 143] width 837 height 22
click at [285, 37] on icon at bounding box center [277, 26] width 43 height 35
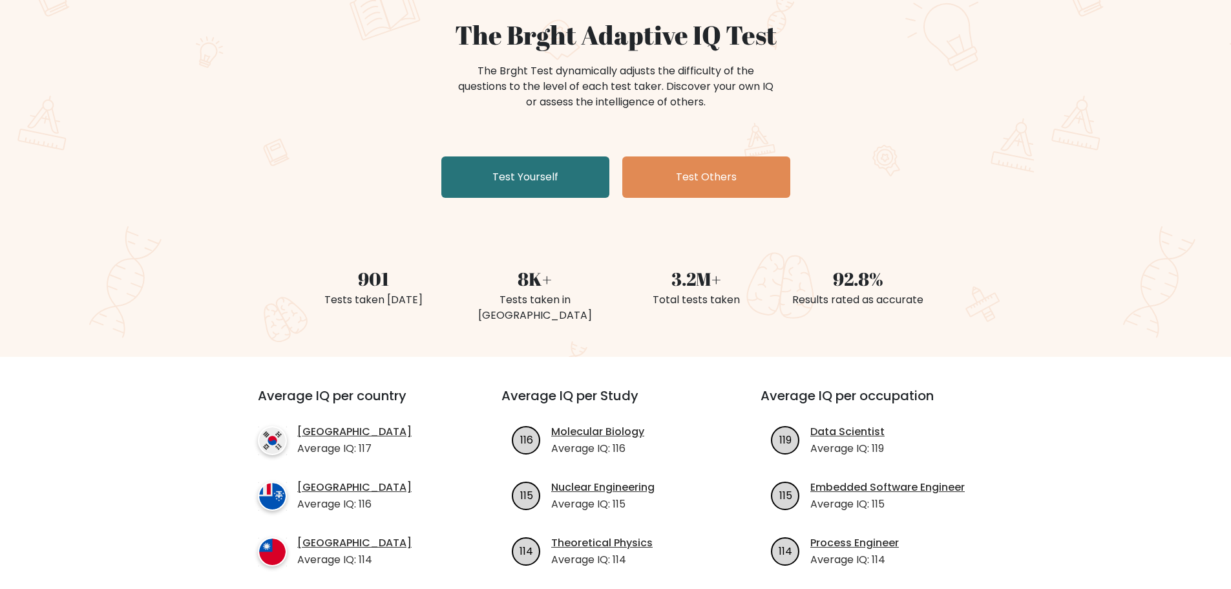
scroll to position [258, 0]
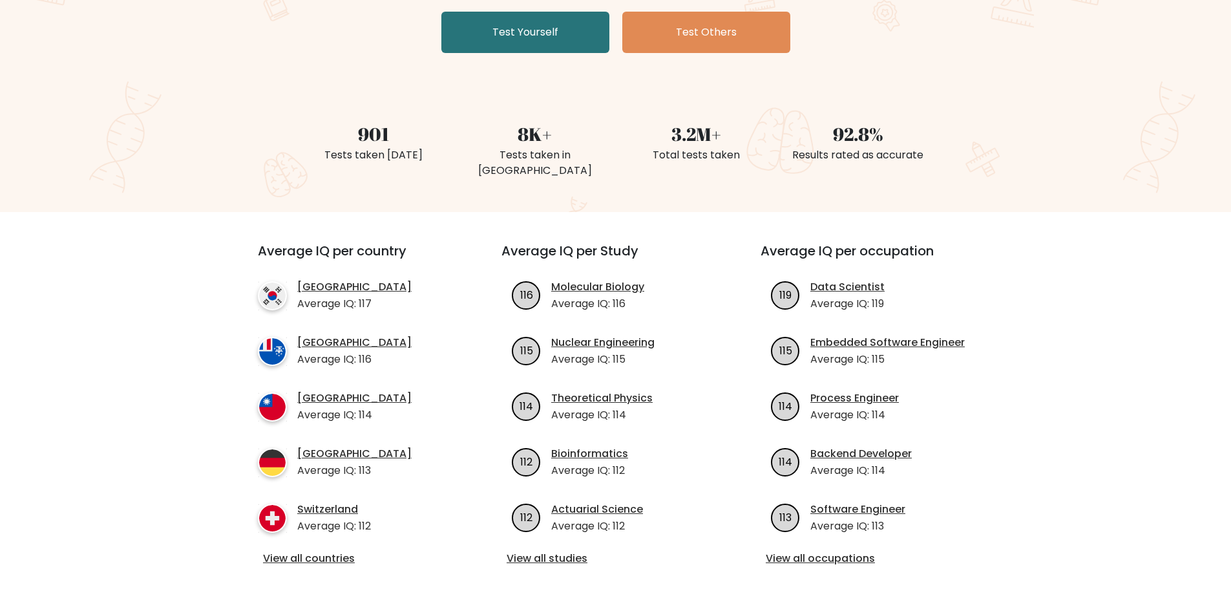
click at [536, 159] on div "Tests taken in [GEOGRAPHIC_DATA]" at bounding box center [535, 162] width 146 height 31
click at [508, 134] on div "8K+" at bounding box center [535, 133] width 146 height 27
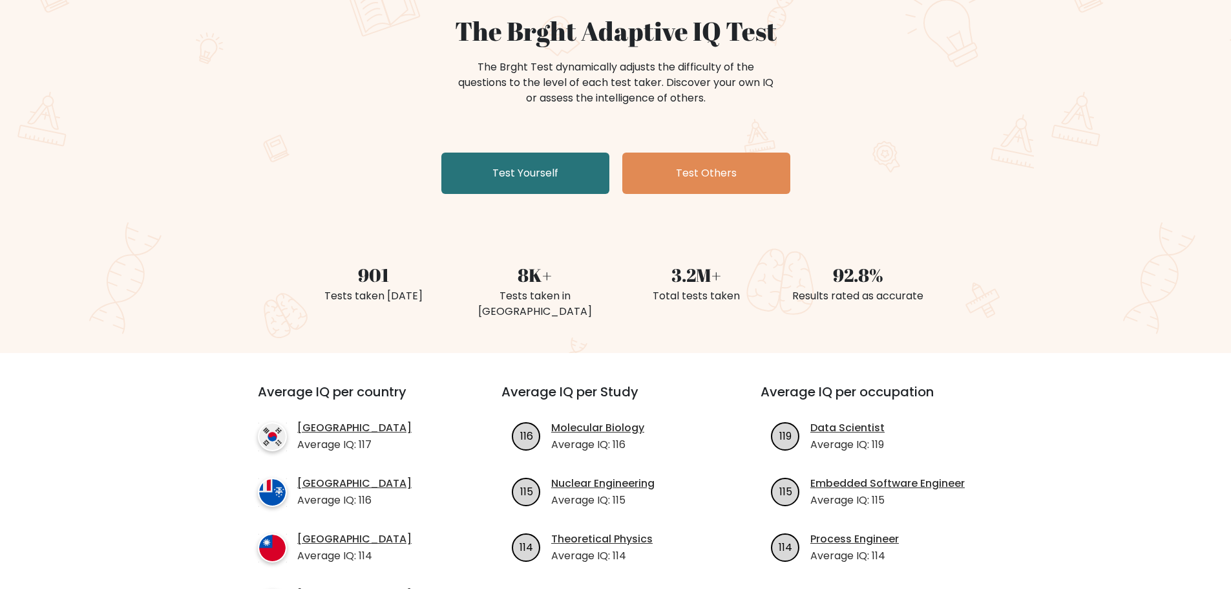
scroll to position [0, 0]
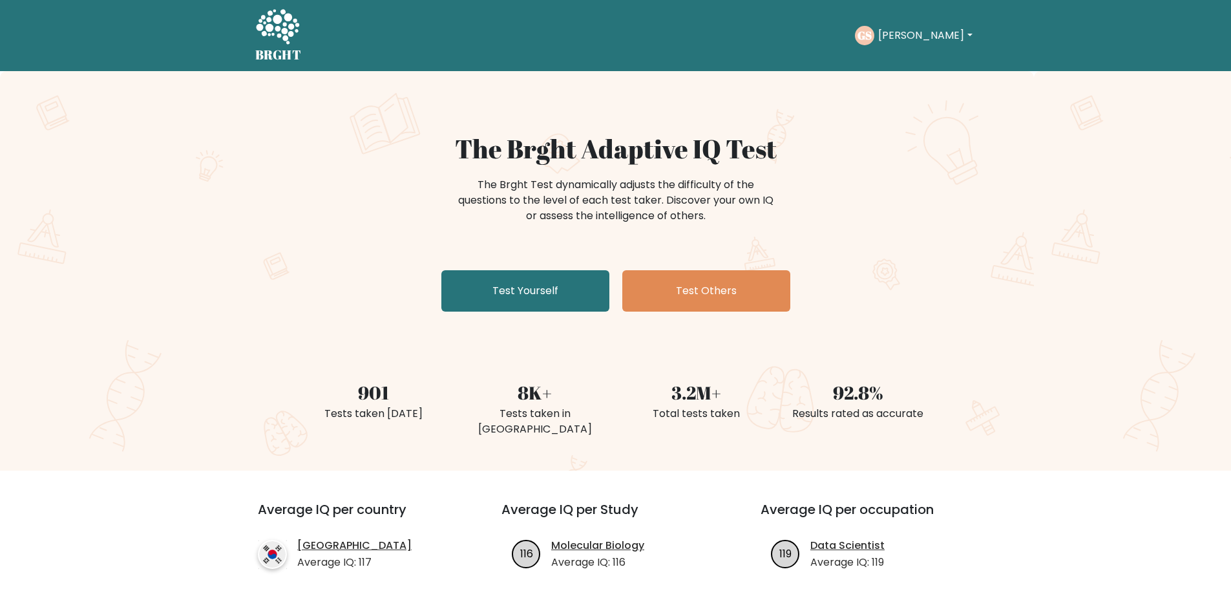
click at [926, 36] on button "[PERSON_NAME]" at bounding box center [924, 35] width 101 height 17
click at [917, 58] on link "Dashboard" at bounding box center [906, 62] width 102 height 21
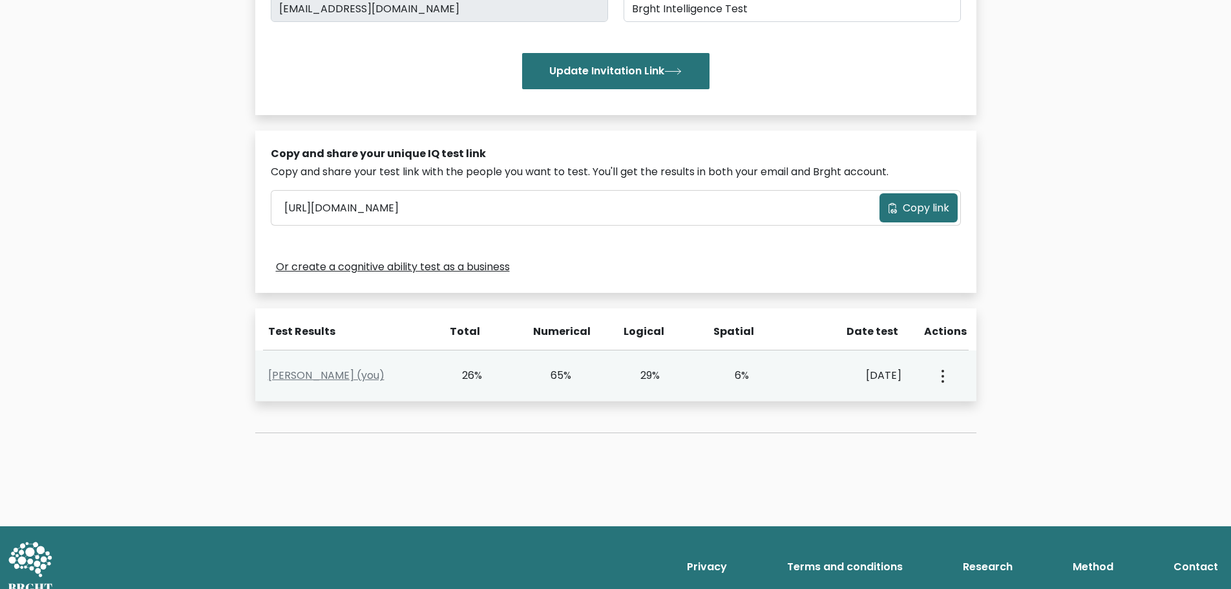
scroll to position [294, 0]
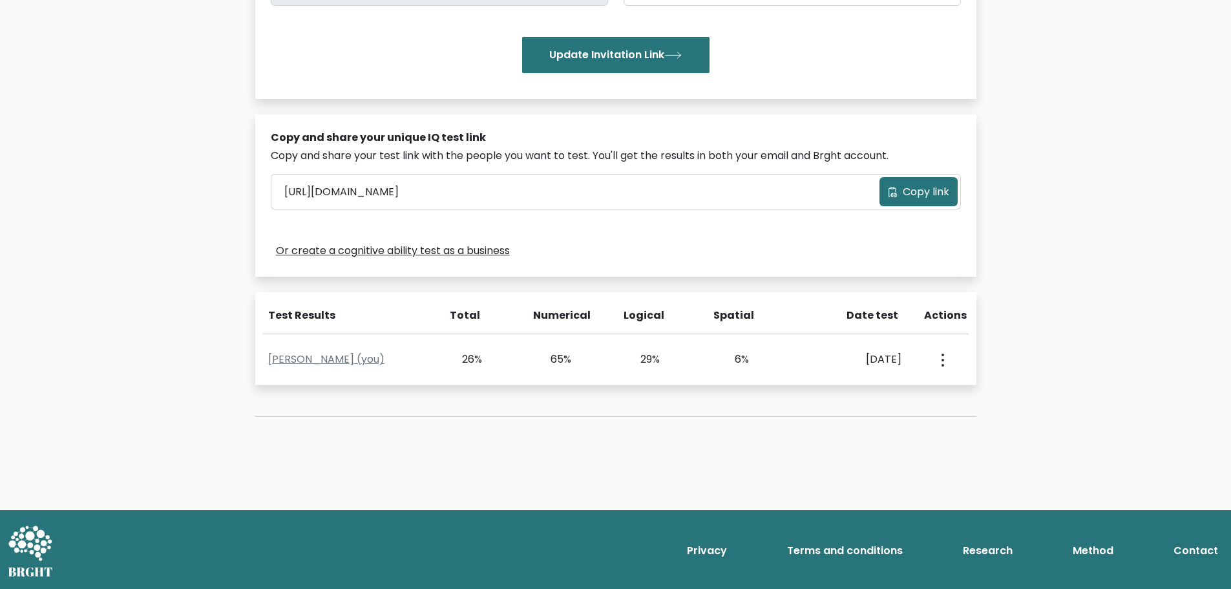
drag, startPoint x: 560, startPoint y: 424, endPoint x: 572, endPoint y: 423, distance: 13.0
click at [560, 424] on div "Test the IQ of other people 40 questions 30 minutes English Create your unique …" at bounding box center [615, 120] width 737 height 655
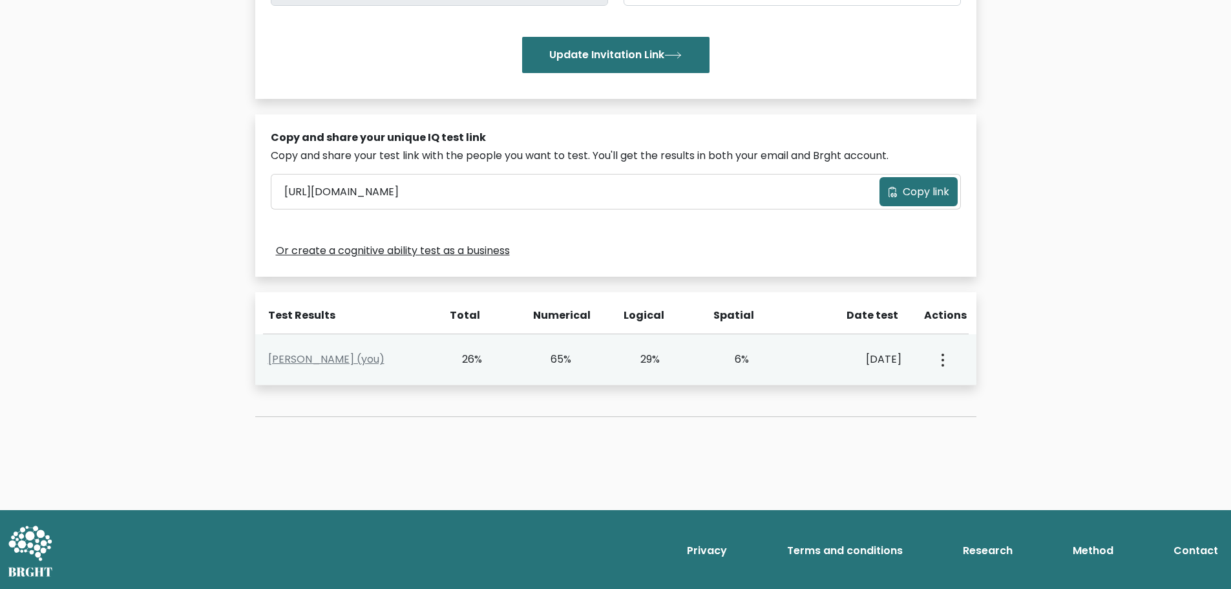
click at [753, 357] on div "6%" at bounding box center [748, 359] width 89 height 16
click at [704, 366] on div "6%" at bounding box center [748, 359] width 89 height 16
click at [939, 361] on button "button" at bounding box center [941, 359] width 10 height 40
click at [999, 398] on link "View Profile" at bounding box center [988, 396] width 102 height 21
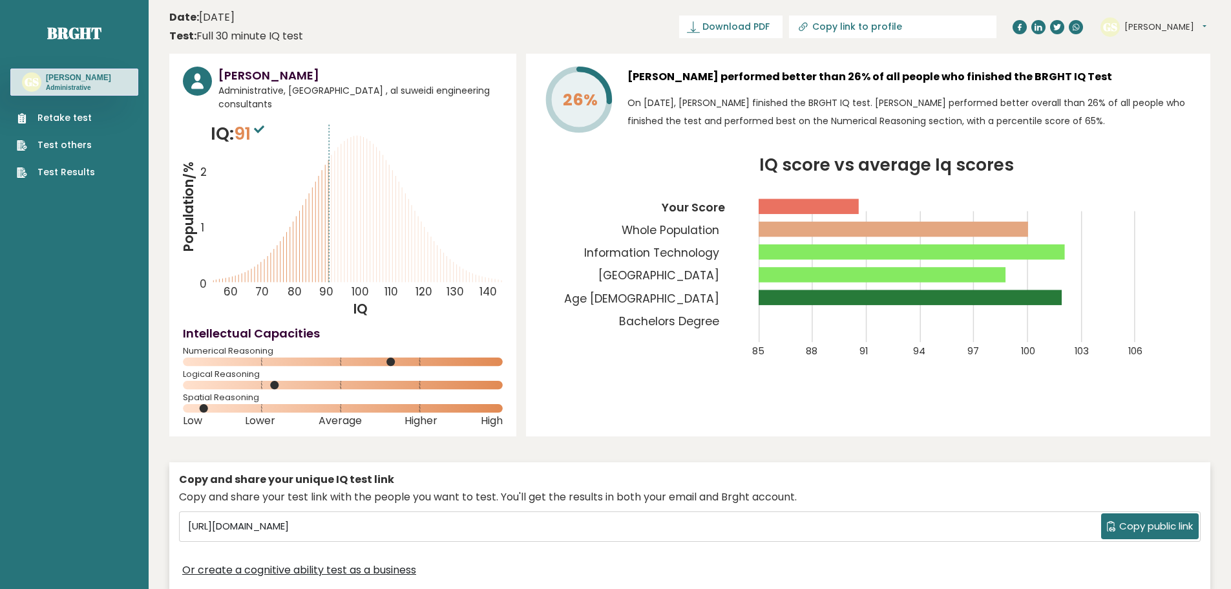
click at [928, 399] on div "26% [PERSON_NAME] performed better than 26% of all people who finished the BRGH…" at bounding box center [868, 245] width 684 height 382
click at [757, 206] on icon "IQ score vs average Iq scores 85 88 91 94 97 100 103 106 Your Score Whole Popul…" at bounding box center [867, 265] width 657 height 216
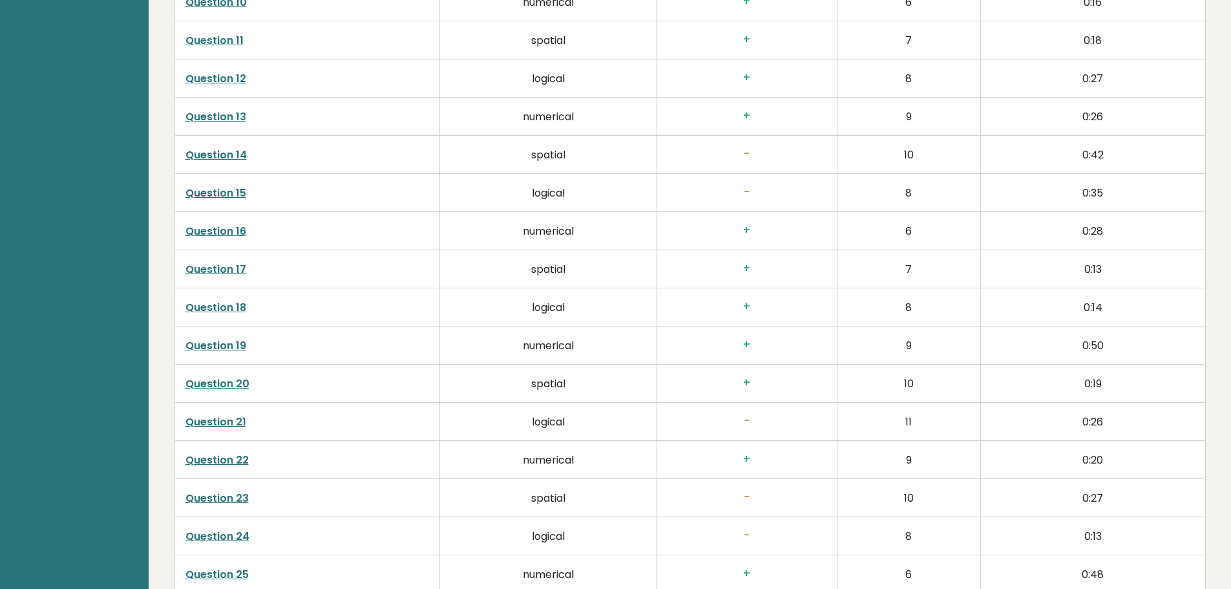
scroll to position [2518, 0]
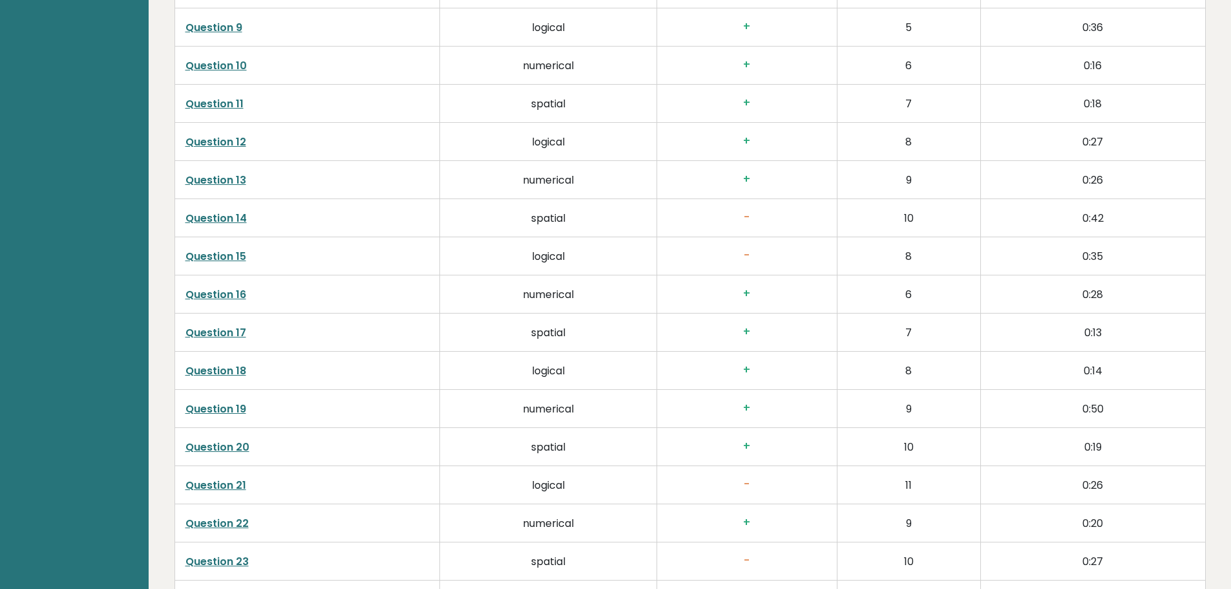
click at [1061, 189] on td "0:26" at bounding box center [1092, 180] width 225 height 38
